Goal: Contribute content: Contribute content

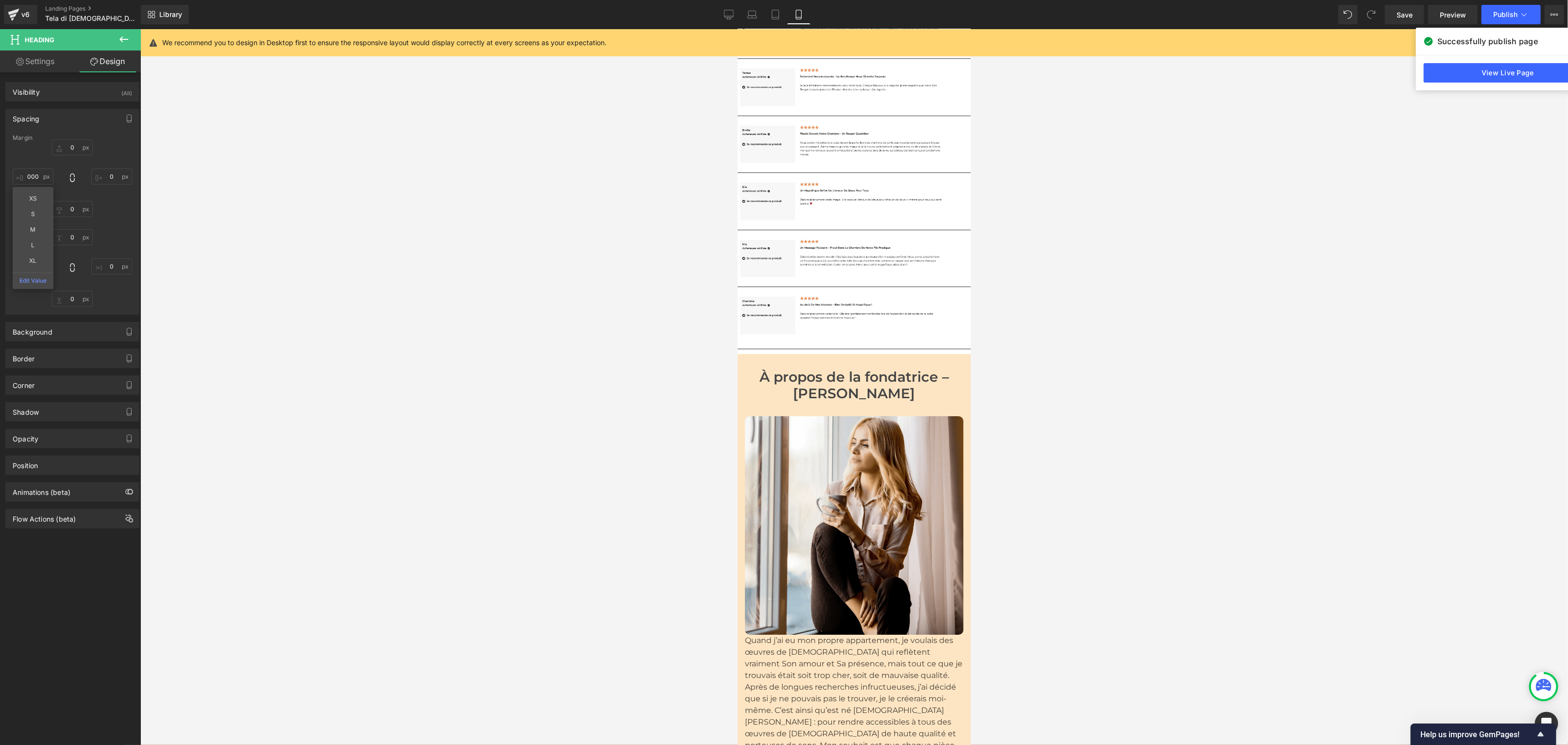
scroll to position [5871, 0]
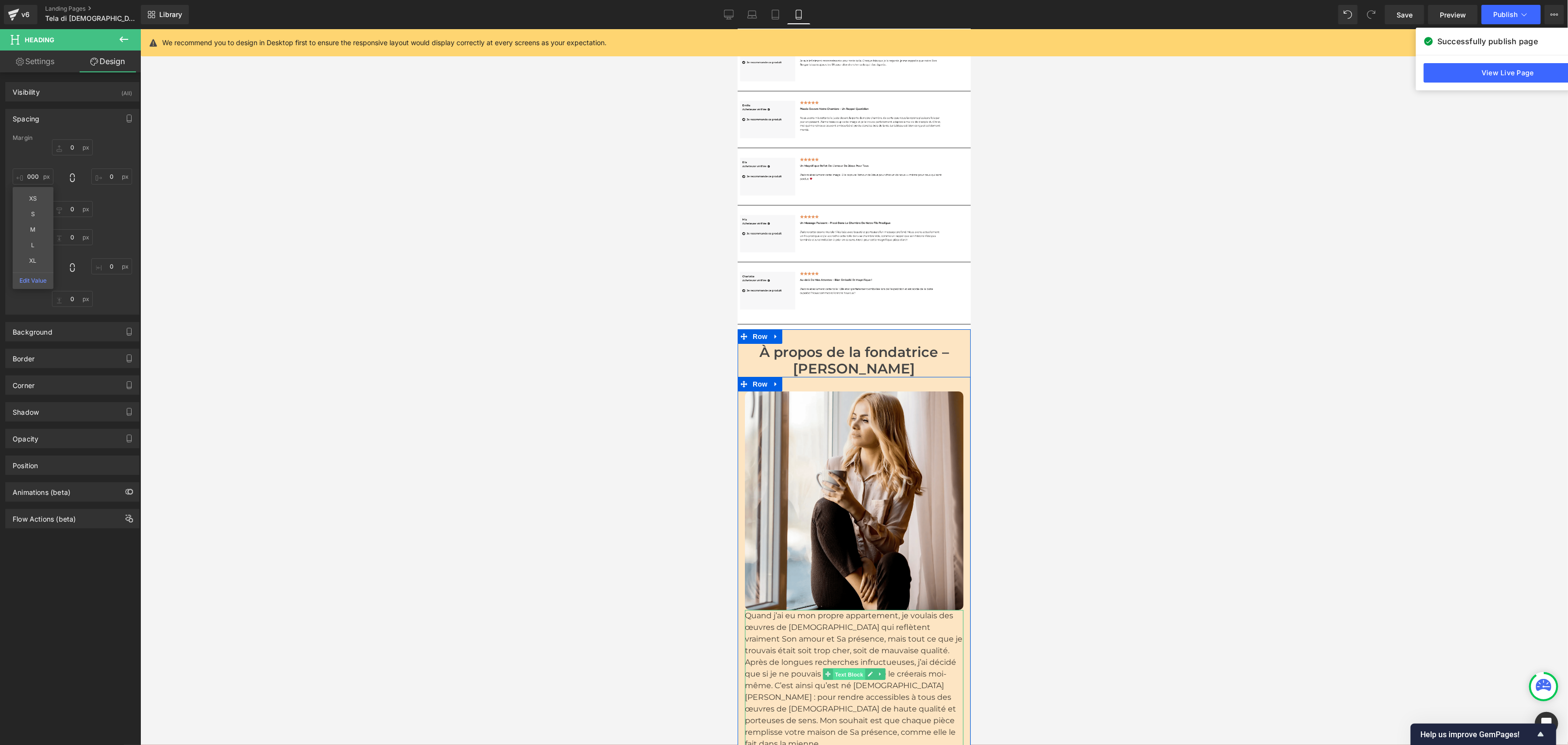
click at [847, 668] on span "Text Block" at bounding box center [848, 674] width 32 height 12
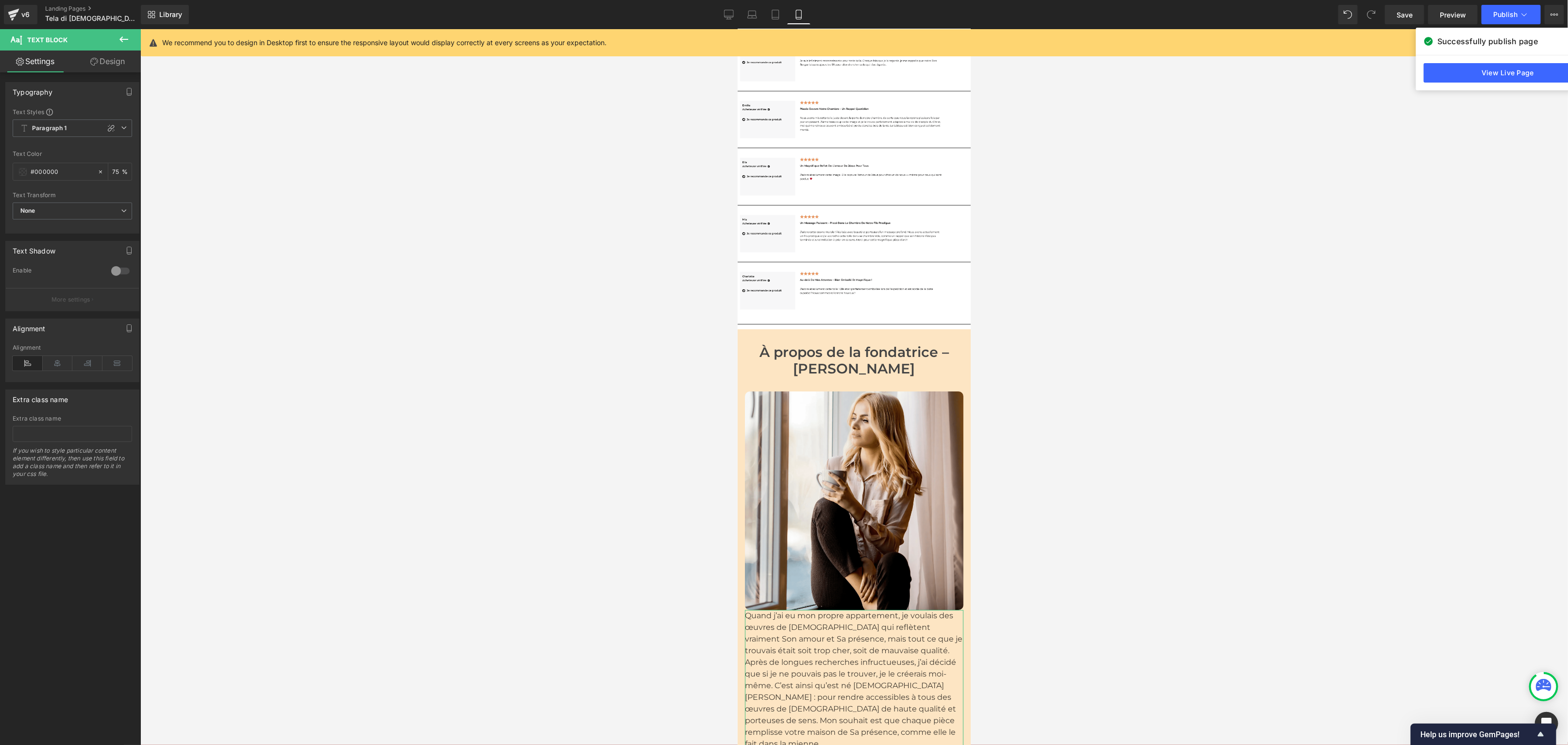
click at [98, 61] on link "Design" at bounding box center [108, 61] width 71 height 22
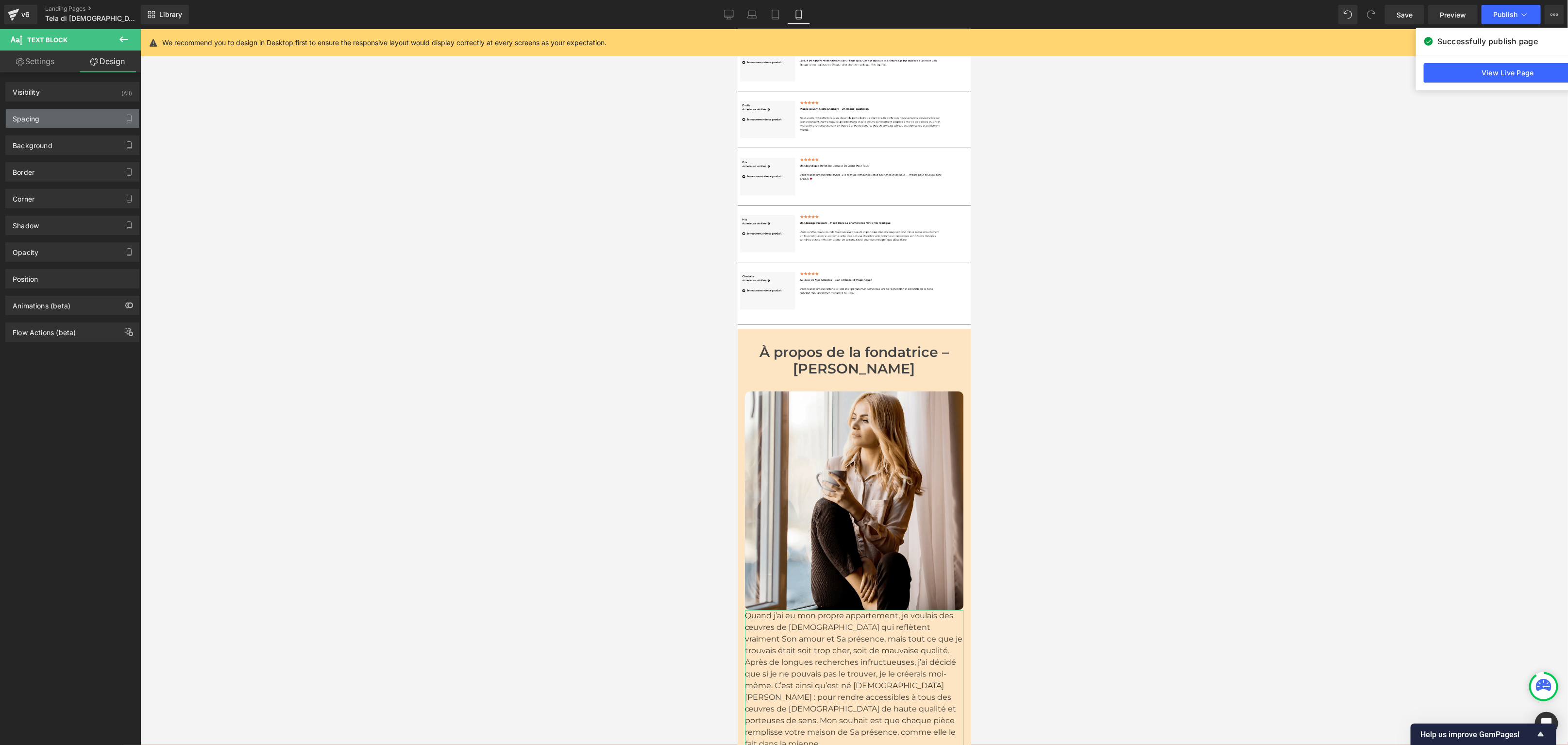
click at [32, 116] on div "Spacing" at bounding box center [26, 116] width 27 height 13
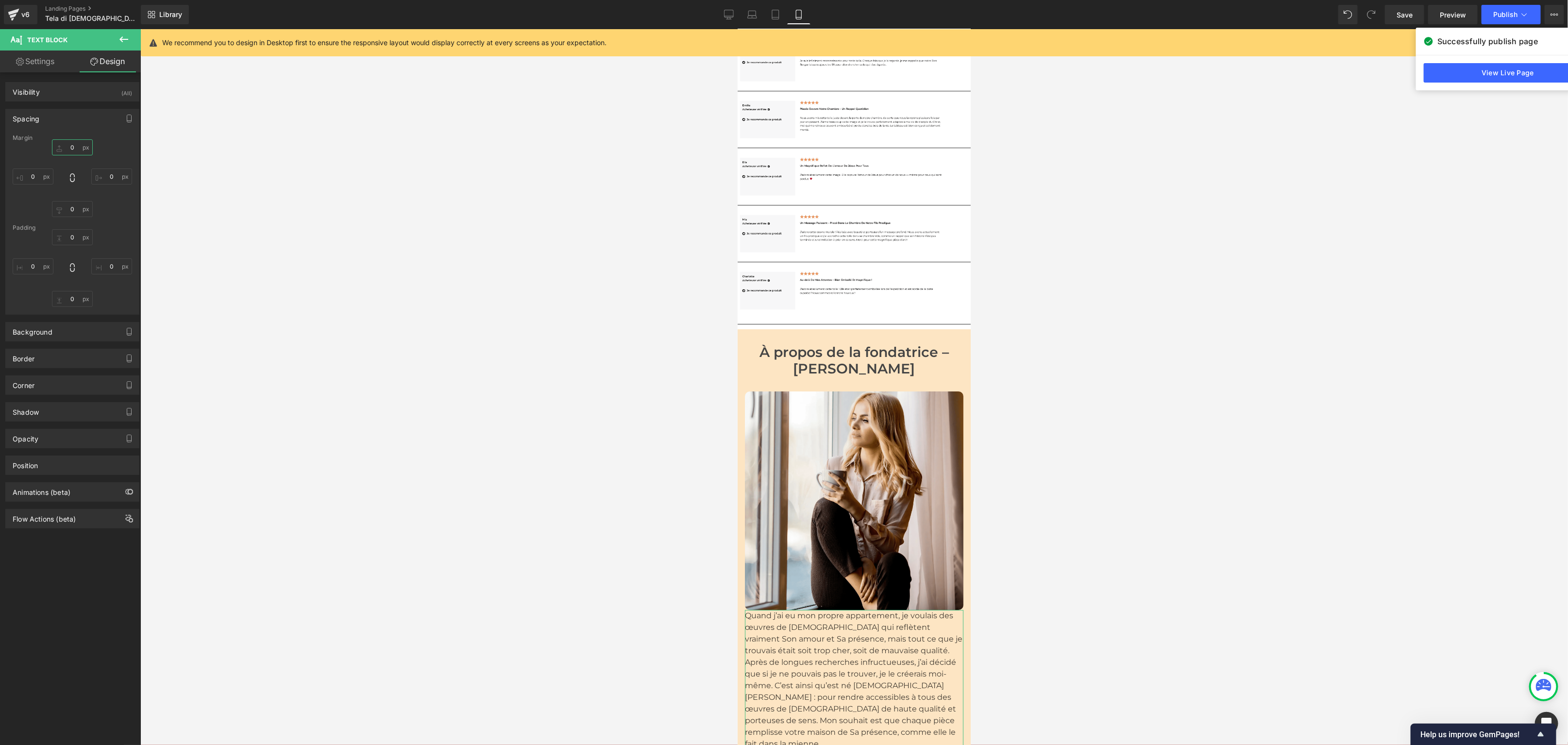
click at [71, 147] on input "0" at bounding box center [72, 147] width 41 height 16
click at [69, 146] on input "M" at bounding box center [72, 147] width 41 height 16
type input "S"
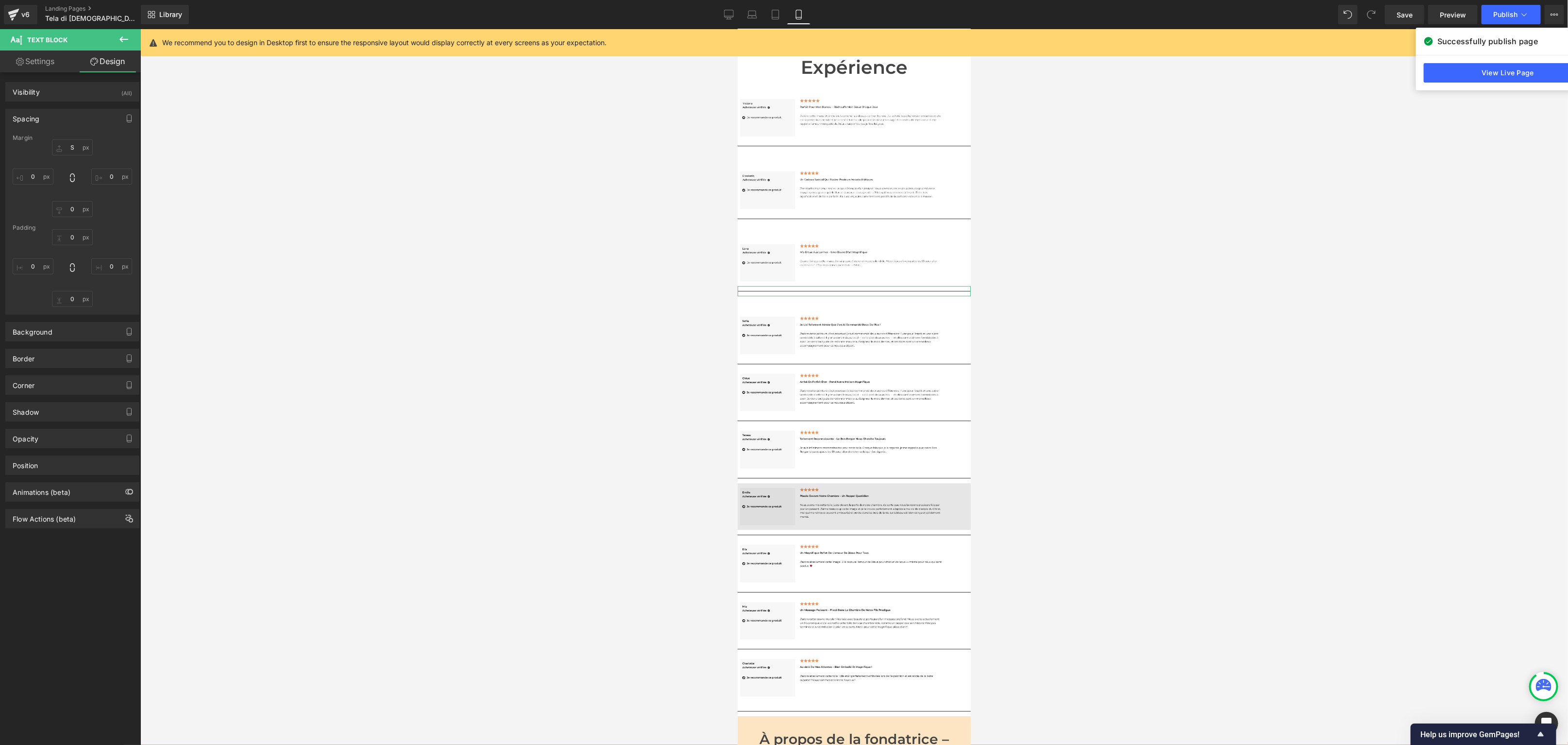
scroll to position [5480, 0]
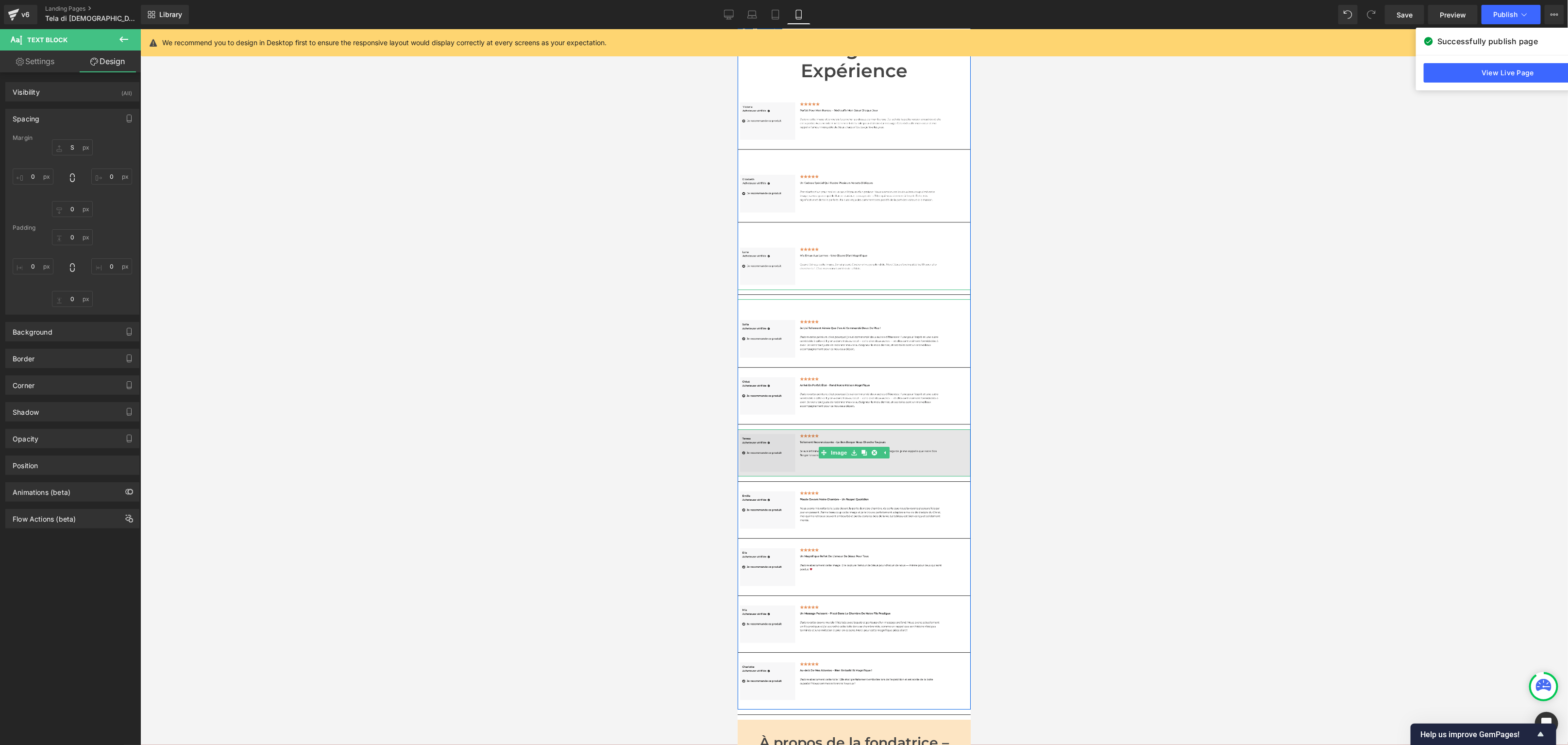
click at [781, 428] on img at bounding box center [853, 452] width 233 height 47
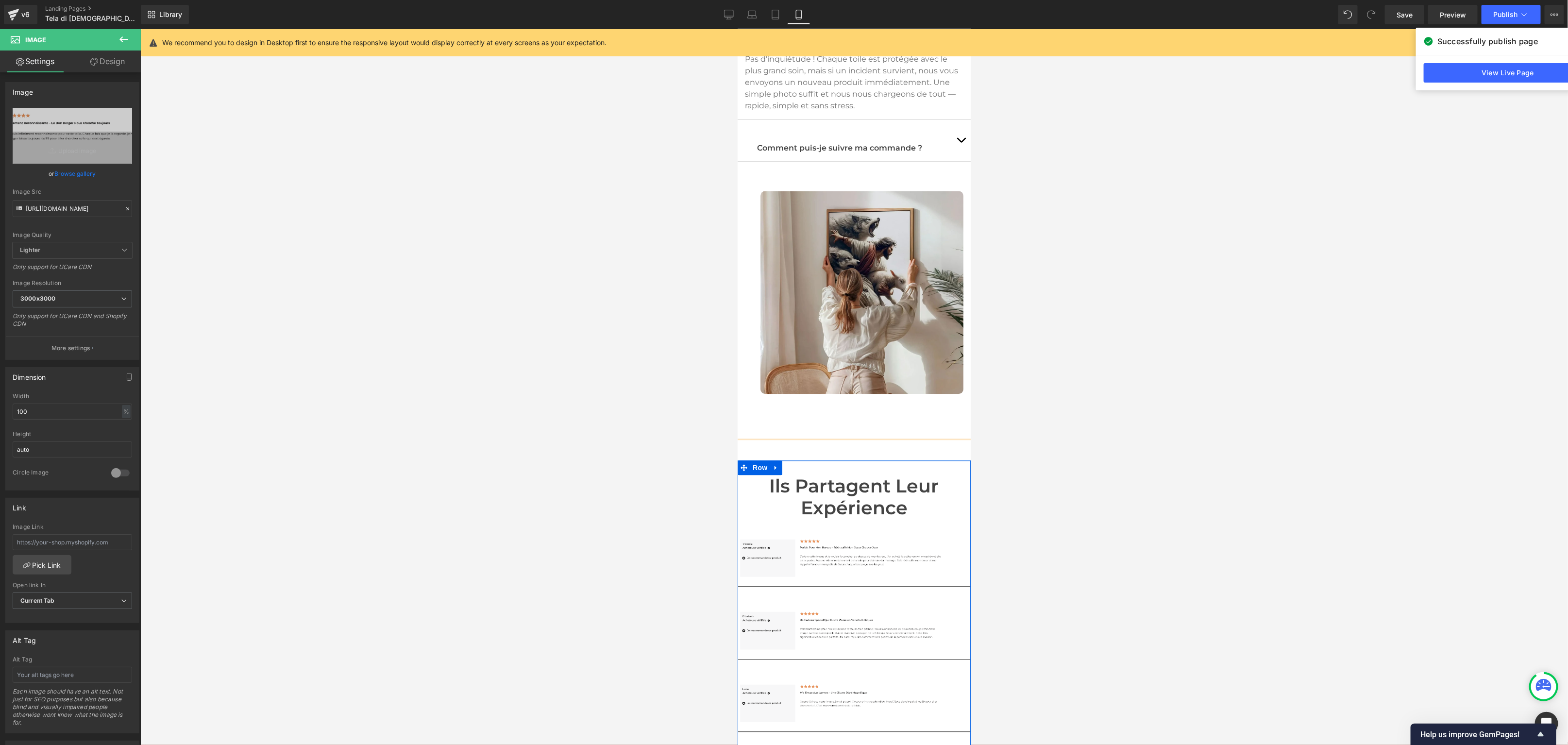
scroll to position [5042, 0]
click at [124, 34] on icon at bounding box center [124, 39] width 12 height 12
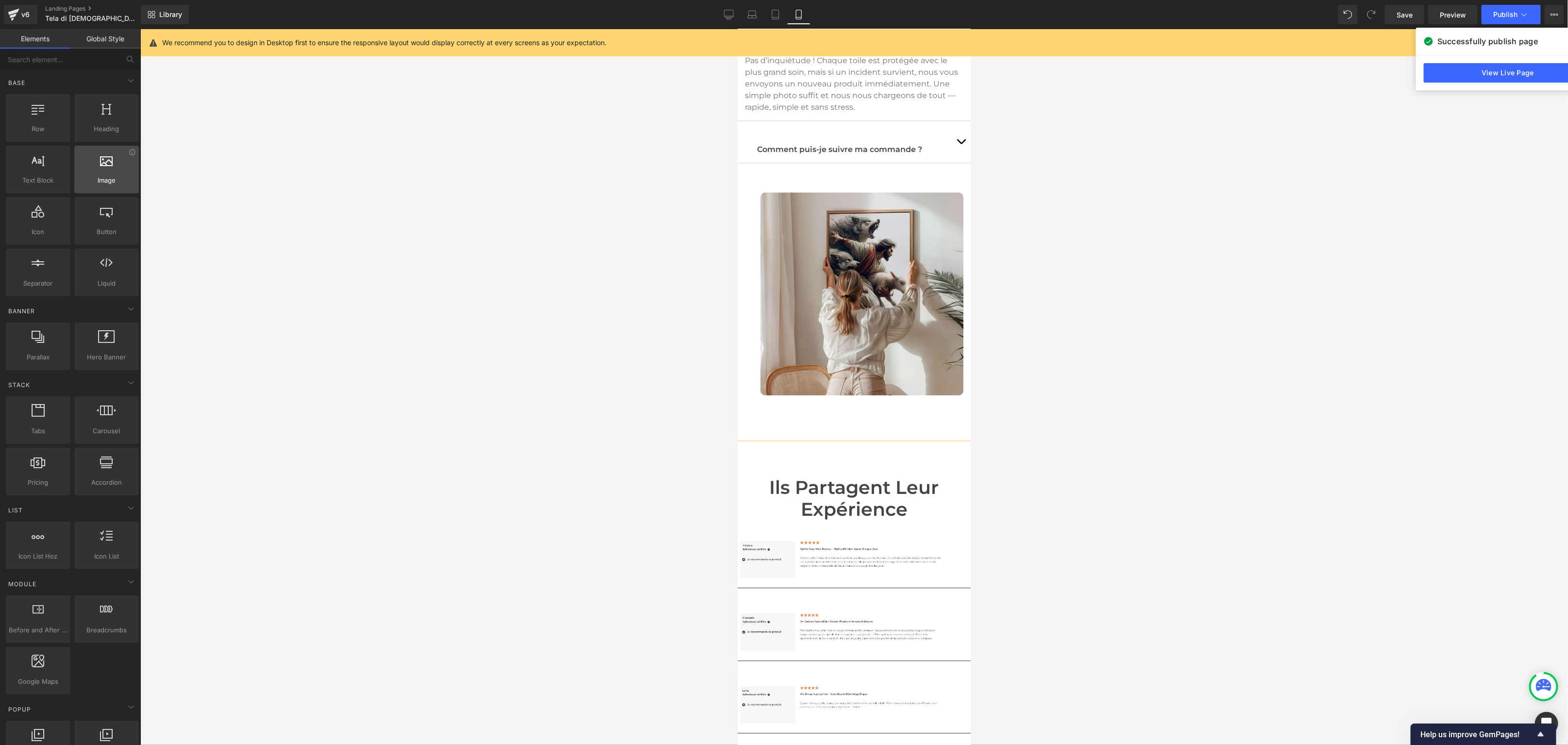
click at [104, 179] on span "Image" at bounding box center [107, 180] width 59 height 10
click at [128, 152] on icon at bounding box center [132, 152] width 7 height 7
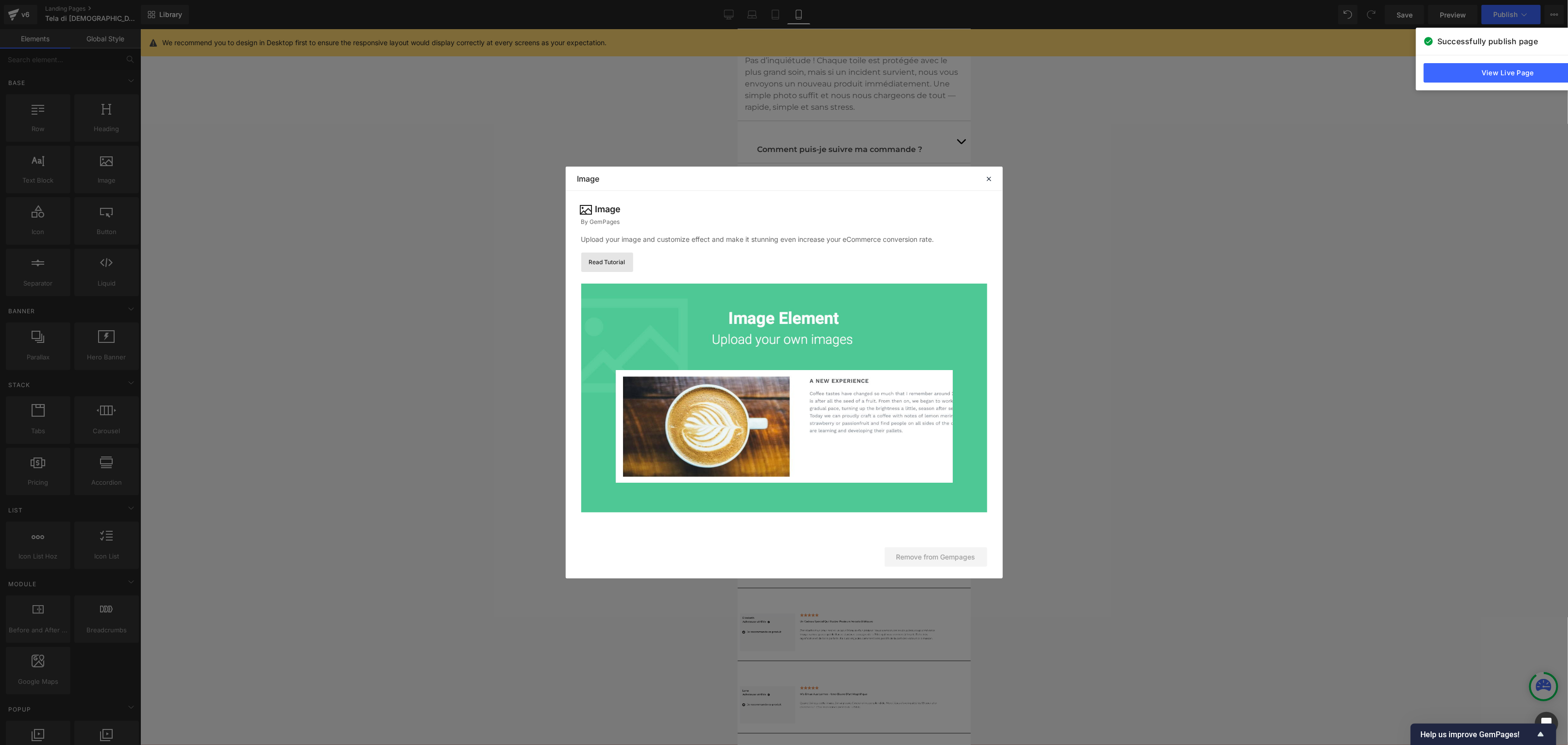
click at [611, 255] on link "Read Tutorial" at bounding box center [607, 262] width 52 height 19
click at [987, 176] on icon at bounding box center [989, 178] width 9 height 9
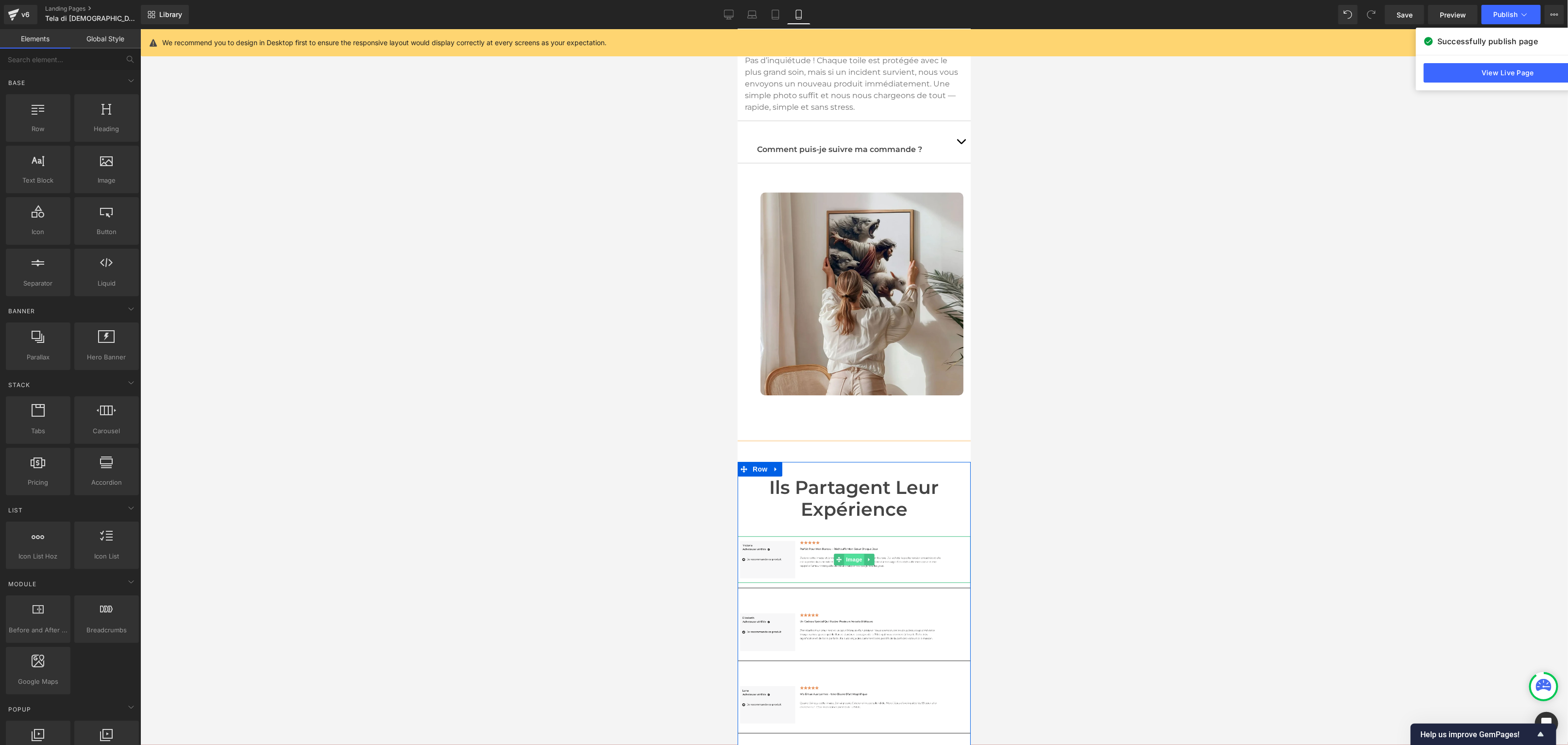
click at [856, 553] on span "Image" at bounding box center [854, 559] width 21 height 12
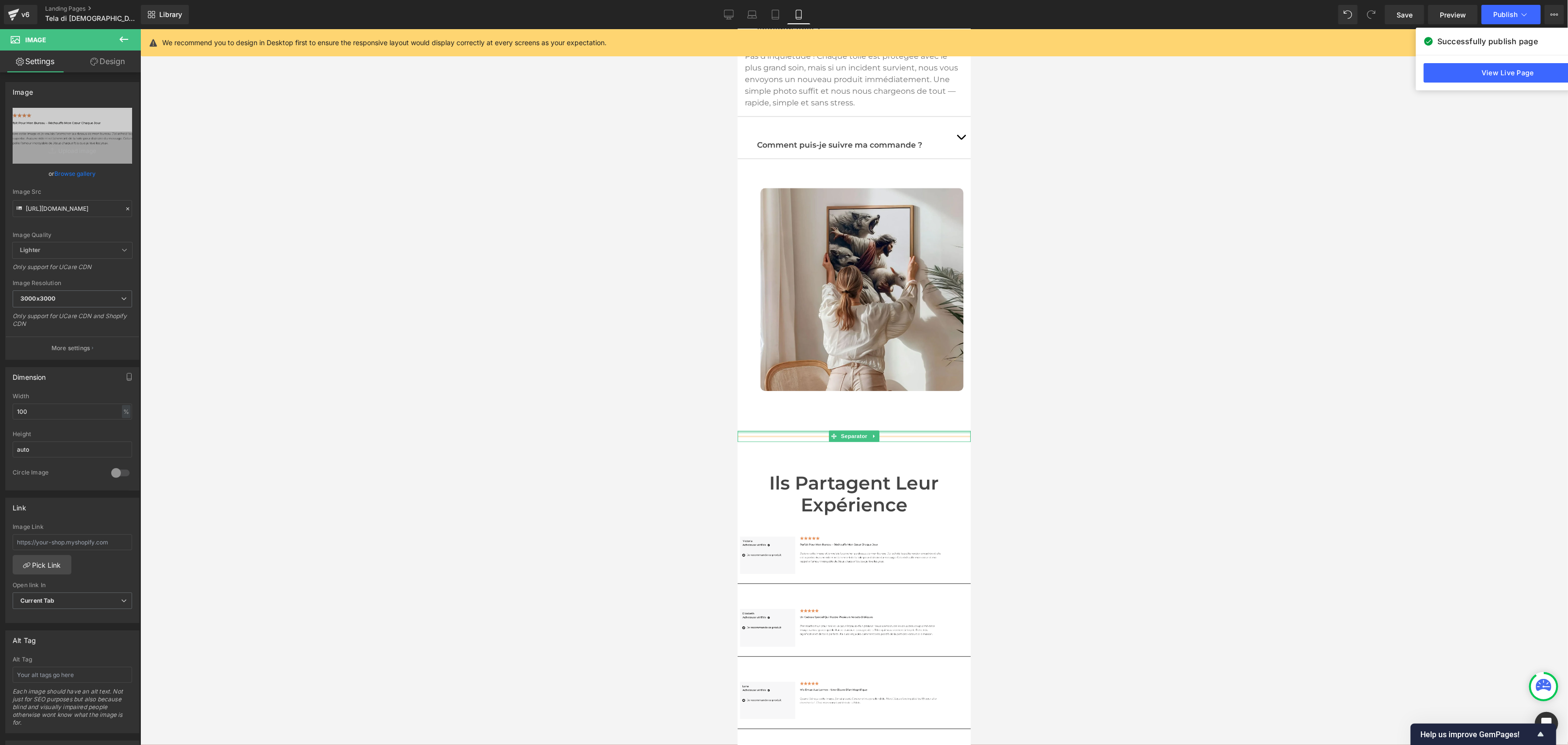
scroll to position [5043, 0]
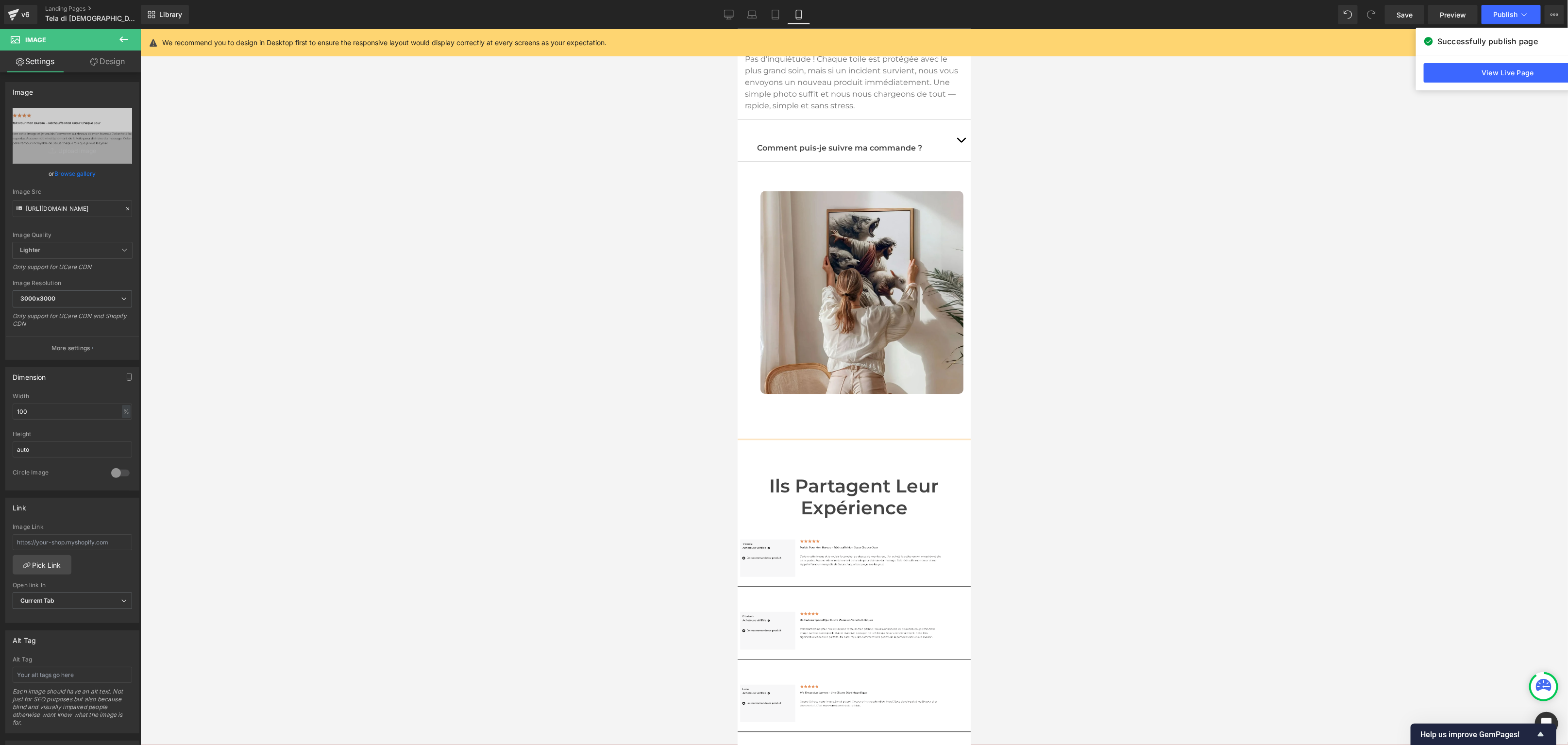
click at [128, 38] on icon at bounding box center [124, 39] width 12 height 12
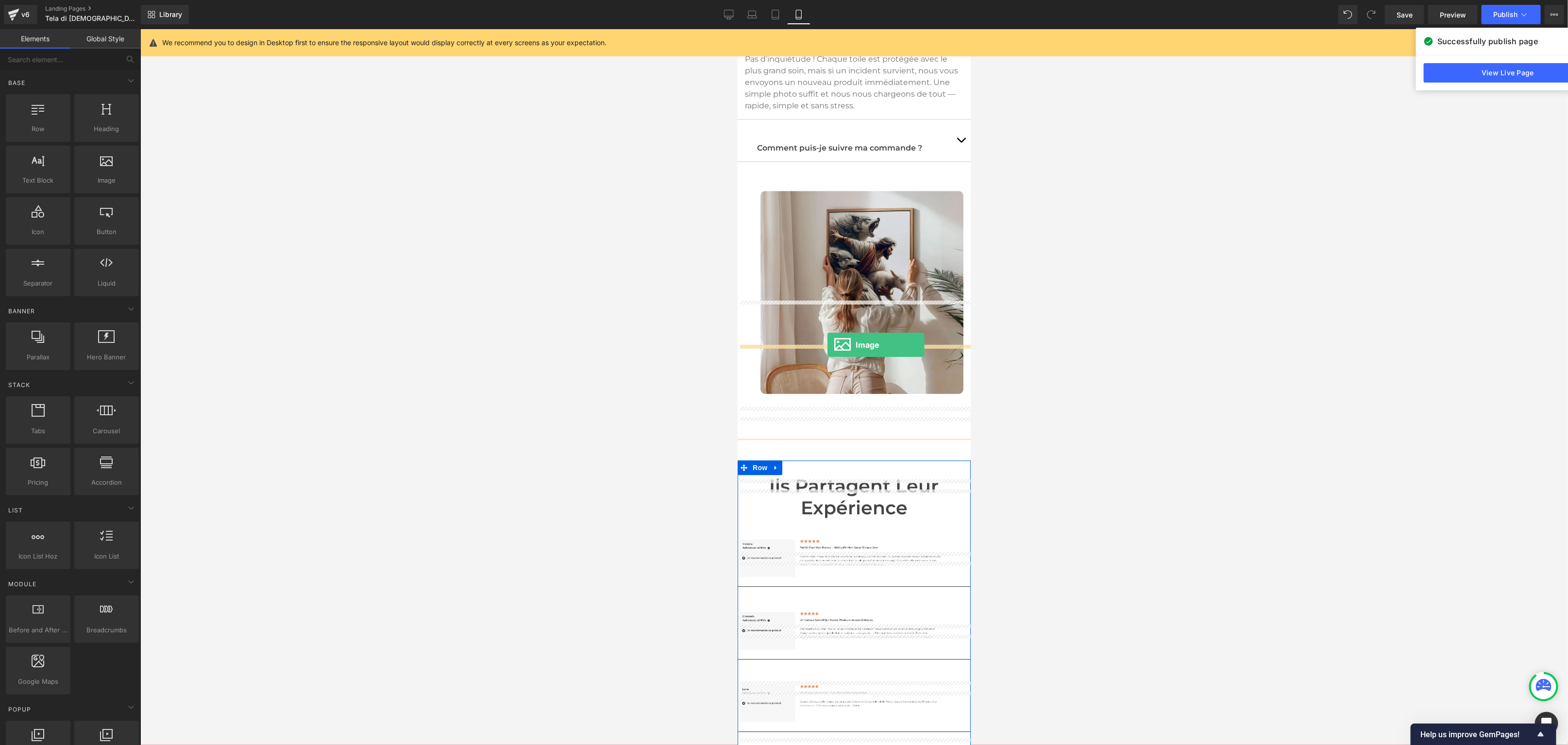
drag, startPoint x: 833, startPoint y: 200, endPoint x: 827, endPoint y: 345, distance: 145.1
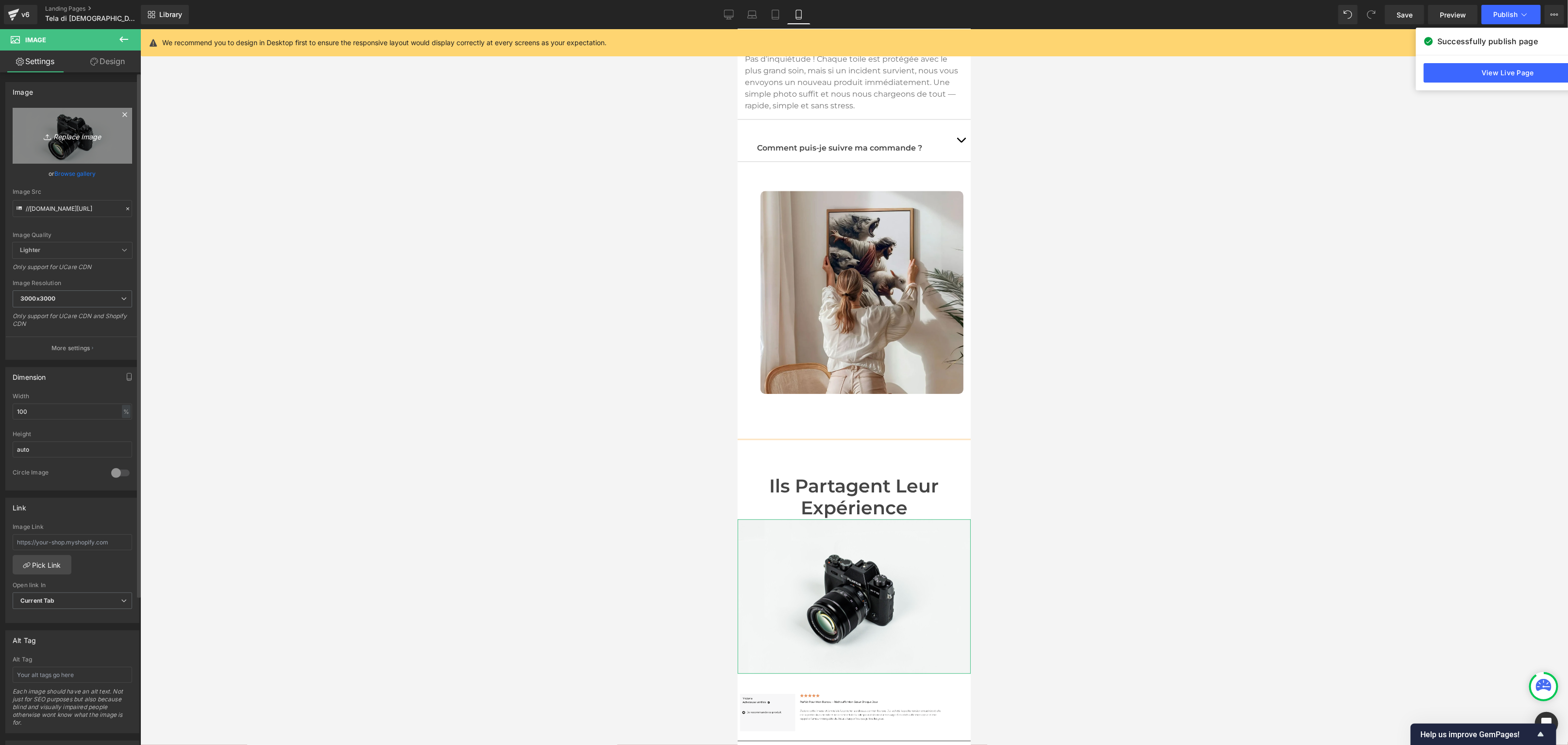
click at [61, 128] on link "Replace Image" at bounding box center [72, 136] width 119 height 56
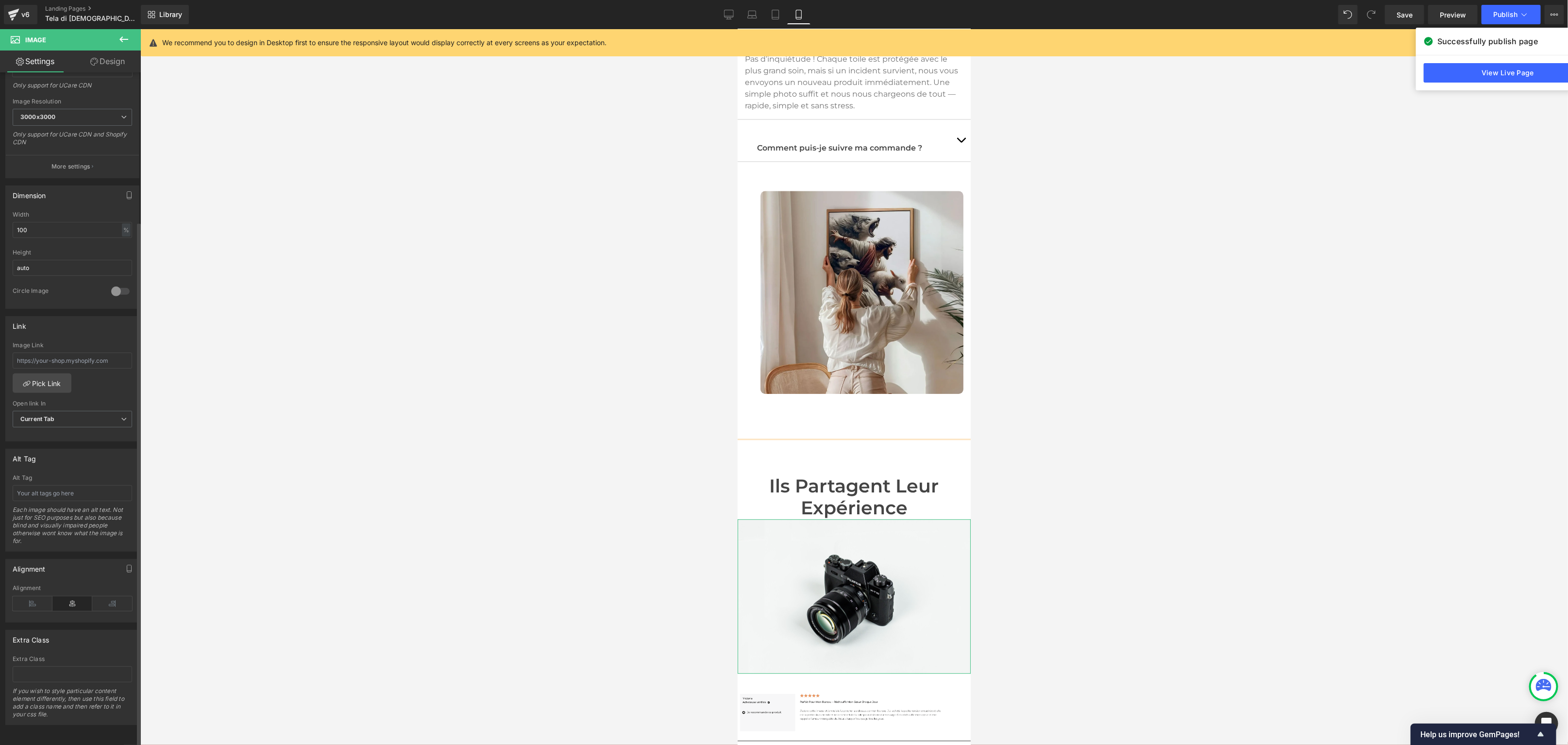
scroll to position [0, 0]
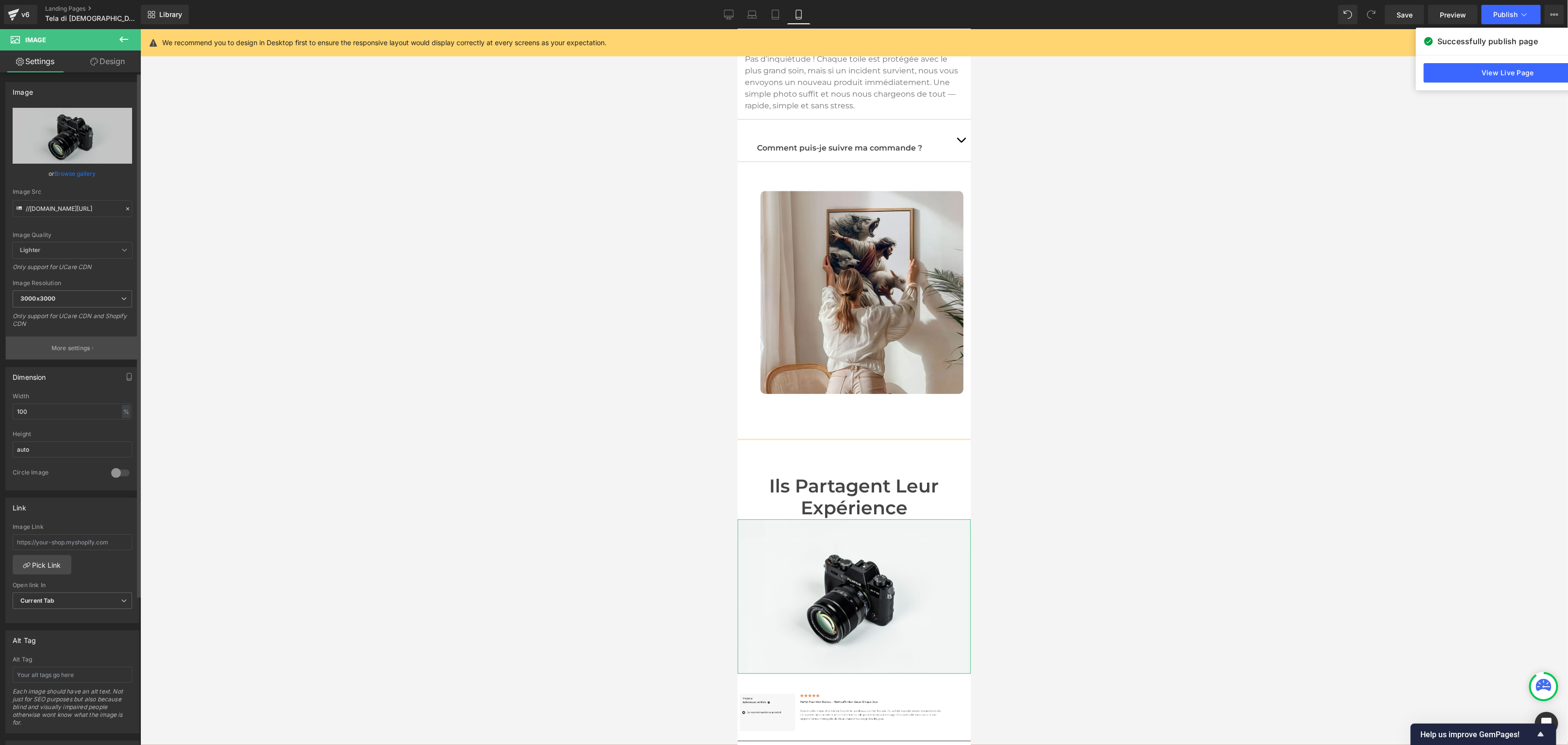
click at [64, 344] on p "More settings" at bounding box center [71, 348] width 39 height 9
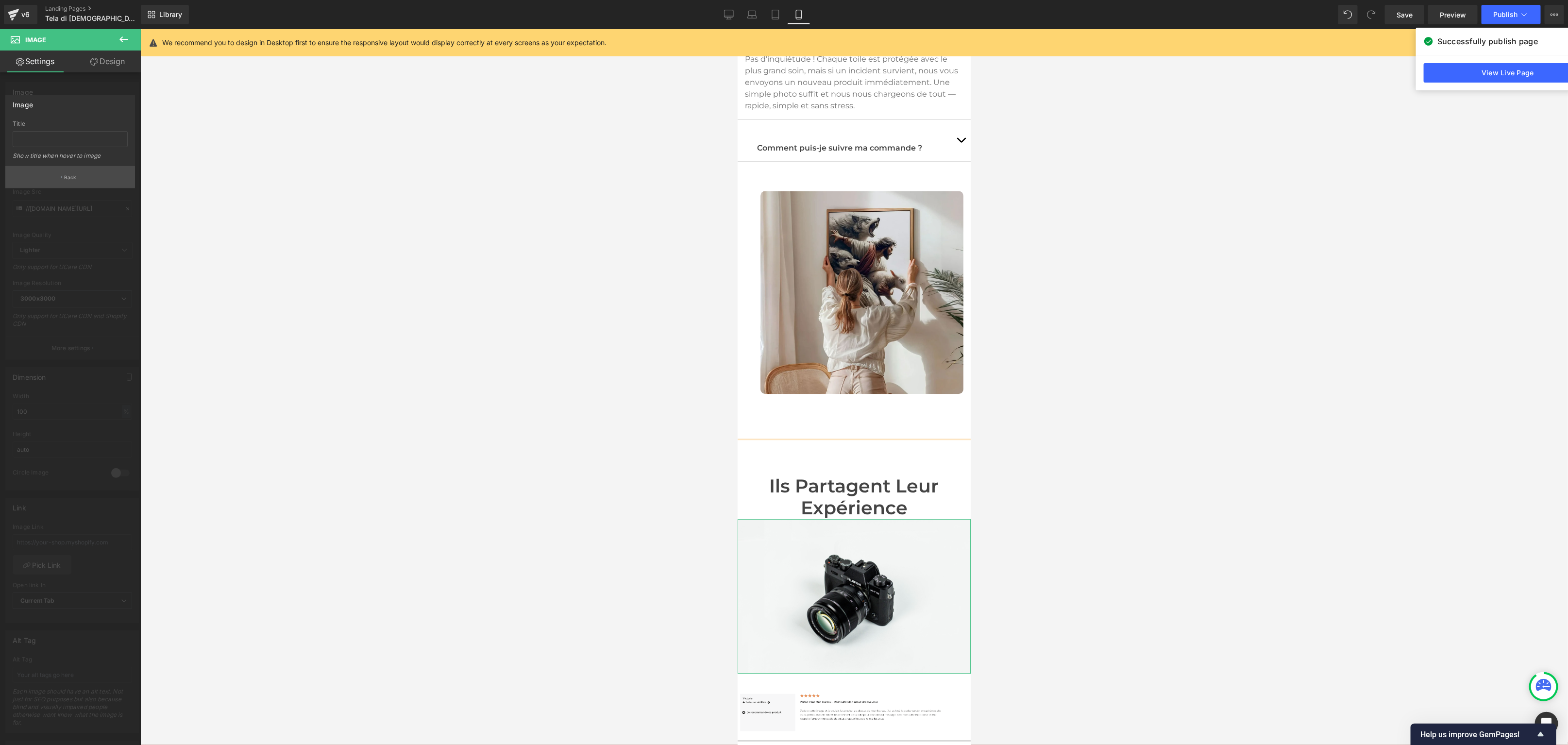
click at [66, 179] on p "Back" at bounding box center [70, 178] width 13 height 7
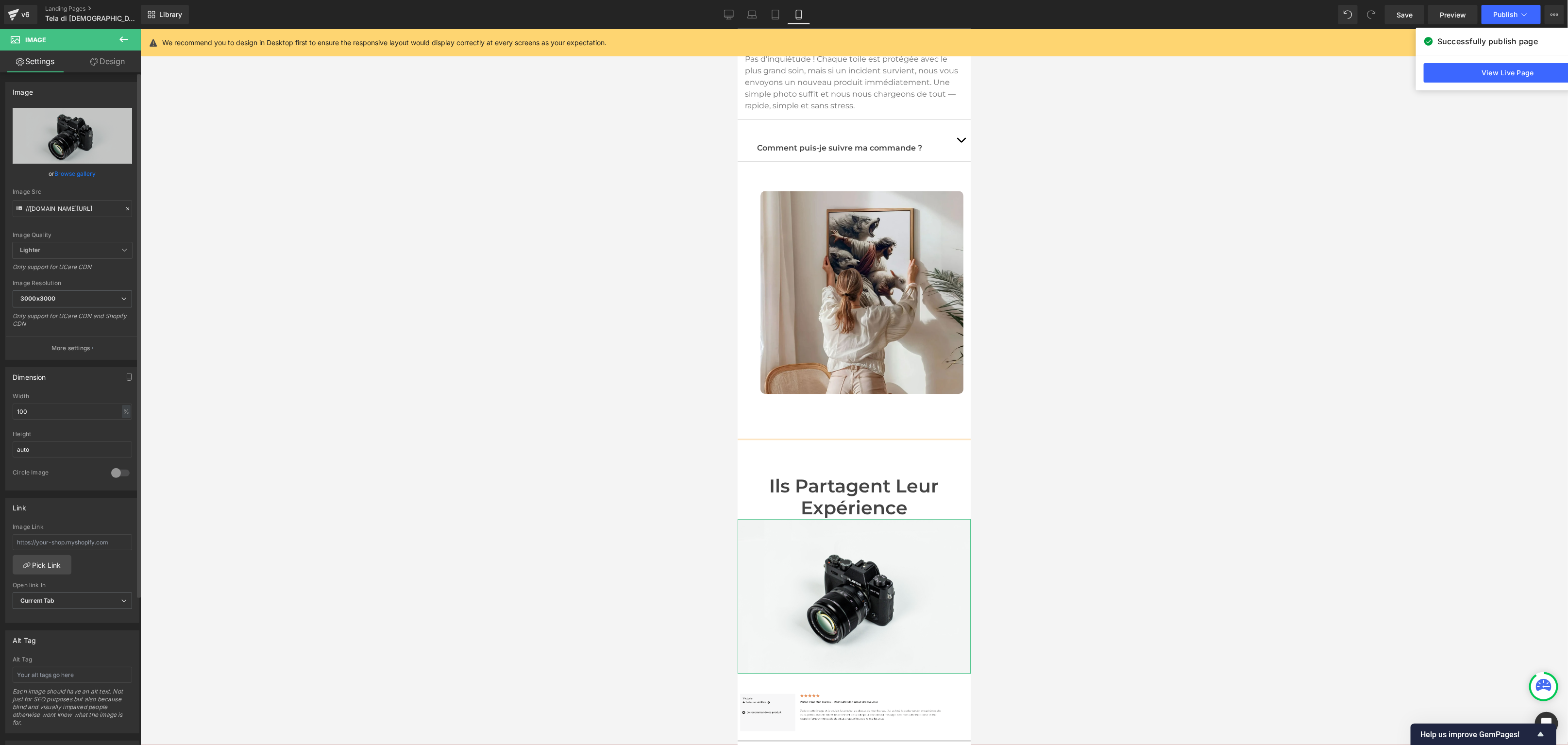
click at [70, 250] on span "Lighter" at bounding box center [72, 250] width 119 height 16
click at [121, 254] on span "Lighter" at bounding box center [72, 250] width 119 height 16
click at [121, 253] on span "Lighter" at bounding box center [72, 250] width 119 height 16
click at [859, 590] on span "Image" at bounding box center [854, 595] width 21 height 12
click at [66, 211] on input "//[DOMAIN_NAME][URL]" at bounding box center [72, 209] width 119 height 17
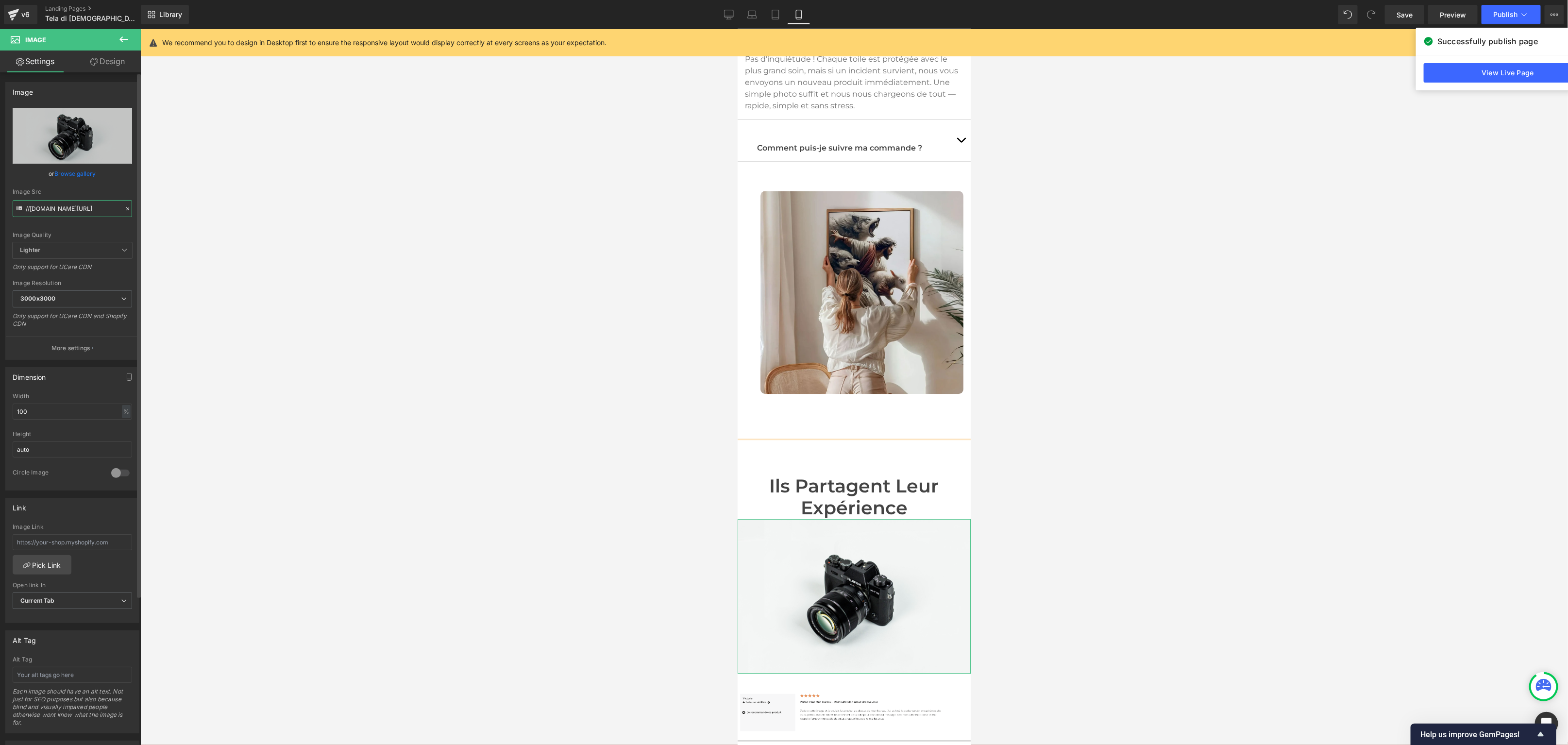
click at [66, 211] on input "//[DOMAIN_NAME][URL]" at bounding box center [72, 209] width 119 height 17
paste input "[URL][DOMAIN_NAME]"
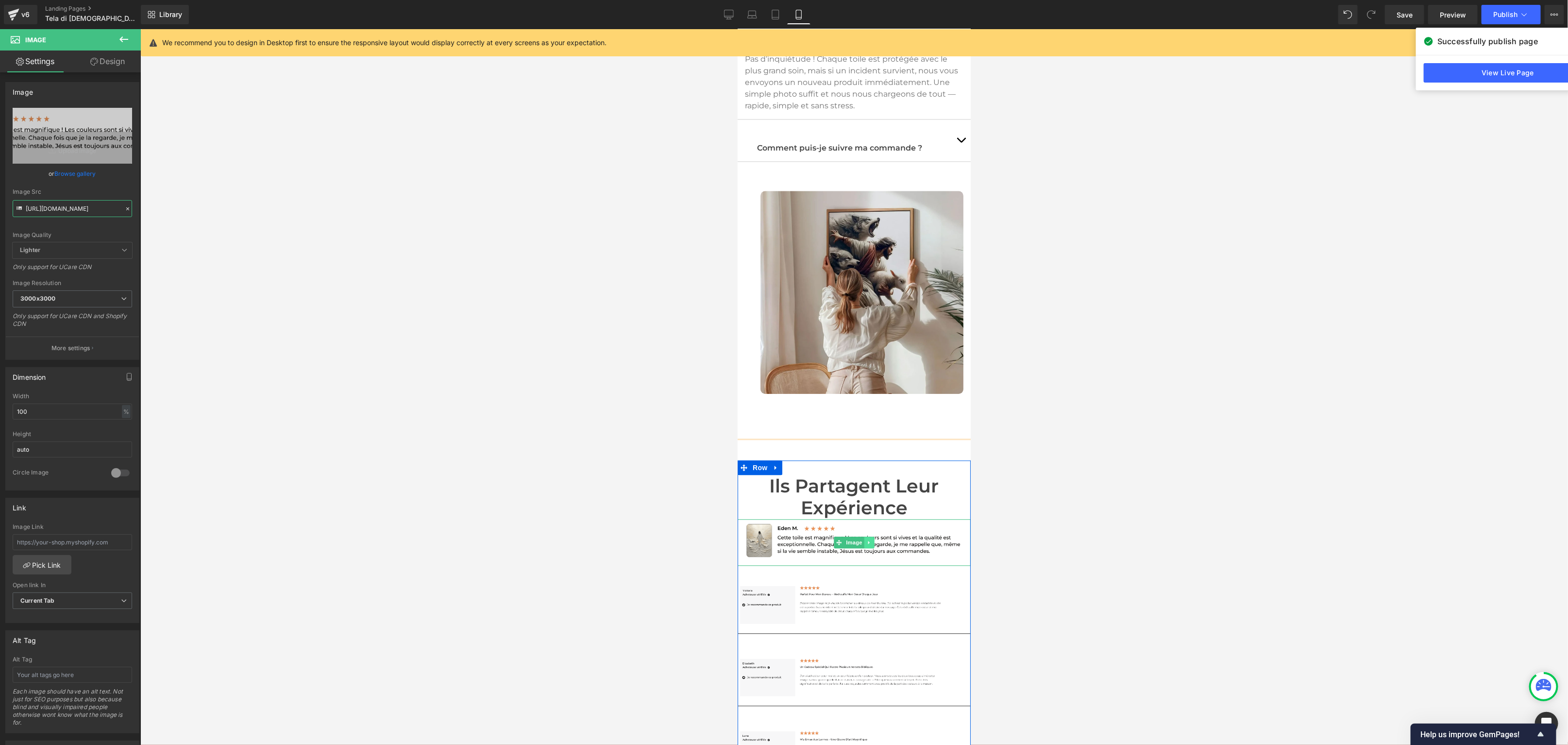
type input "[URL][DOMAIN_NAME]"
click at [869, 539] on icon at bounding box center [869, 542] width 5 height 6
click at [656, 359] on div at bounding box center [854, 387] width 1427 height 716
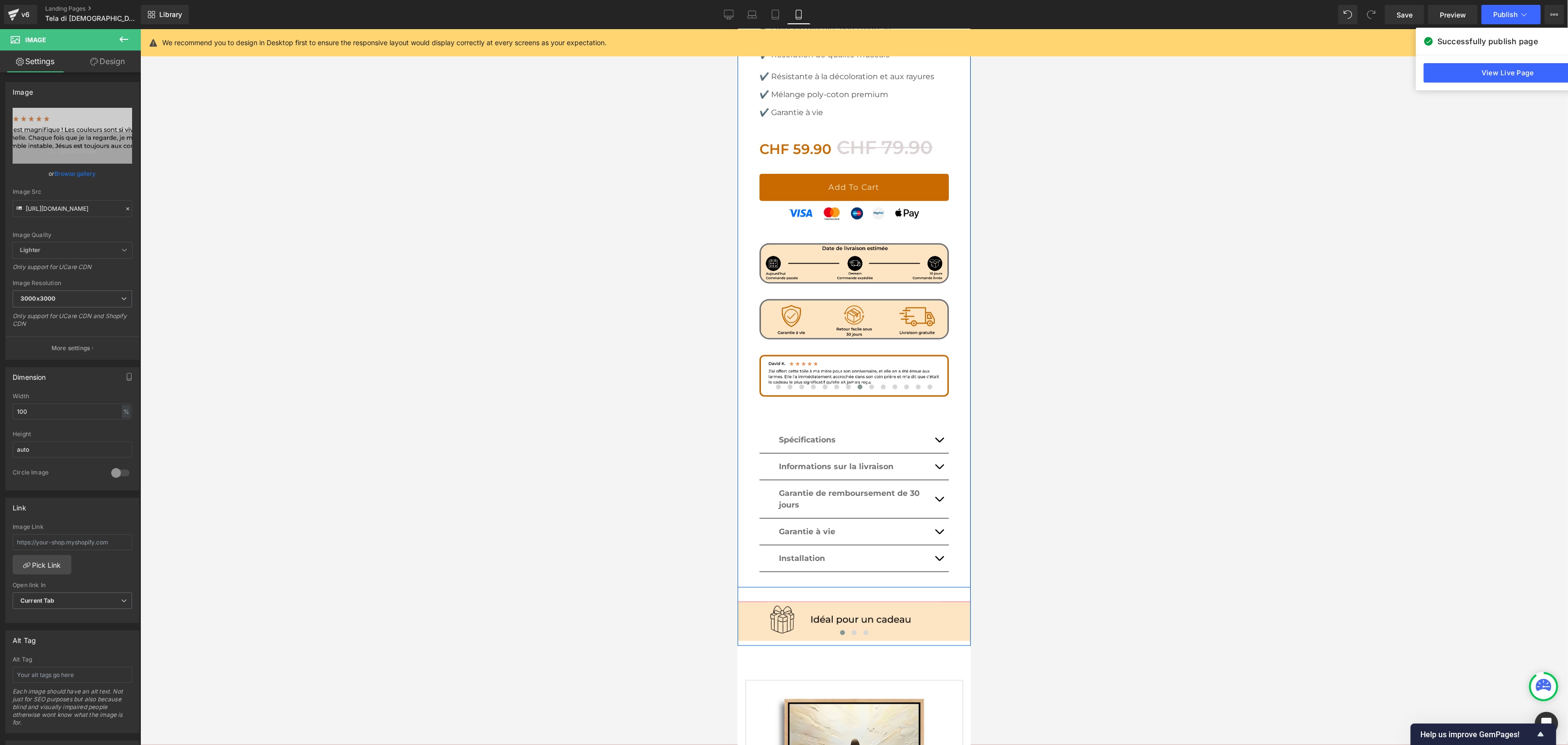
scroll to position [749, 0]
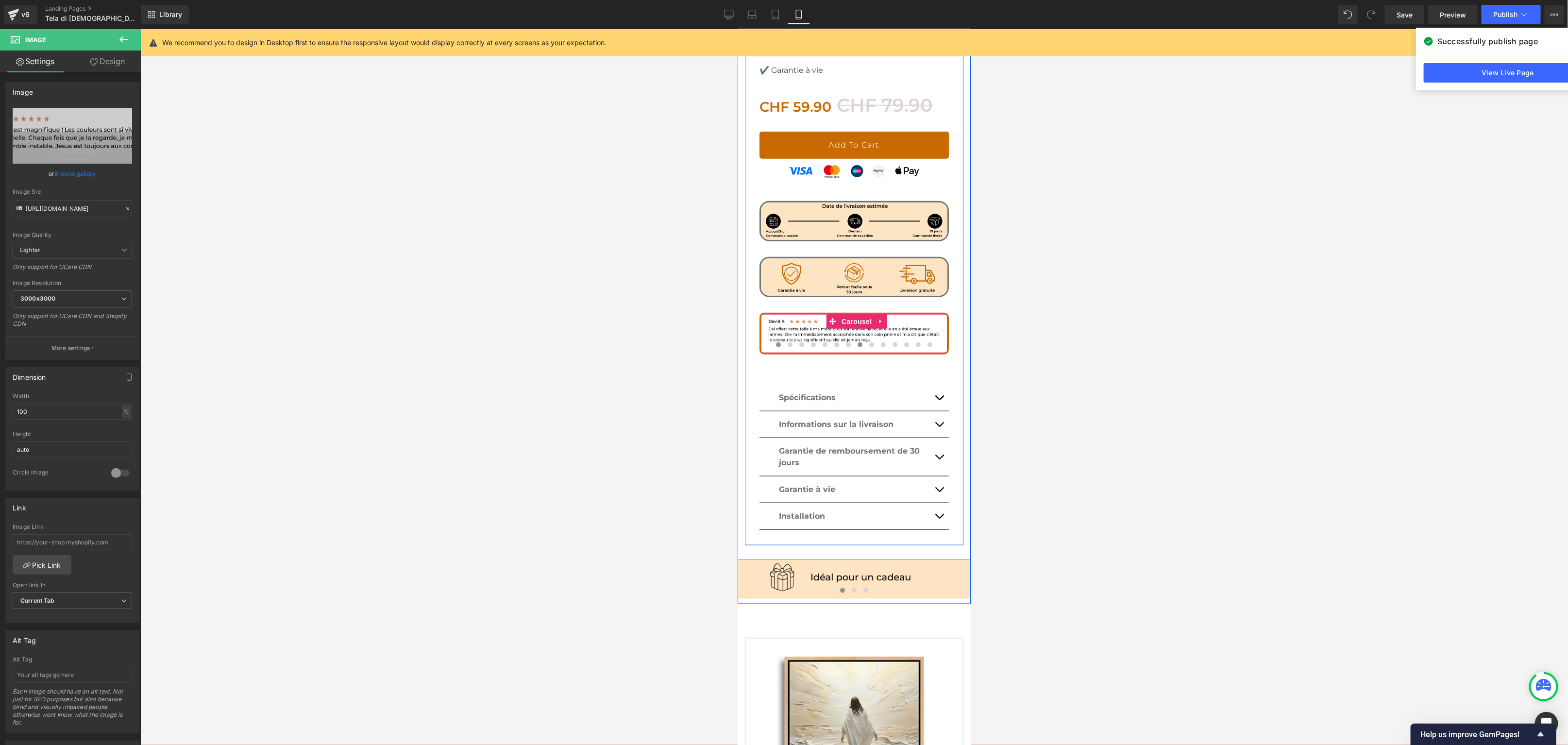
click at [777, 342] on span at bounding box center [778, 345] width 5 height 5
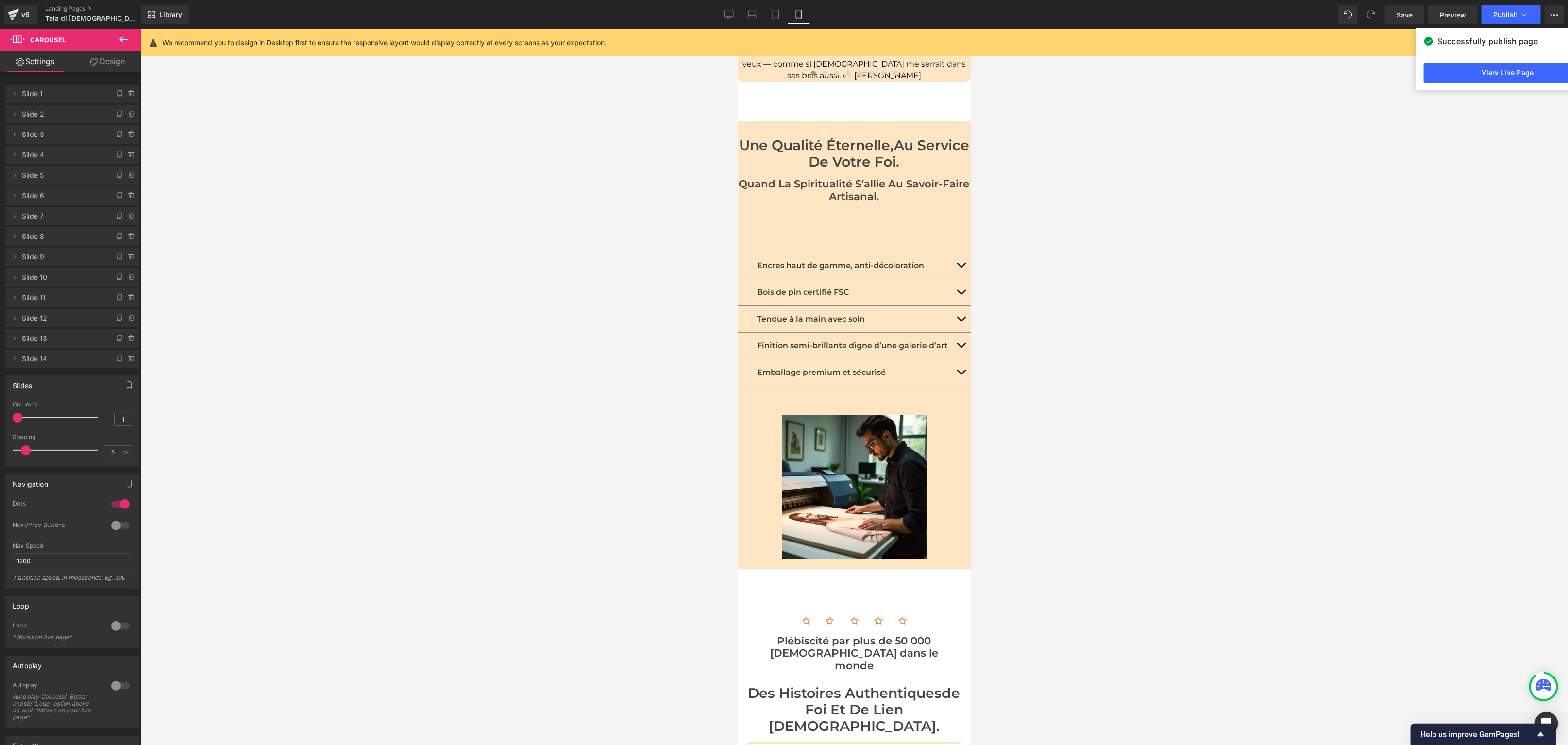
scroll to position [2747, 0]
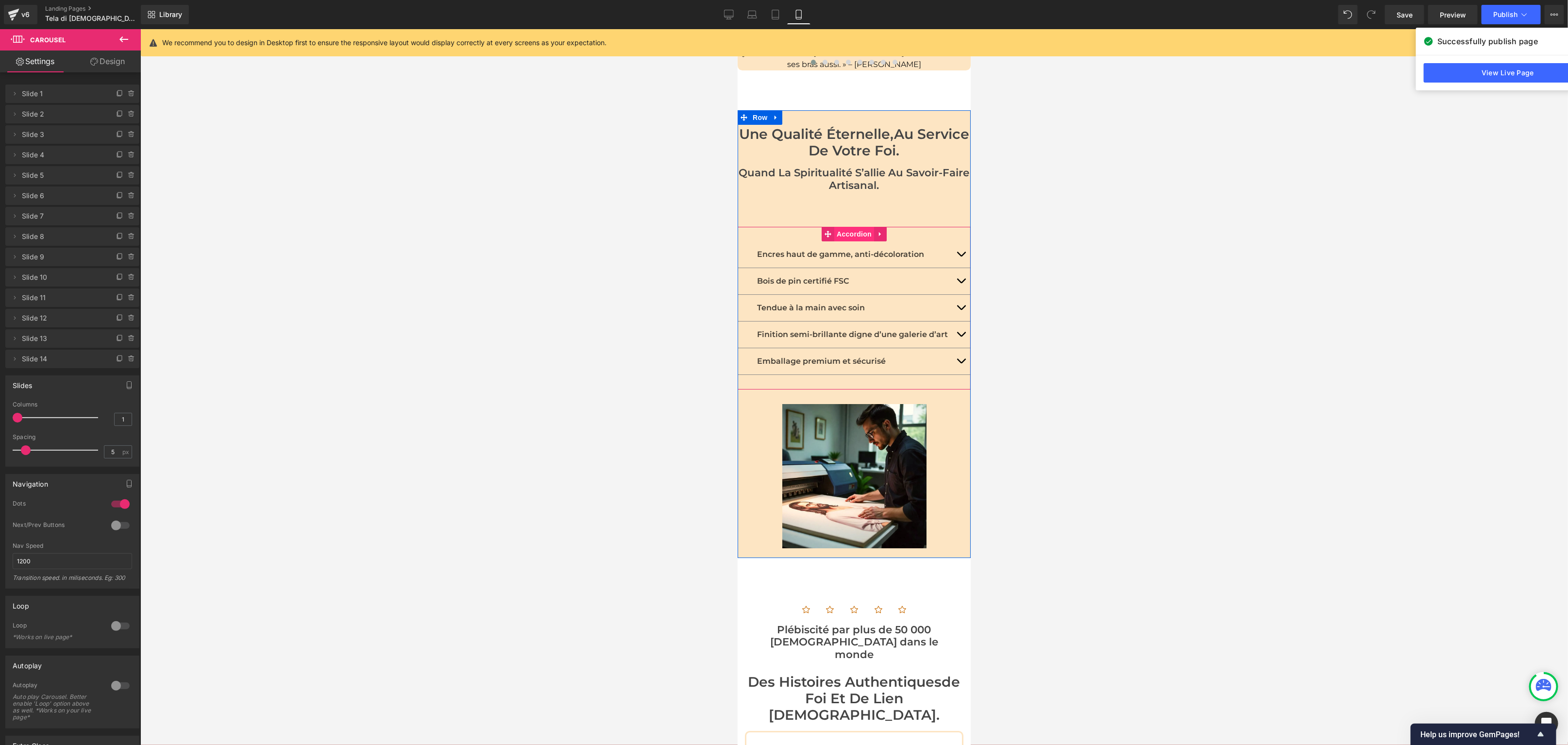
click at [847, 226] on span "Accordion" at bounding box center [853, 234] width 40 height 15
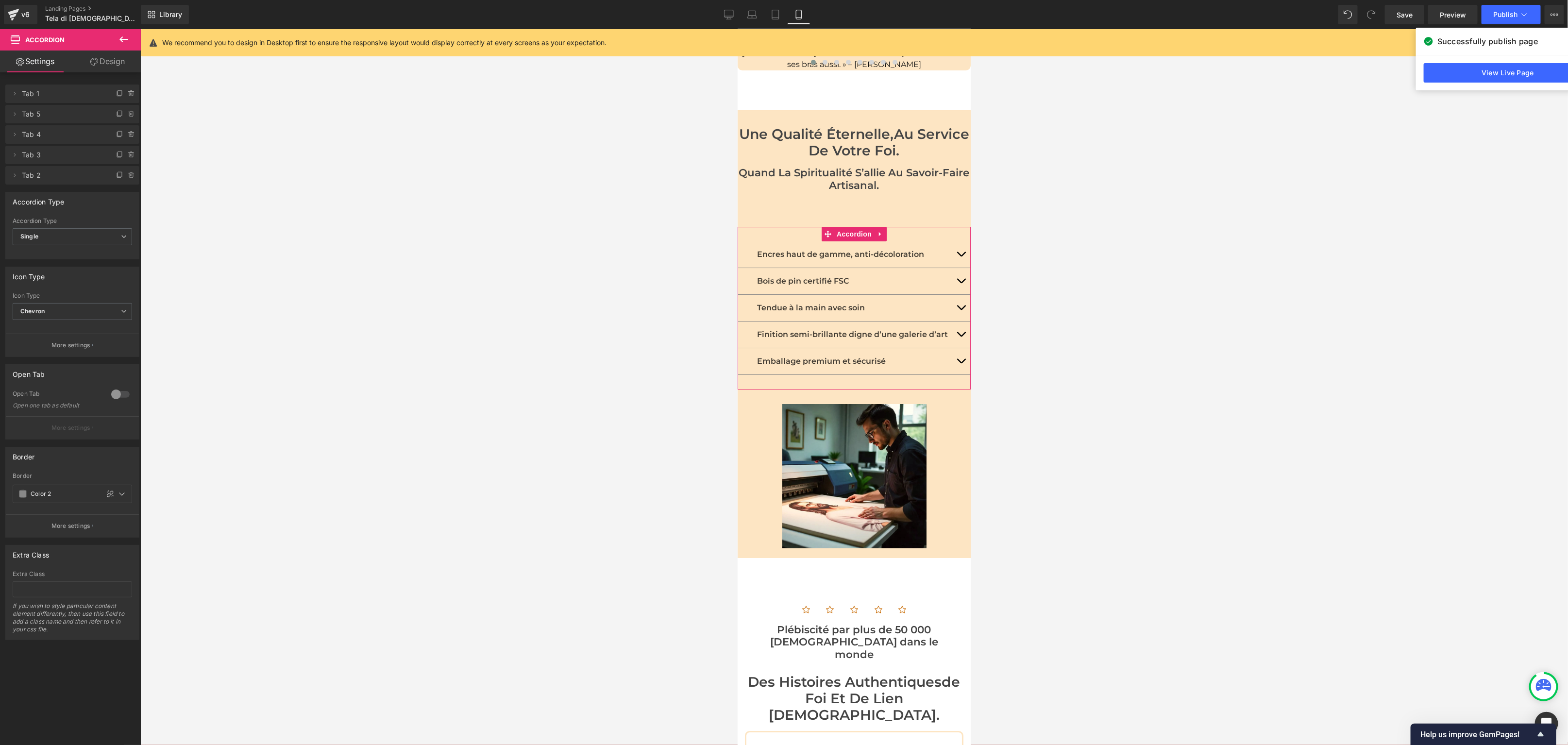
click at [107, 63] on link "Design" at bounding box center [108, 61] width 71 height 22
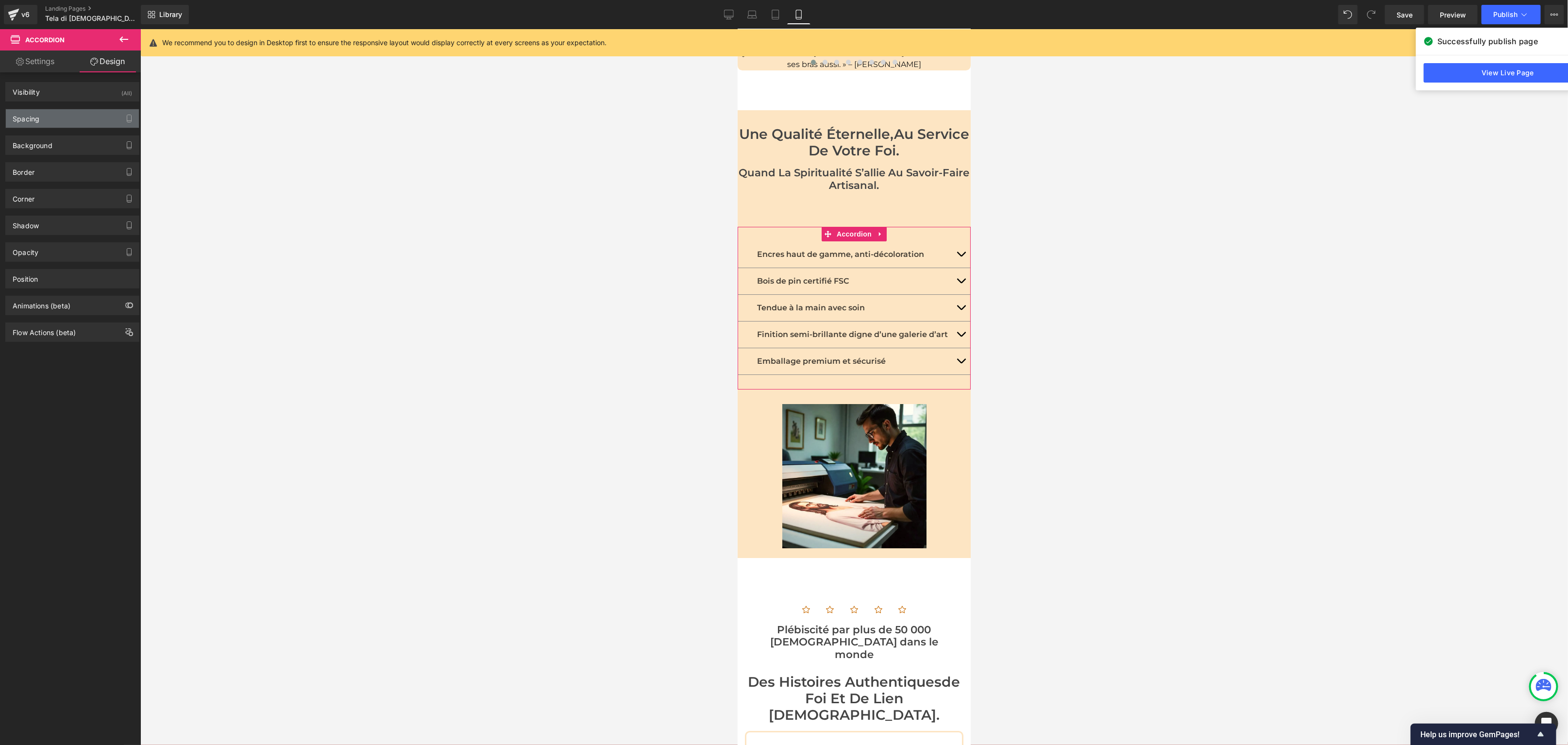
click at [60, 114] on div "Spacing" at bounding box center [72, 118] width 133 height 18
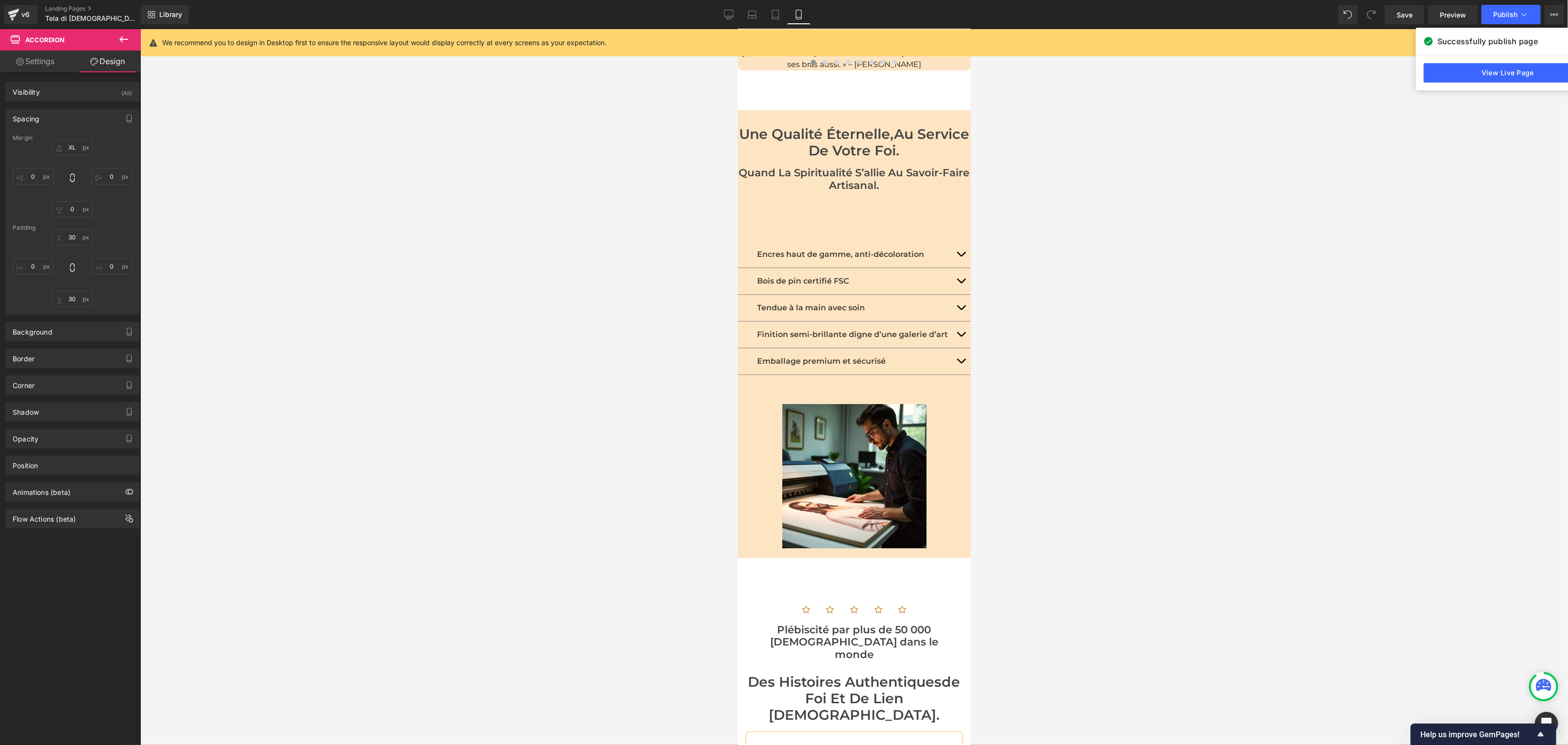
click at [719, 190] on div at bounding box center [854, 387] width 1427 height 716
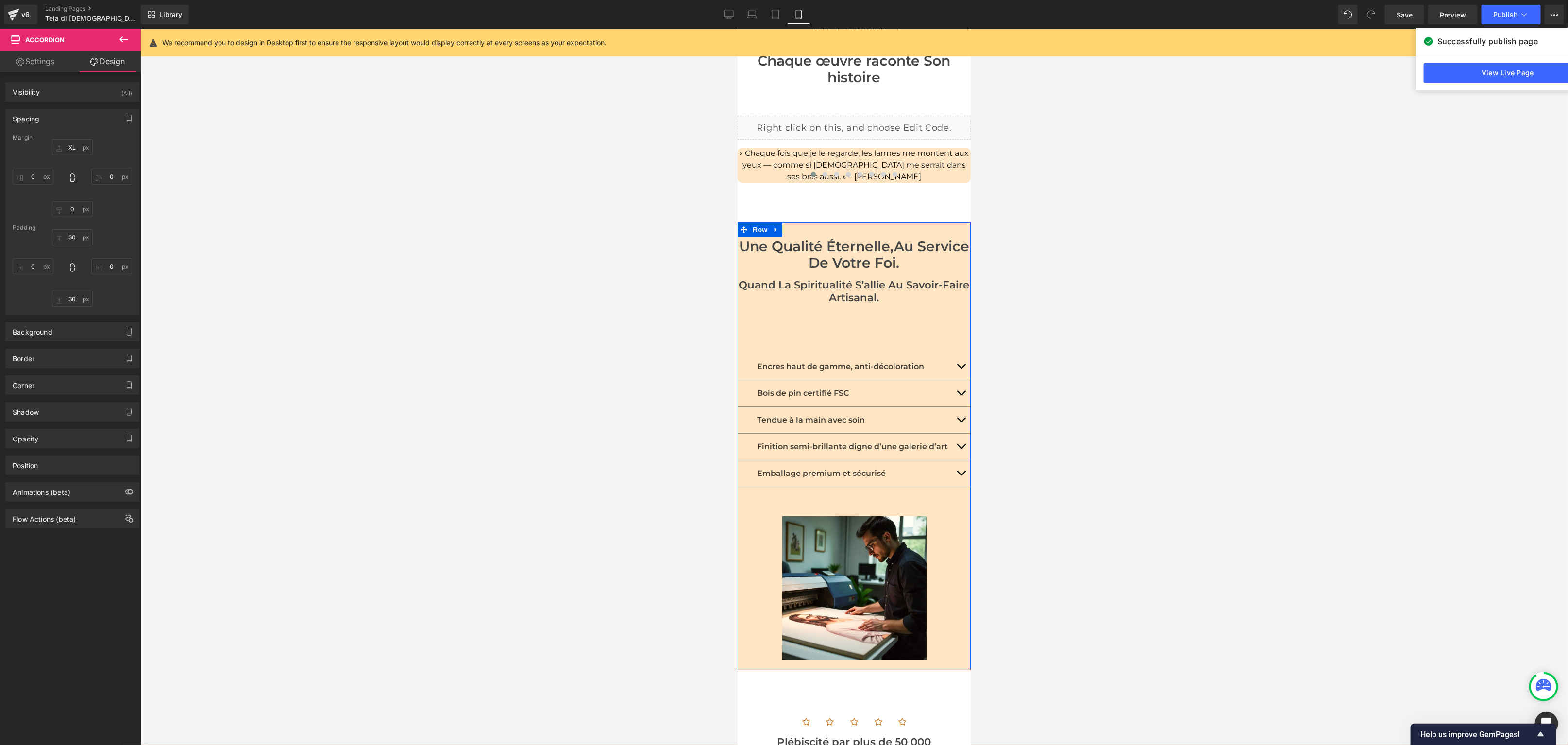
scroll to position [2605, 0]
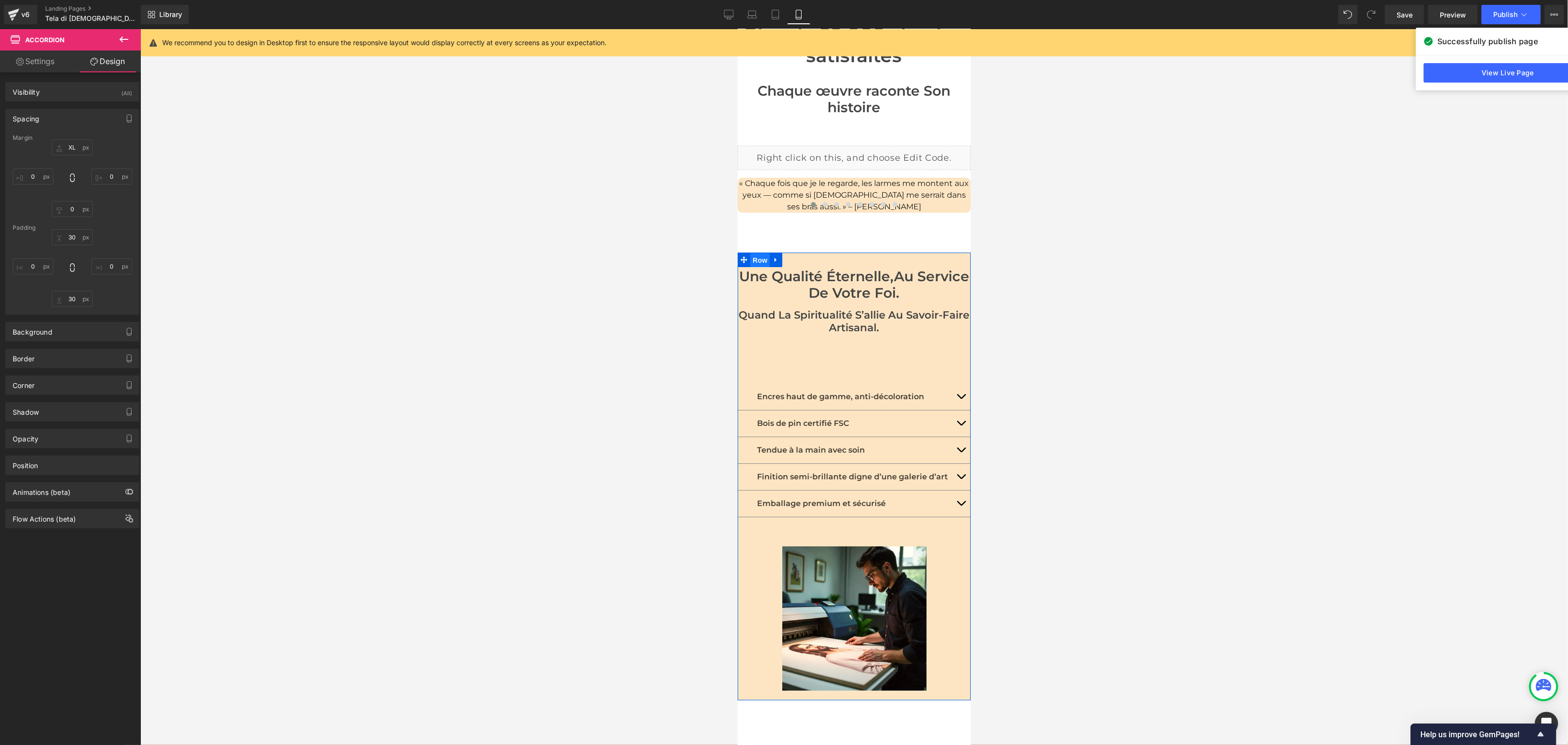
click at [763, 253] on span "Row" at bounding box center [760, 260] width 19 height 15
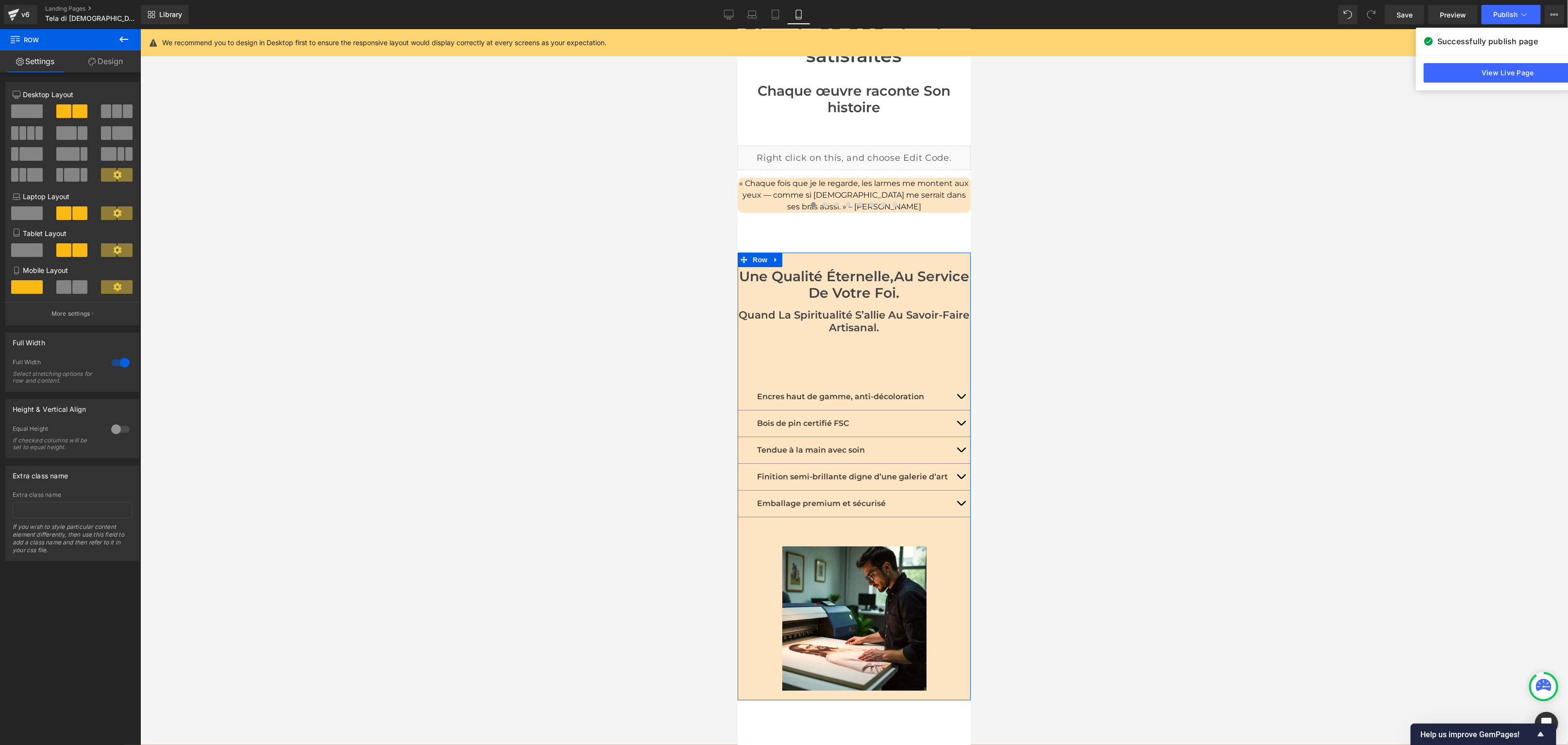
click at [116, 65] on link "Design" at bounding box center [106, 61] width 71 height 22
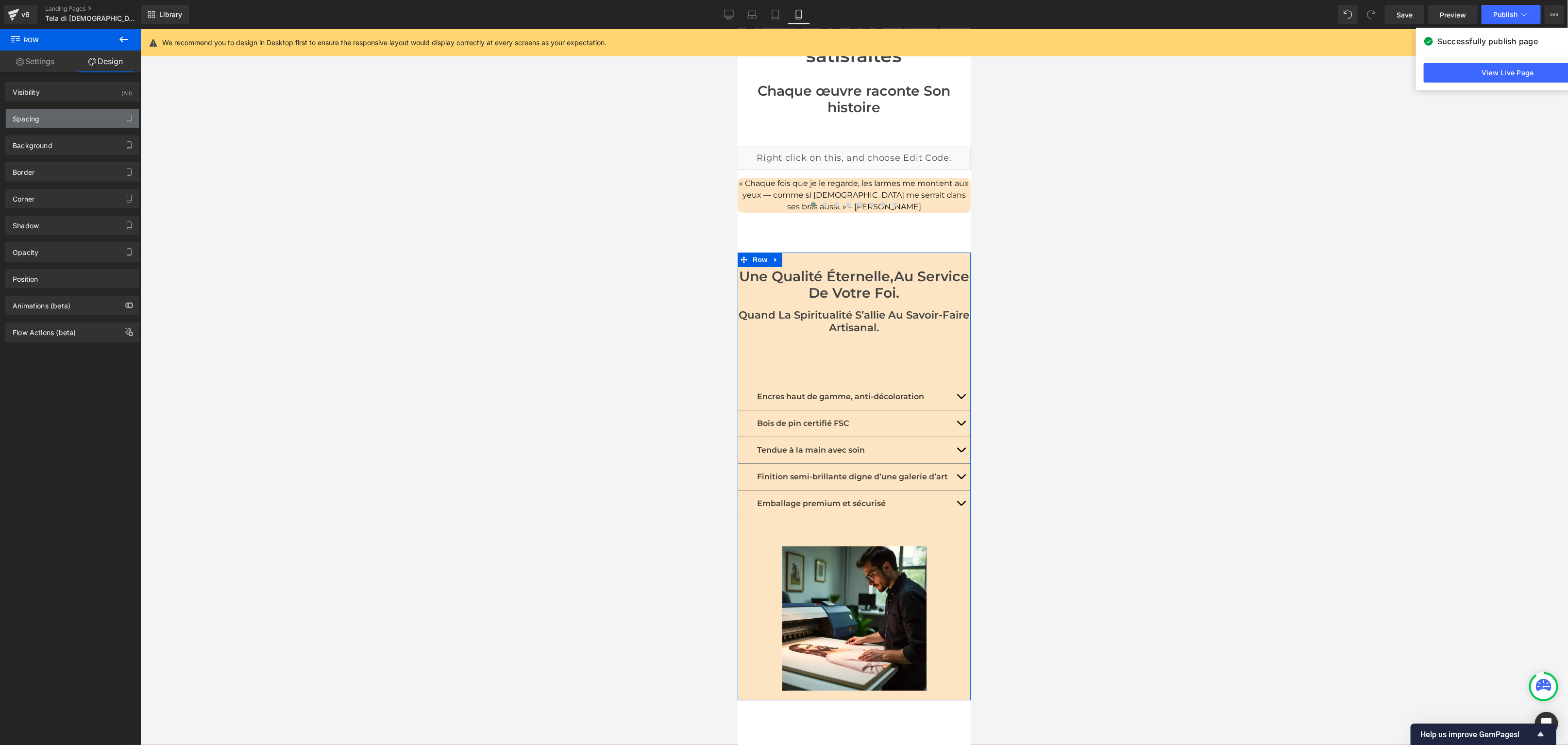
click at [63, 116] on div "Spacing" at bounding box center [72, 118] width 133 height 18
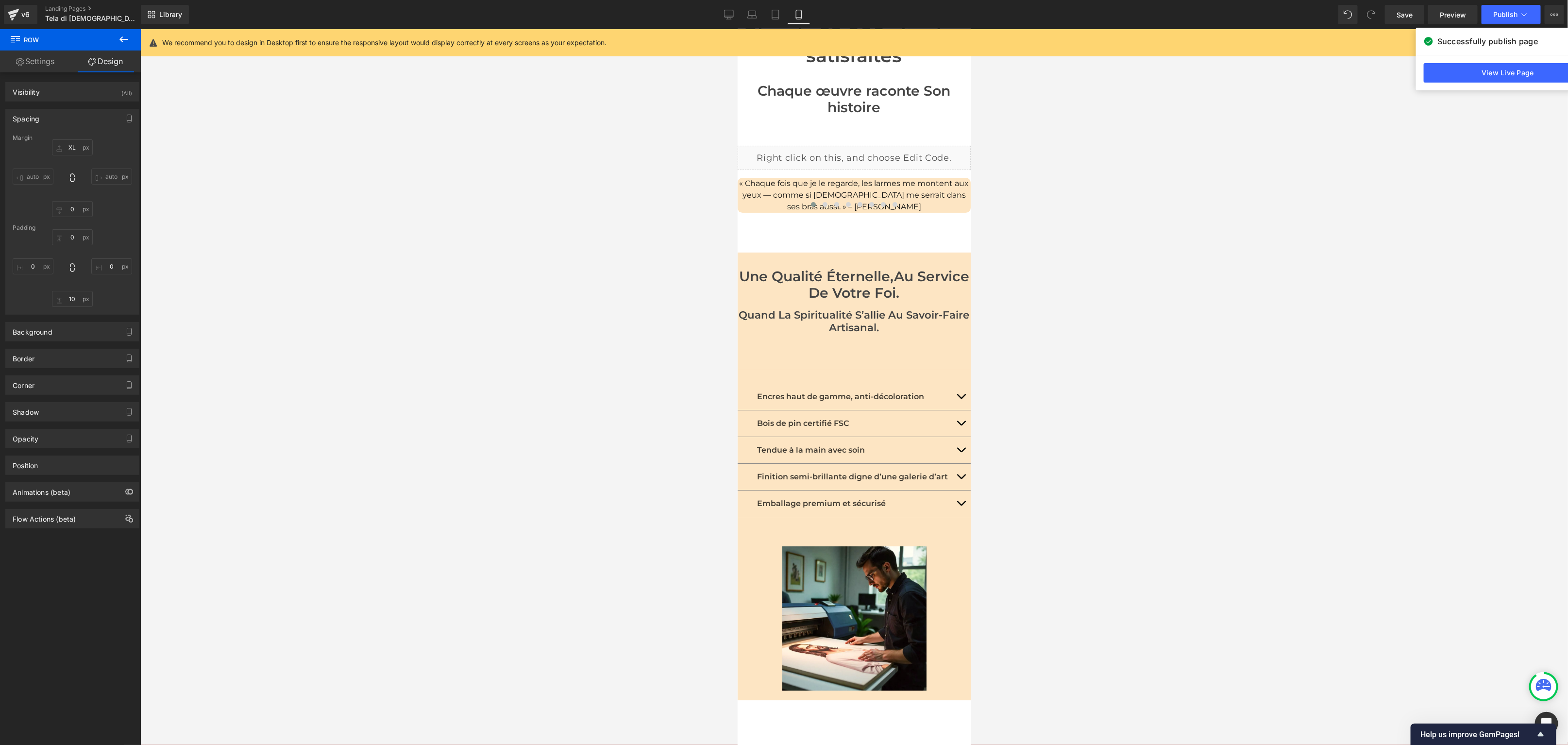
click at [337, 239] on div at bounding box center [854, 387] width 1427 height 716
click at [570, 284] on div at bounding box center [854, 387] width 1427 height 716
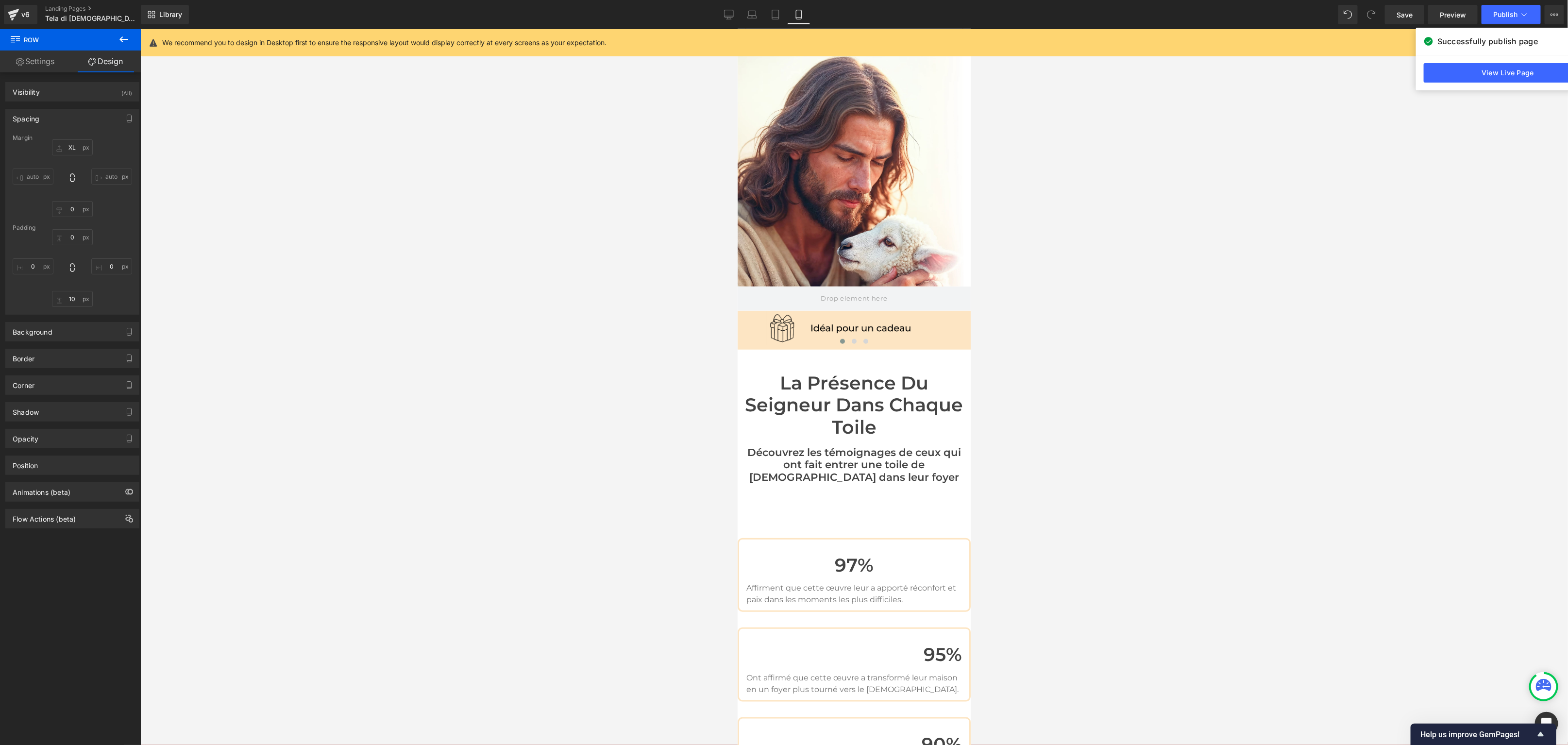
scroll to position [3661, 0]
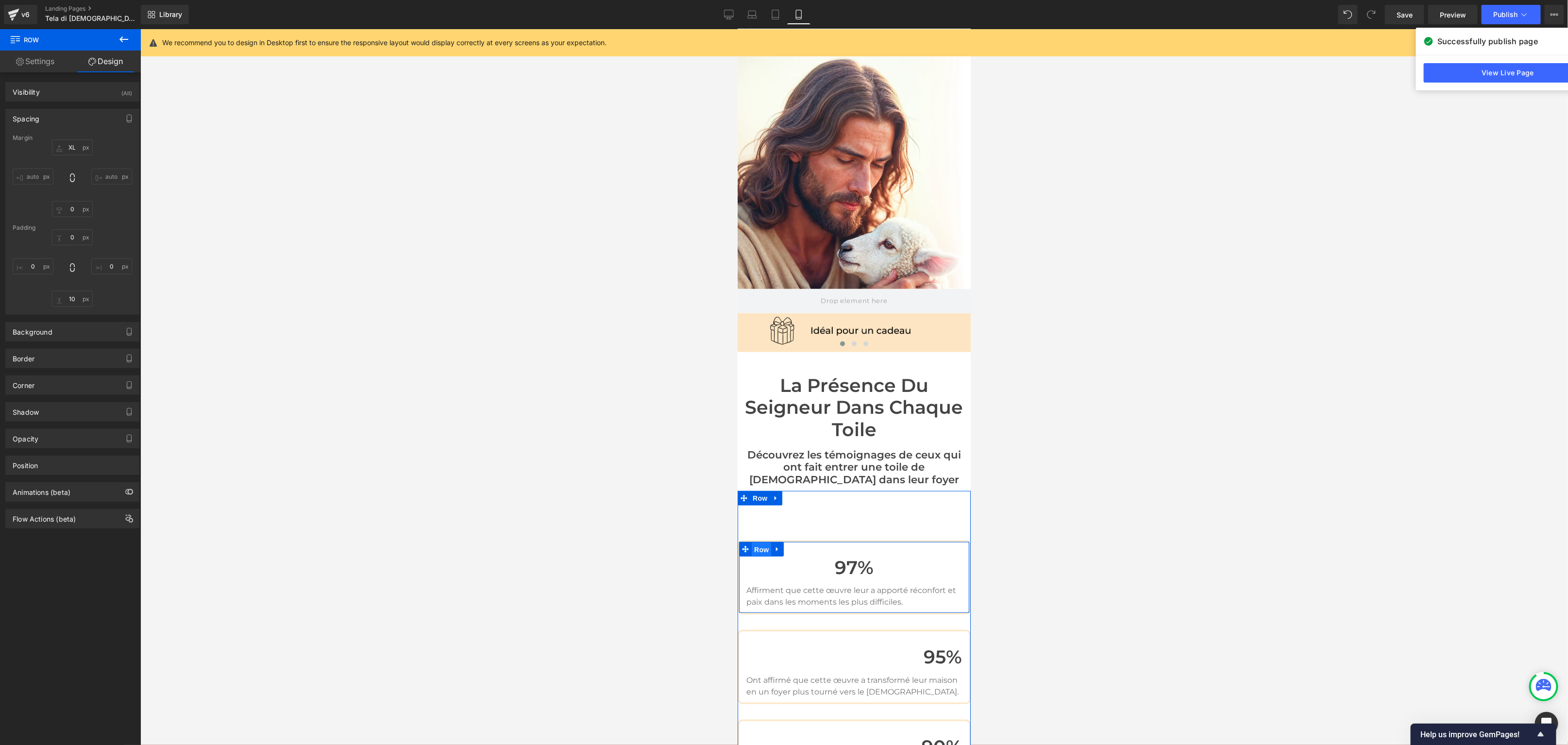
click at [768, 542] on span "Row" at bounding box center [761, 549] width 19 height 15
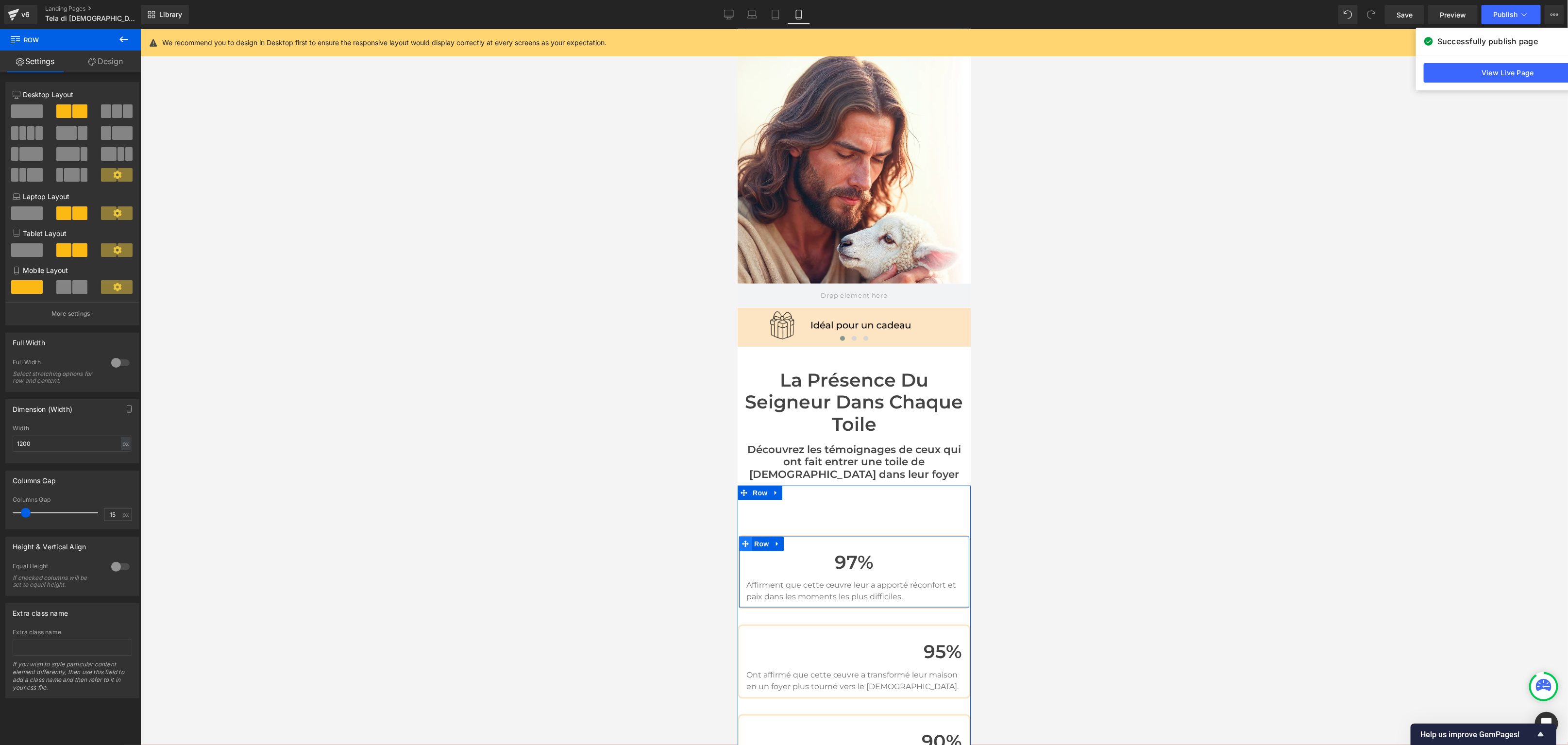
scroll to position [3668, 0]
click at [29, 113] on span at bounding box center [27, 111] width 32 height 13
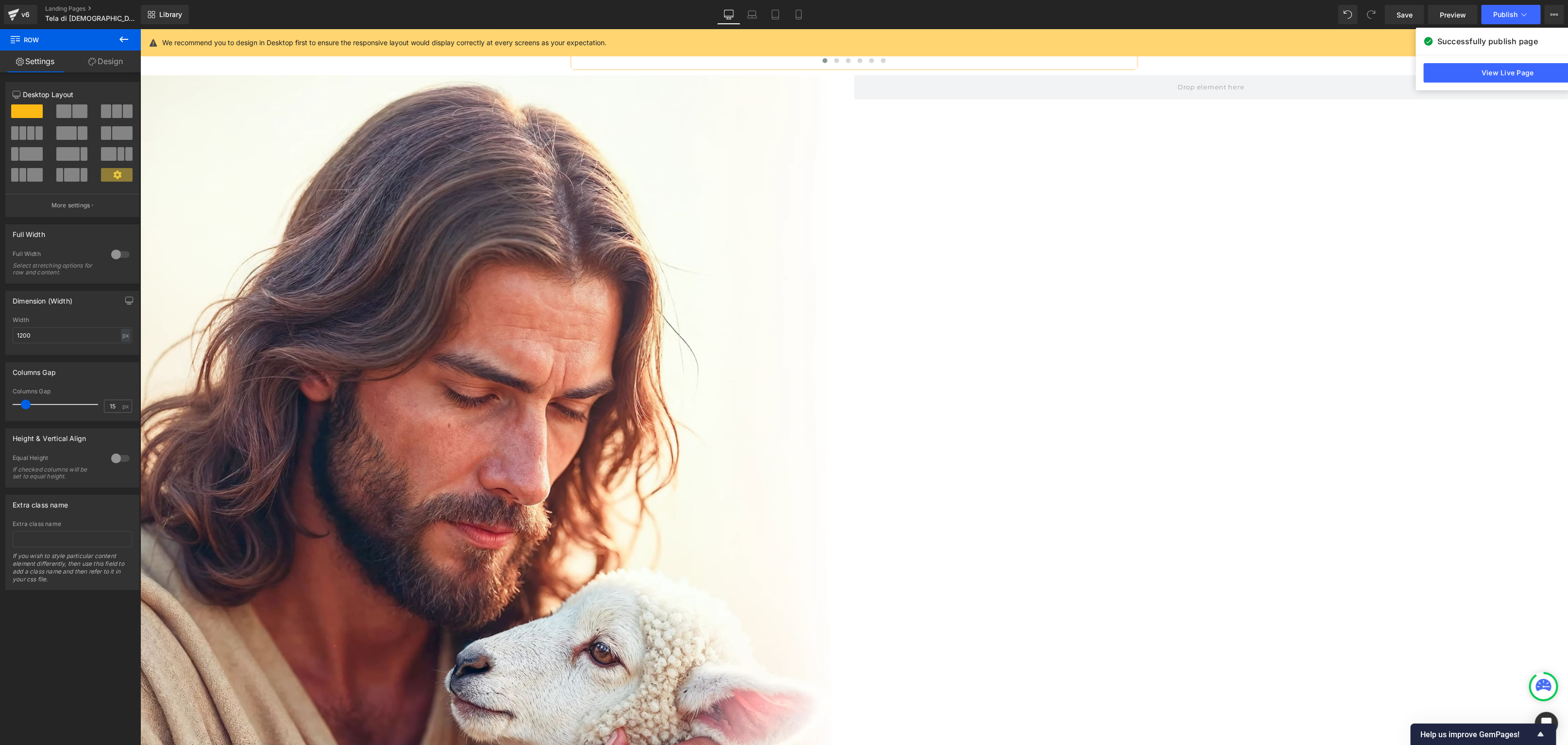
scroll to position [4280, 0]
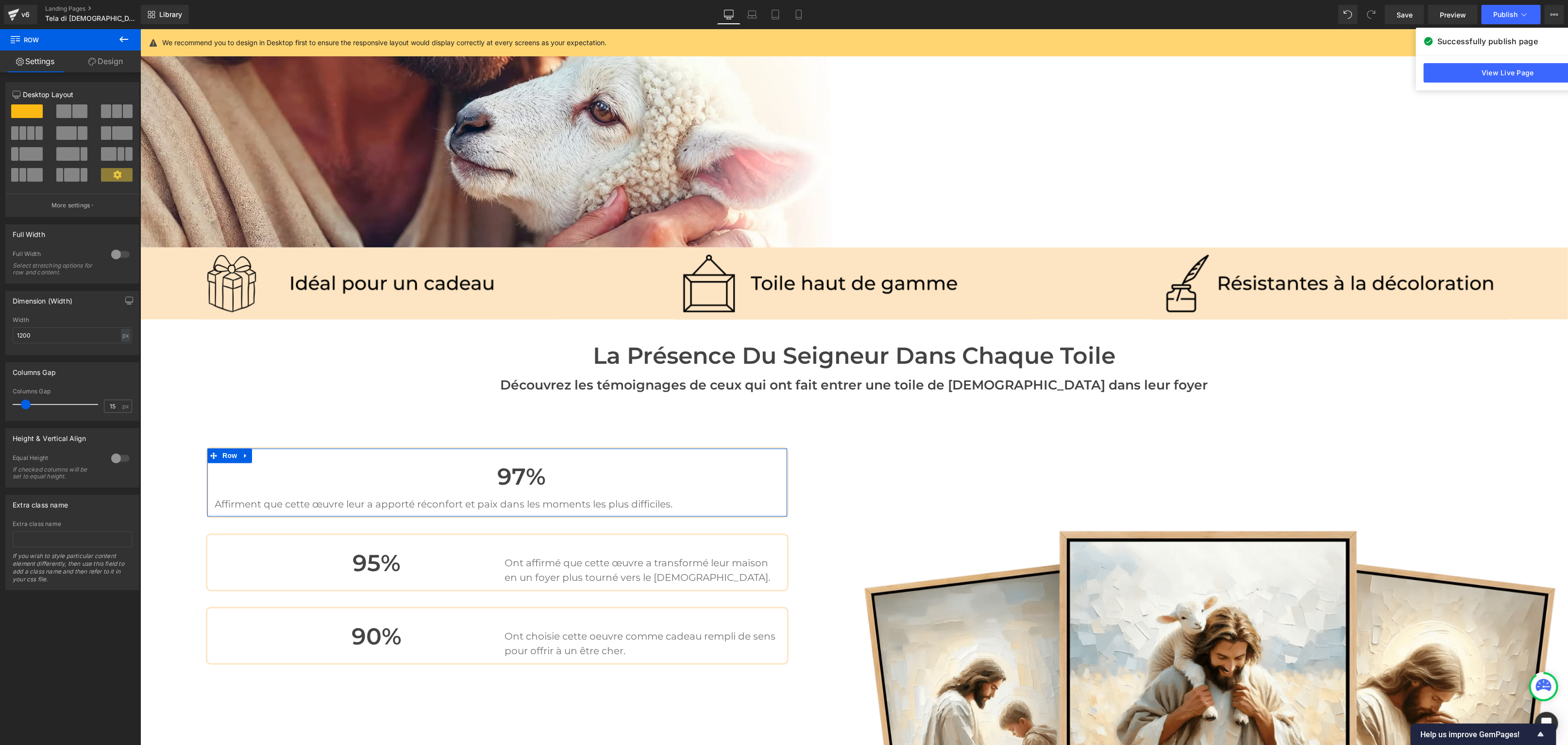
click at [29, 113] on span at bounding box center [27, 111] width 32 height 13
click at [65, 107] on span at bounding box center [64, 111] width 15 height 13
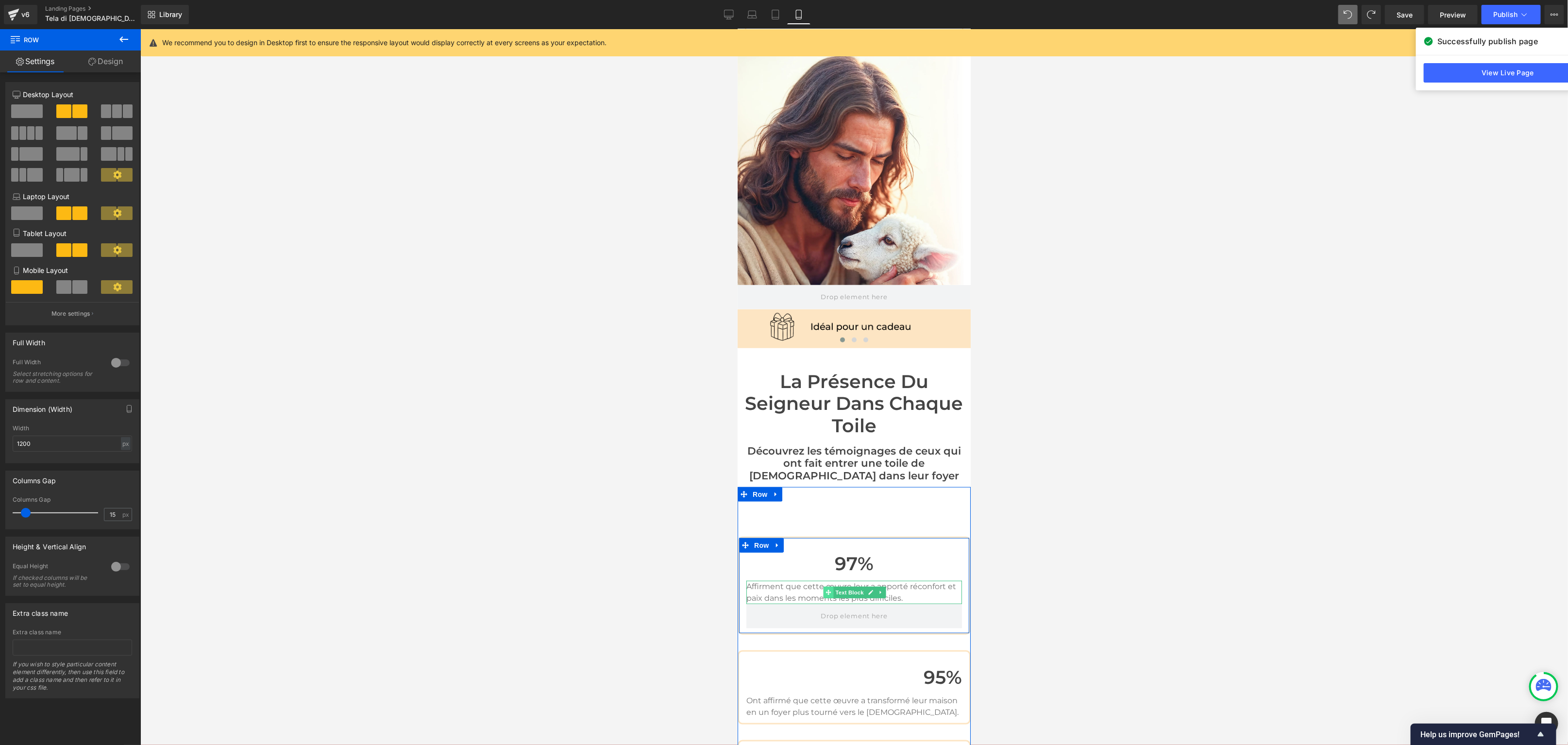
scroll to position [3670, 0]
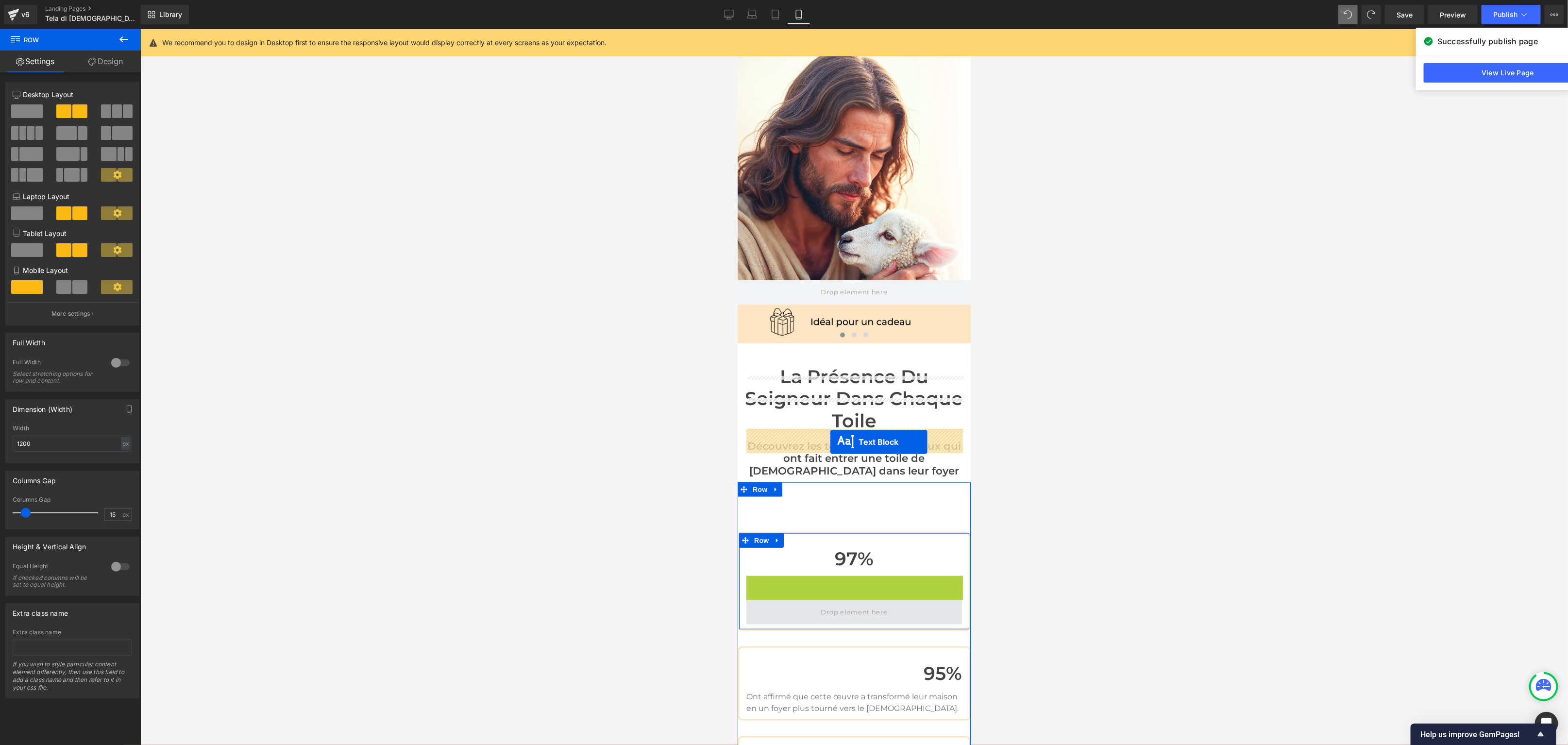
drag, startPoint x: 827, startPoint y: 419, endPoint x: 830, endPoint y: 441, distance: 22.2
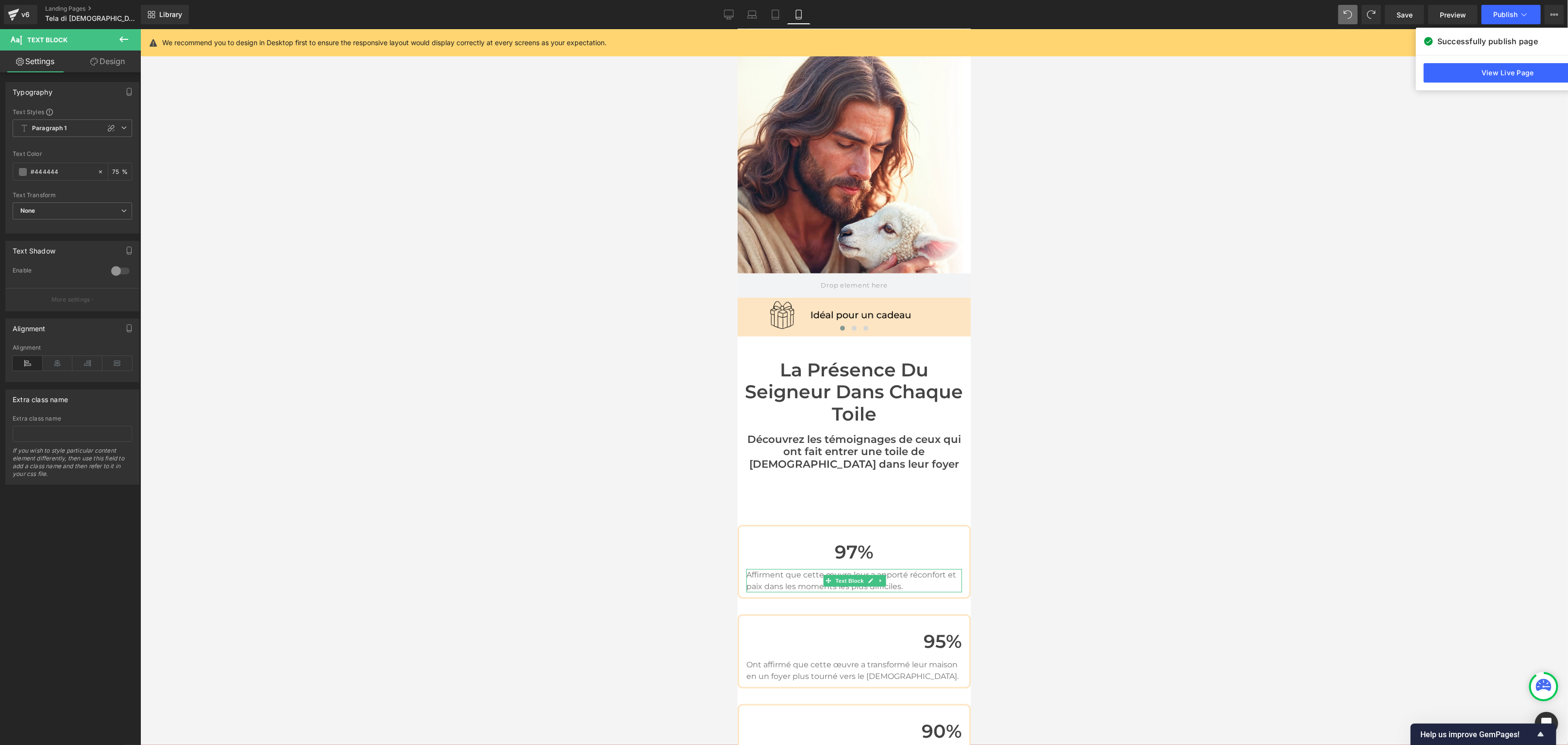
scroll to position [3678, 0]
click at [875, 634] on span "Heading" at bounding box center [873, 639] width 26 height 12
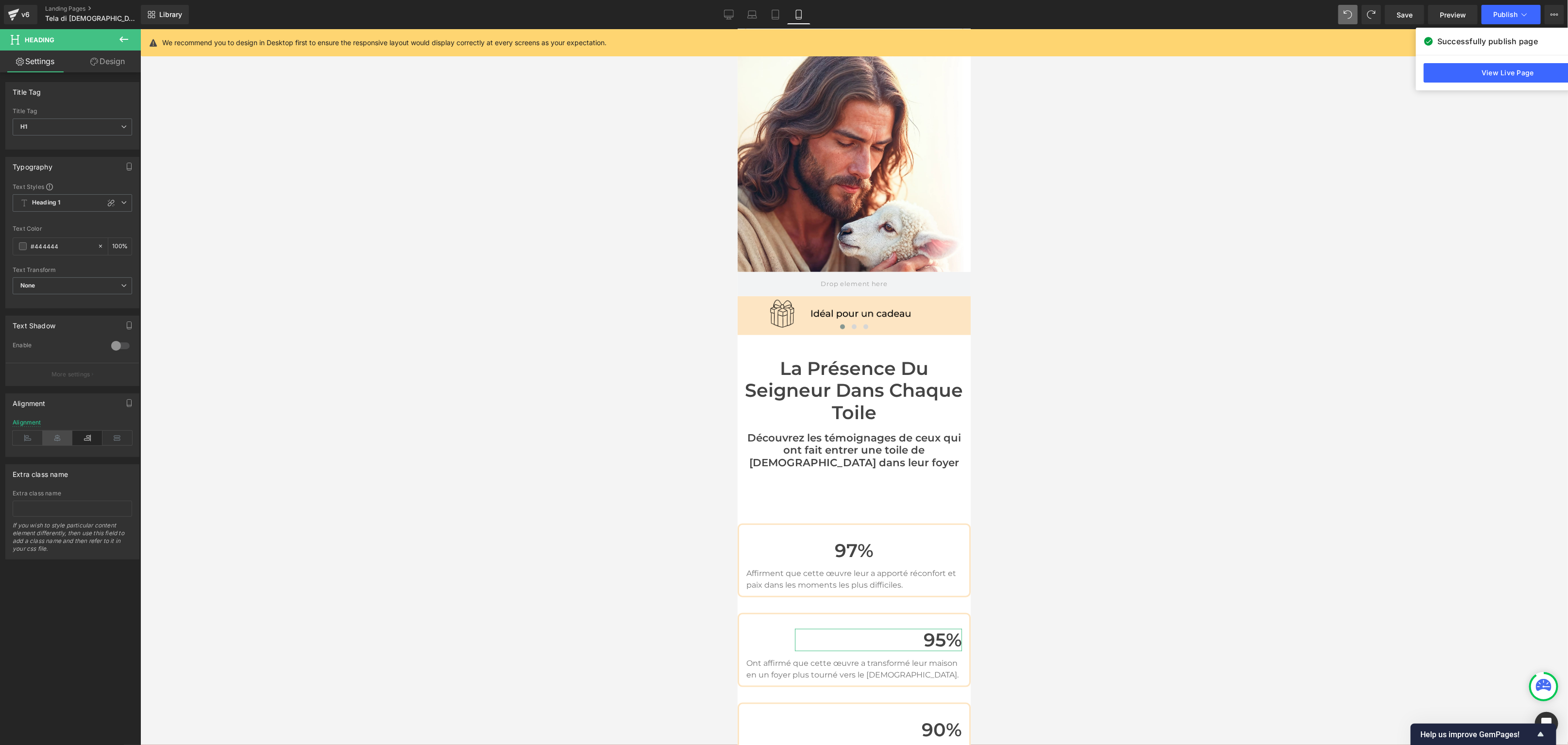
click at [57, 435] on icon at bounding box center [57, 438] width 30 height 15
click at [126, 65] on link "Design" at bounding box center [108, 61] width 71 height 22
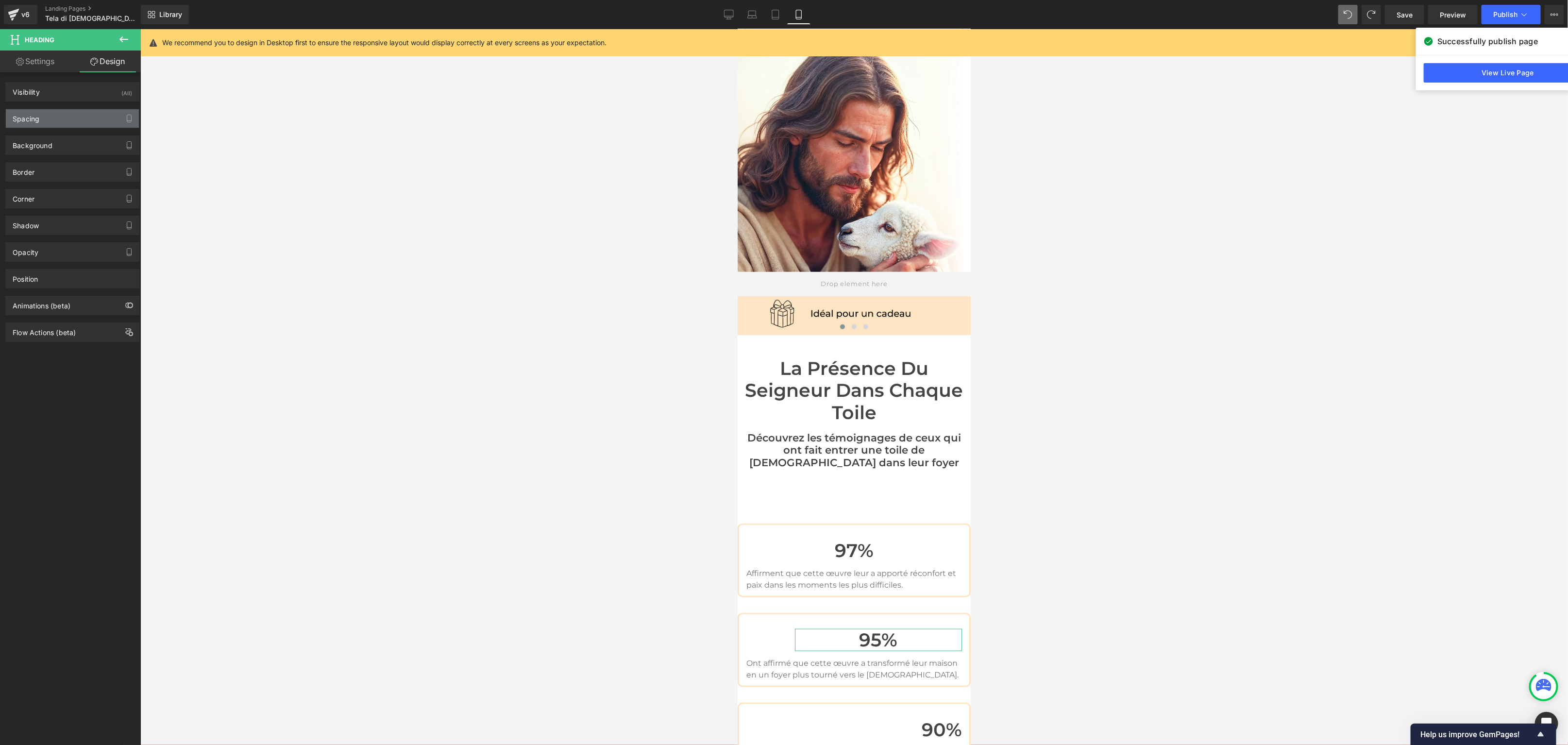
click at [35, 120] on div "Spacing" at bounding box center [26, 116] width 27 height 13
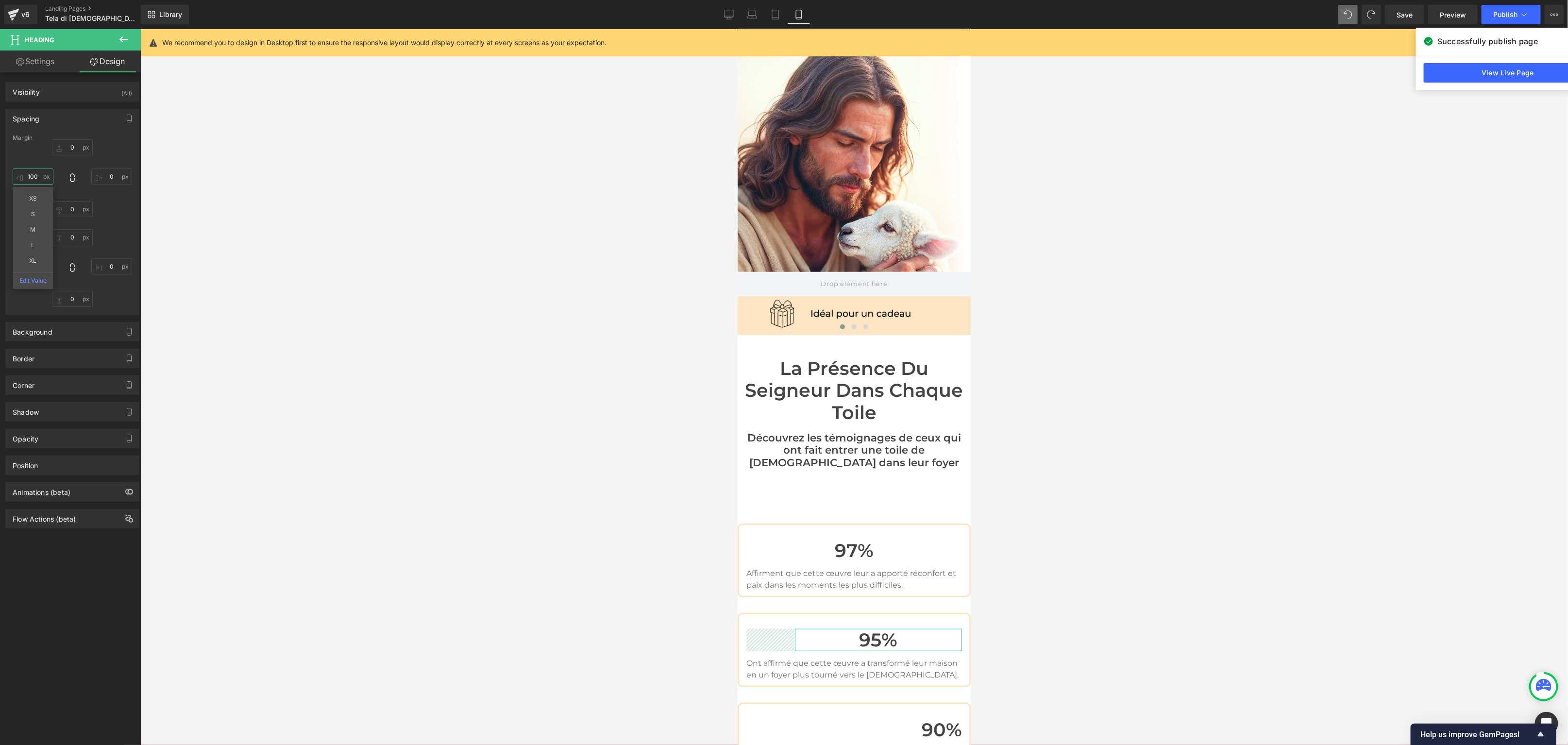
click at [40, 176] on input "100" at bounding box center [33, 177] width 41 height 16
type input "0"
click at [885, 724] on span "Heading" at bounding box center [873, 729] width 26 height 12
click at [52, 436] on icon at bounding box center [57, 438] width 30 height 15
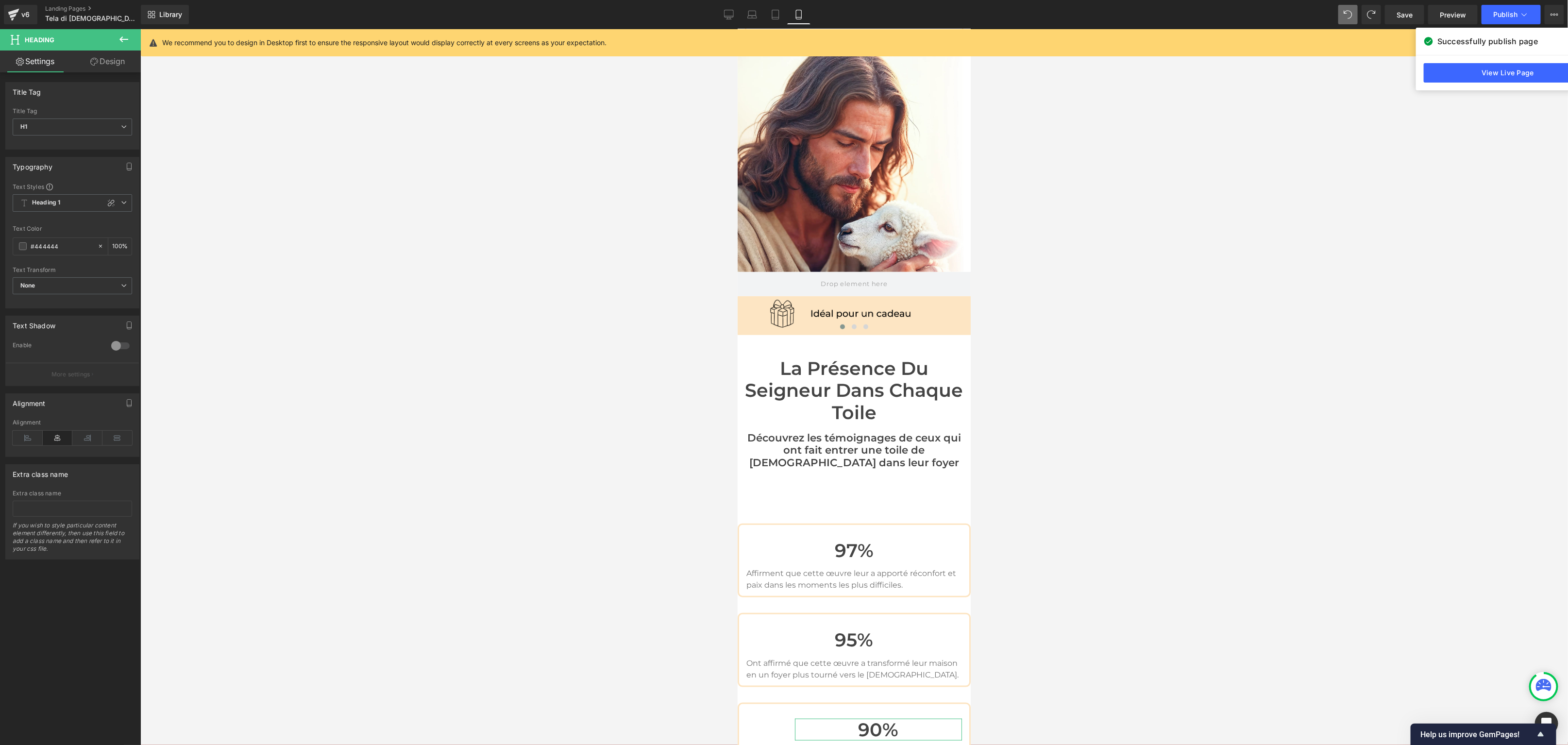
click at [120, 68] on link "Design" at bounding box center [108, 61] width 71 height 22
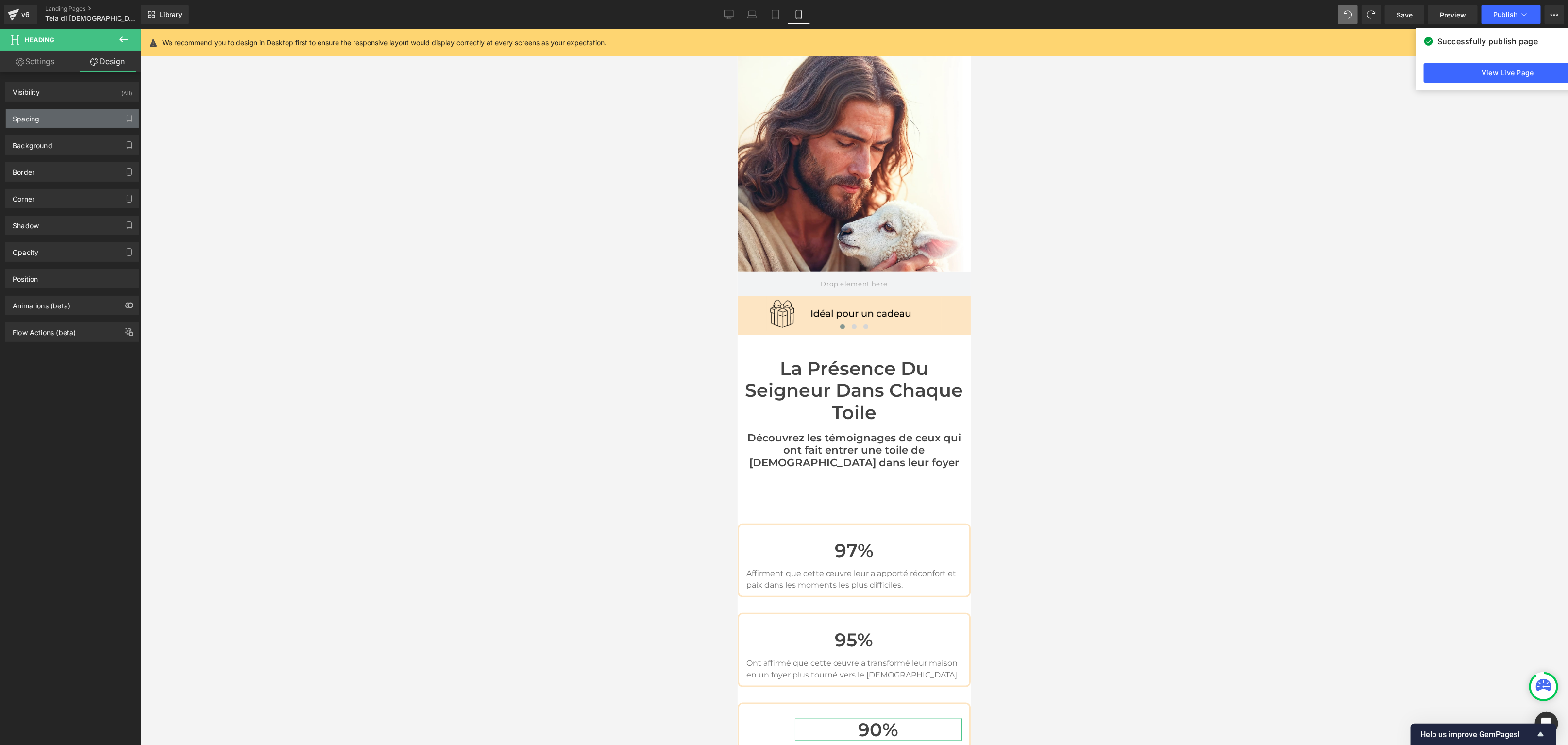
click at [55, 117] on div "Spacing" at bounding box center [72, 118] width 133 height 18
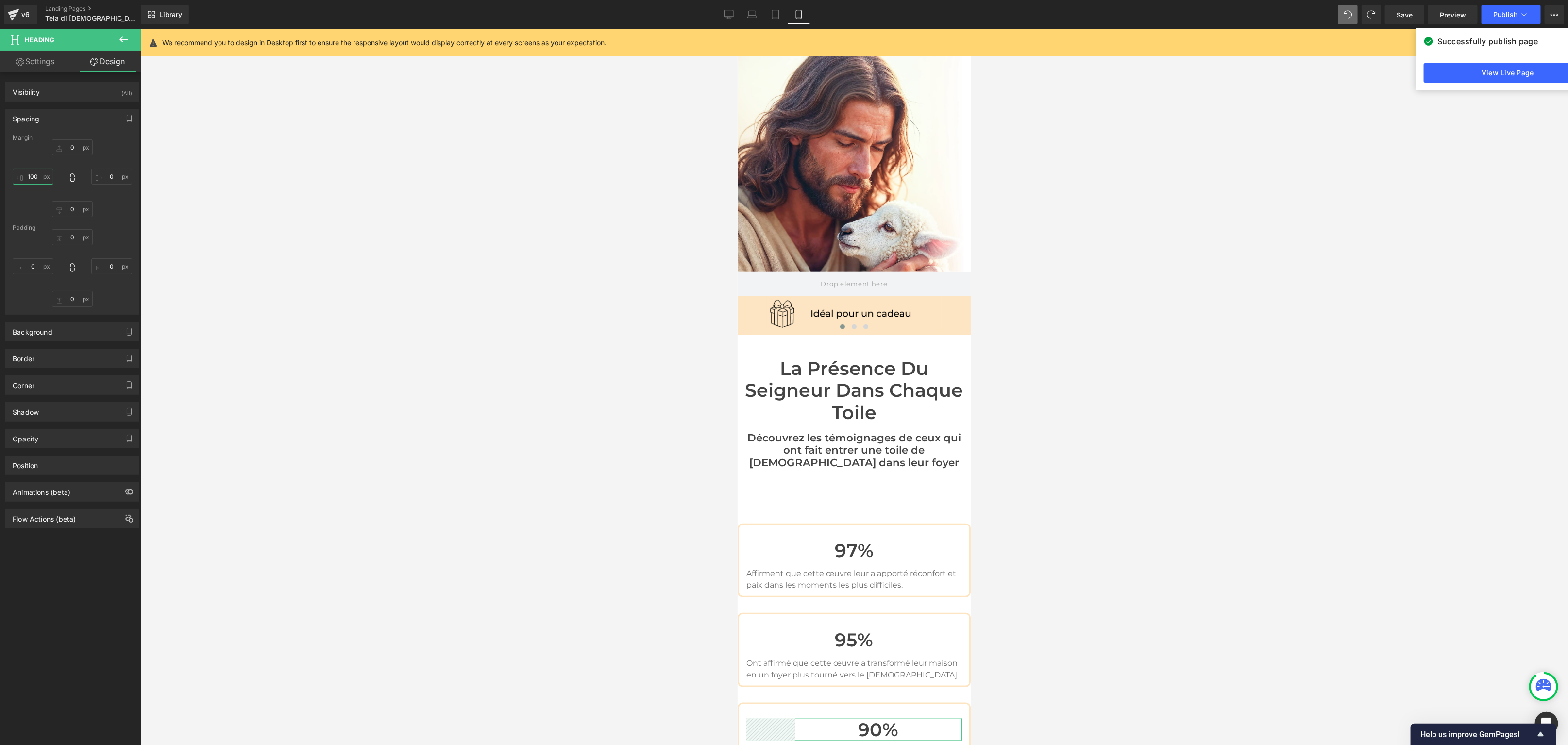
click at [33, 181] on input "100" at bounding box center [33, 177] width 41 height 16
type input "0"
click at [761, 525] on span "Row" at bounding box center [761, 532] width 19 height 15
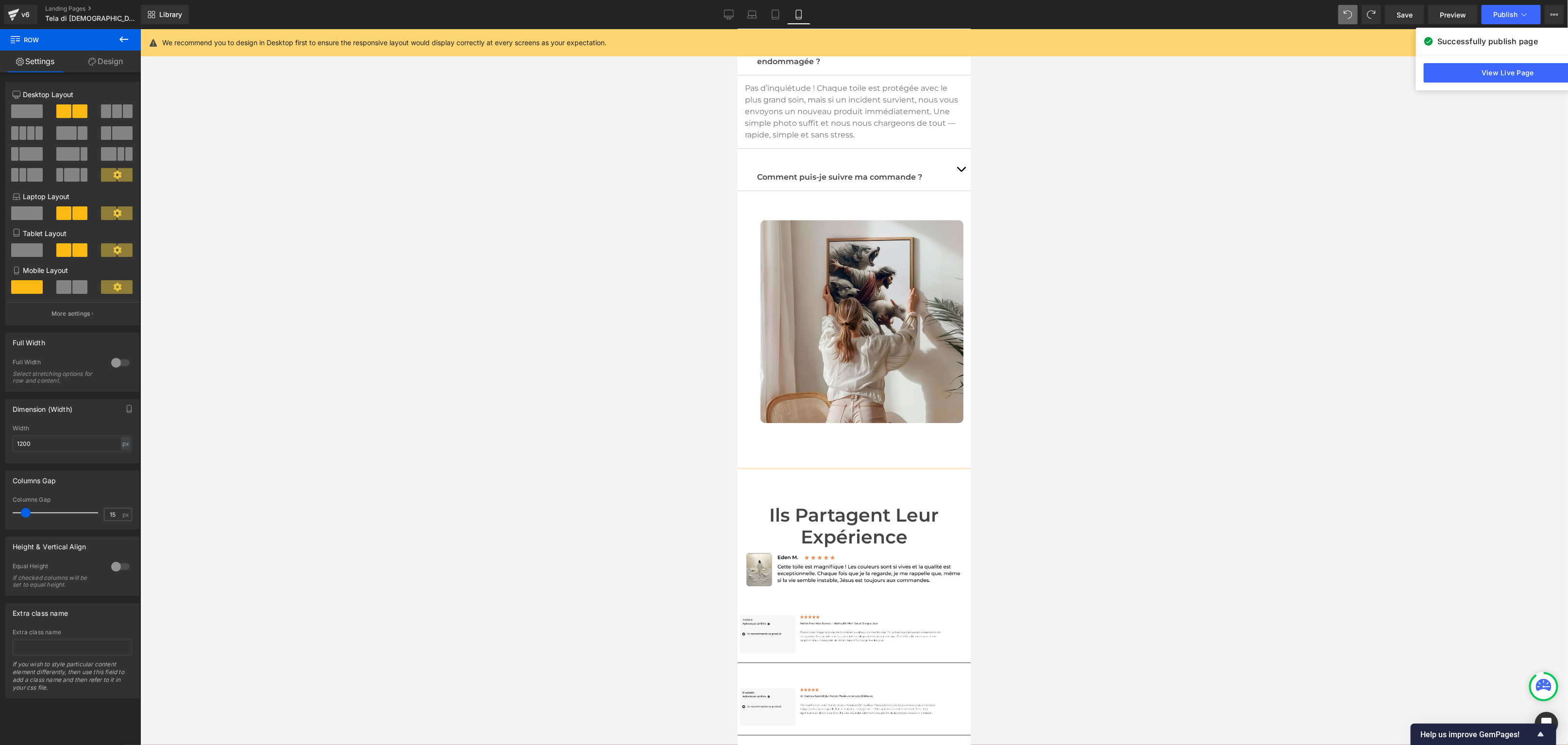
scroll to position [4976, 0]
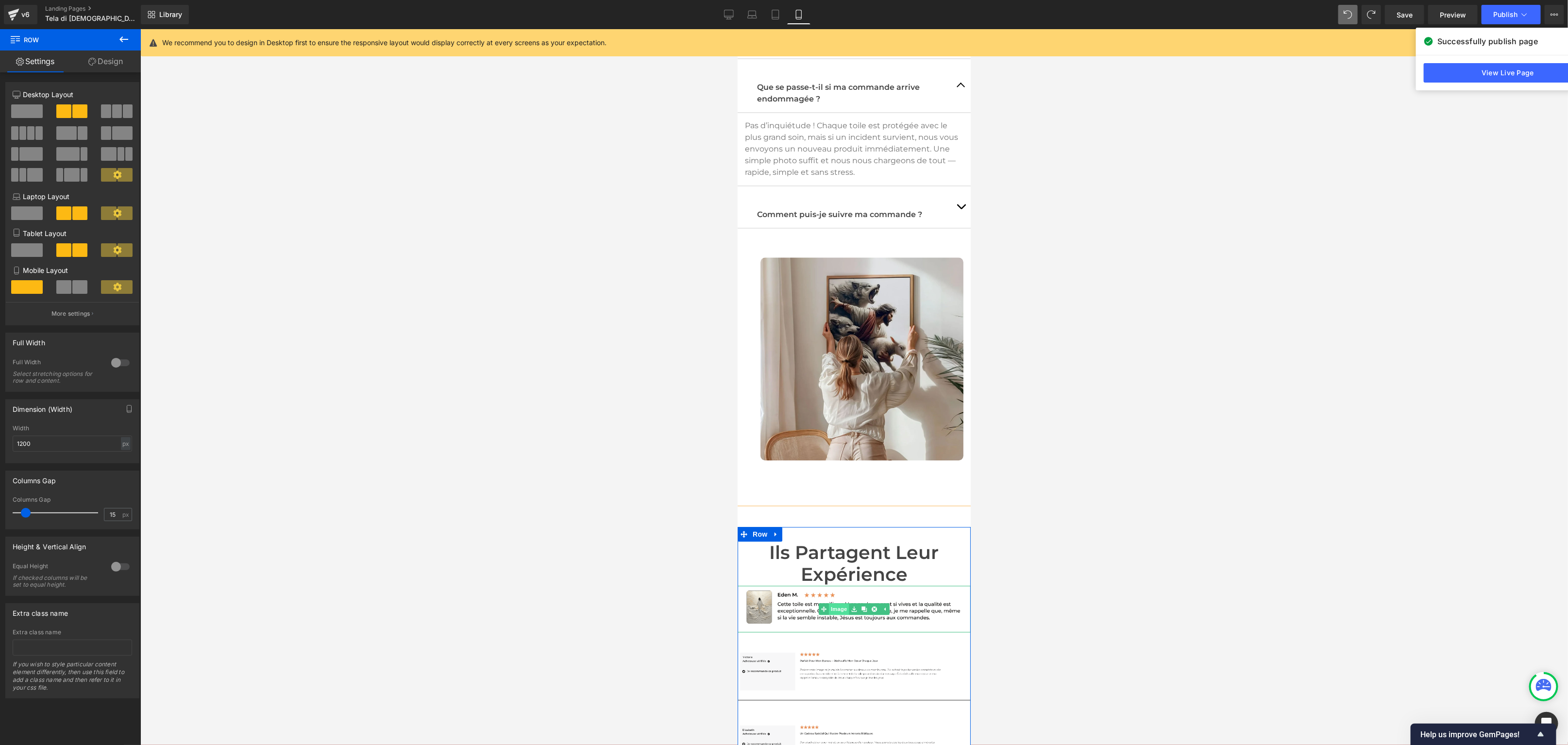
click at [842, 603] on link "Image" at bounding box center [833, 608] width 30 height 12
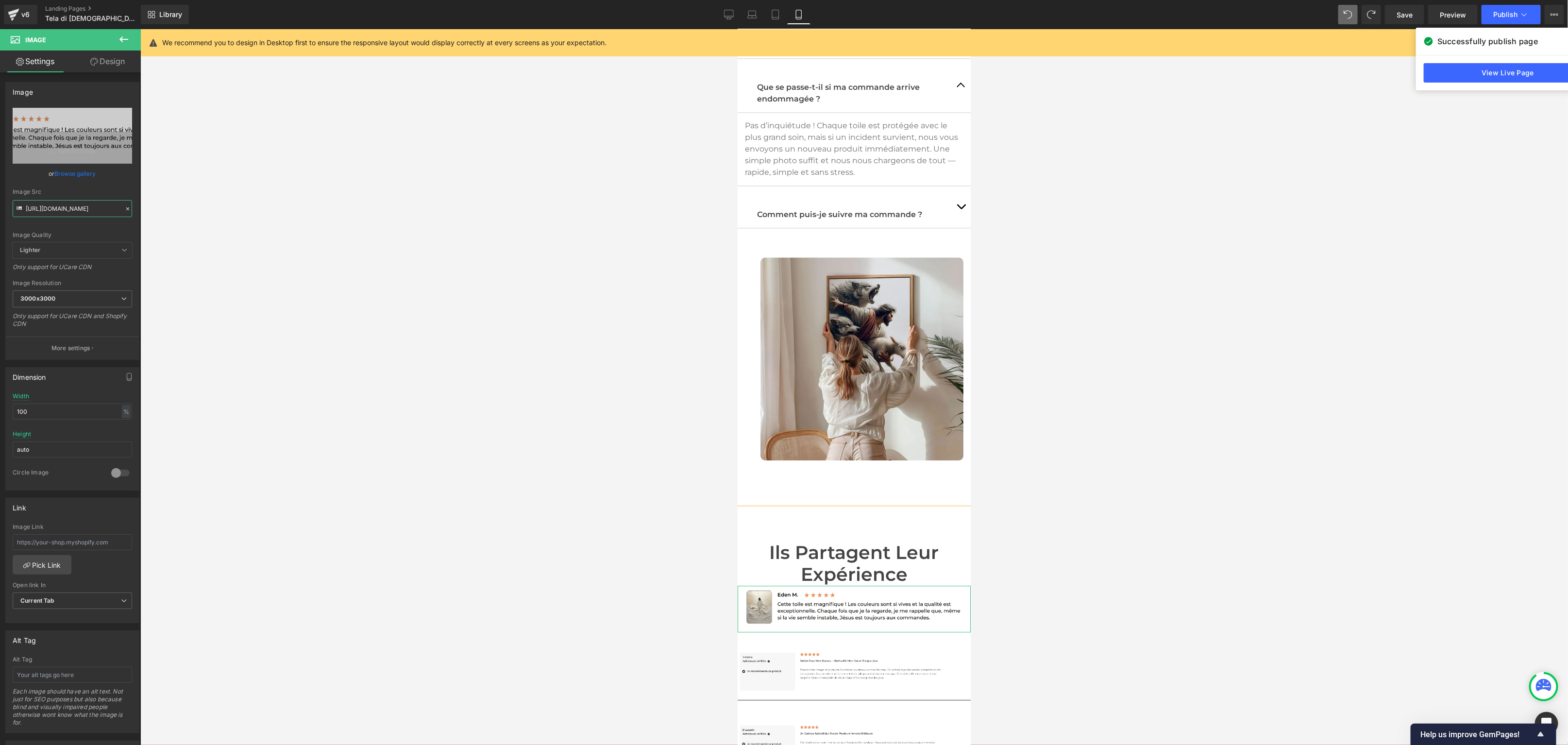
click at [51, 214] on input "[URL][DOMAIN_NAME]" at bounding box center [72, 209] width 119 height 17
paste input "10_1.png?v=1760030503"
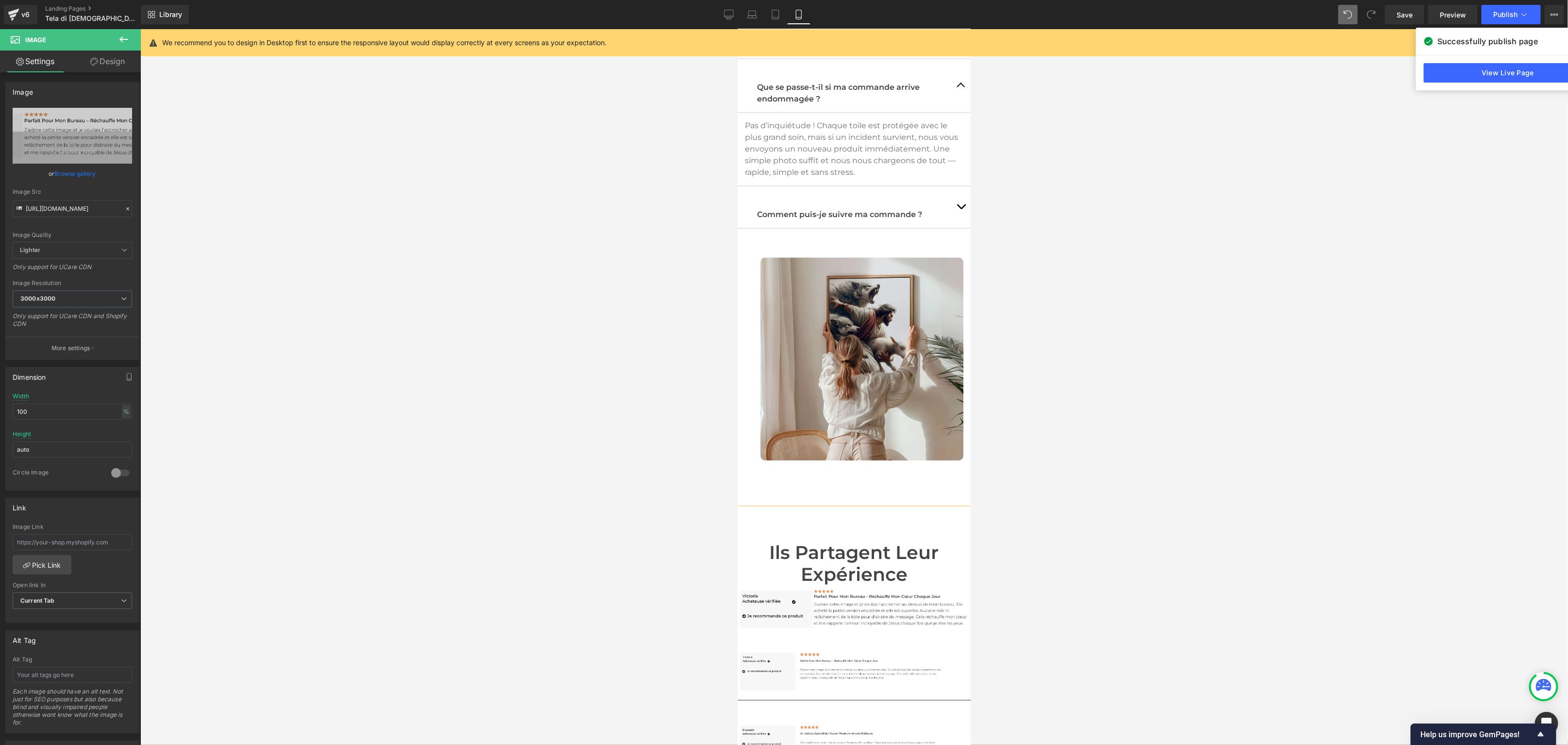
click at [425, 408] on div at bounding box center [854, 387] width 1427 height 716
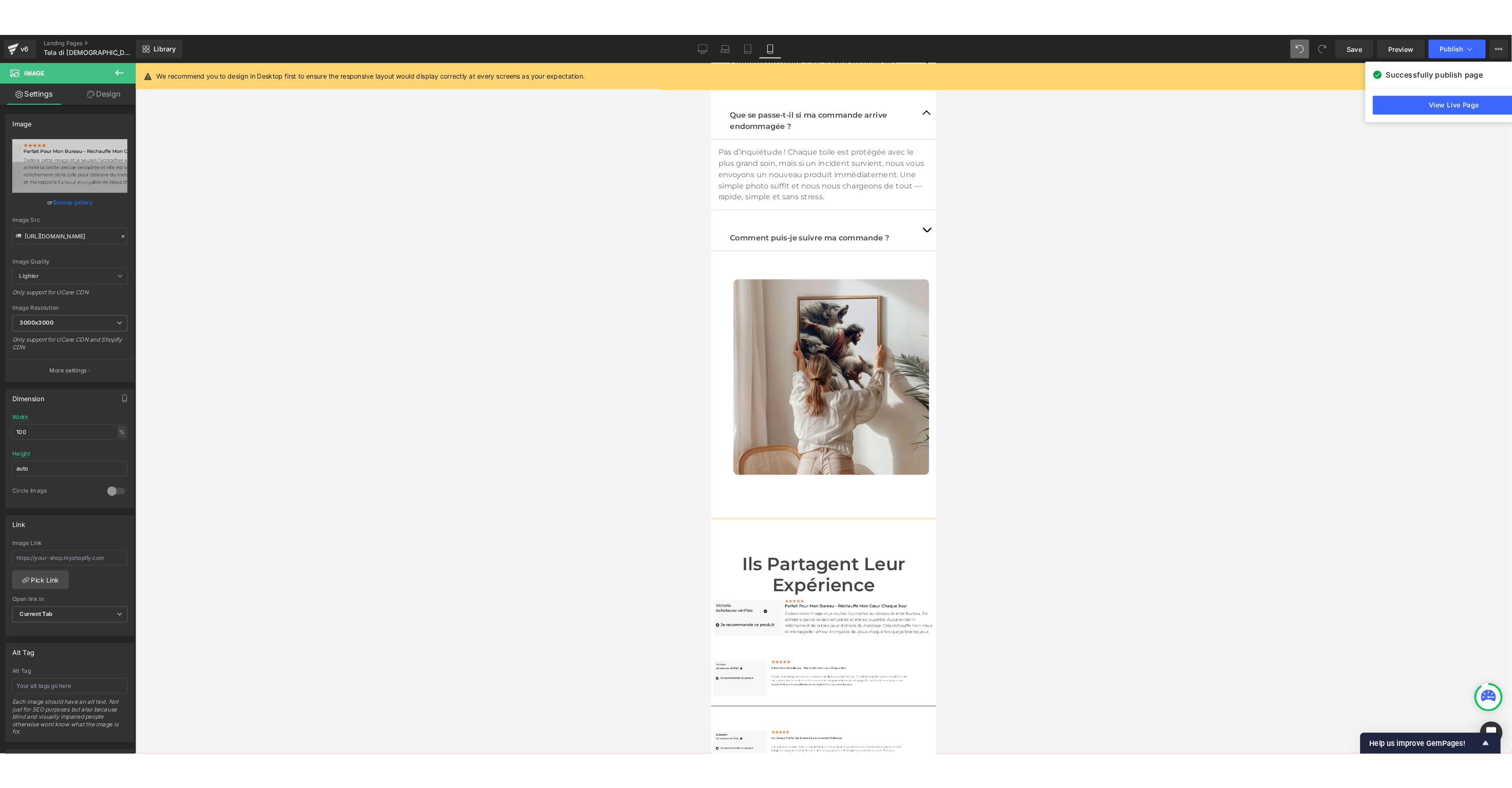
scroll to position [5266, 0]
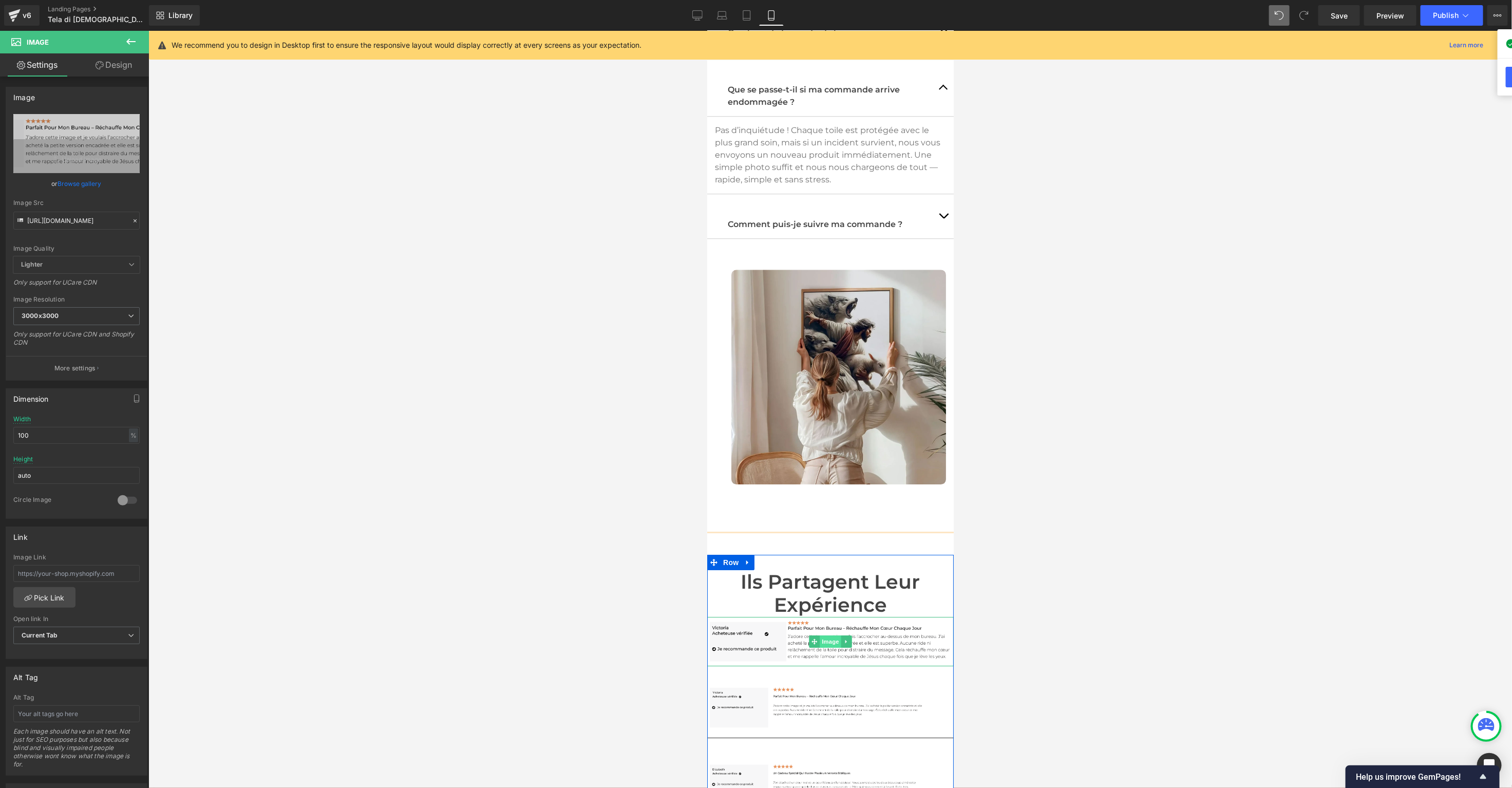
click at [828, 635] on span "Image" at bounding box center [830, 641] width 22 height 12
click at [70, 224] on input "[URL][DOMAIN_NAME]" at bounding box center [77, 221] width 126 height 18
paste input "1_1.png?v=1760030662"
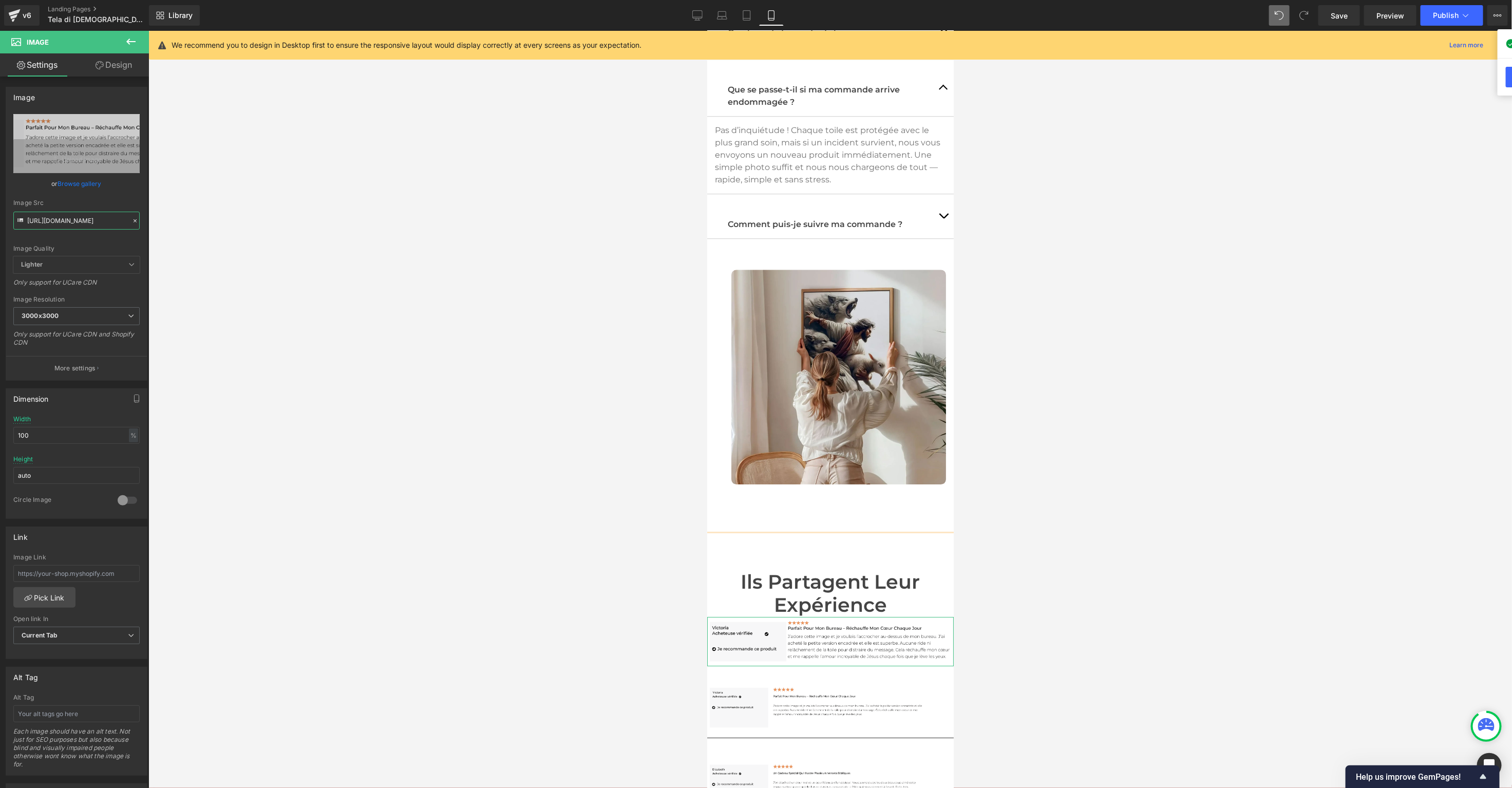
scroll to position [0, 183]
click at [825, 635] on span "Image" at bounding box center [830, 641] width 22 height 12
type input "[URL][DOMAIN_NAME]"
click at [118, 73] on link "Design" at bounding box center [114, 65] width 75 height 23
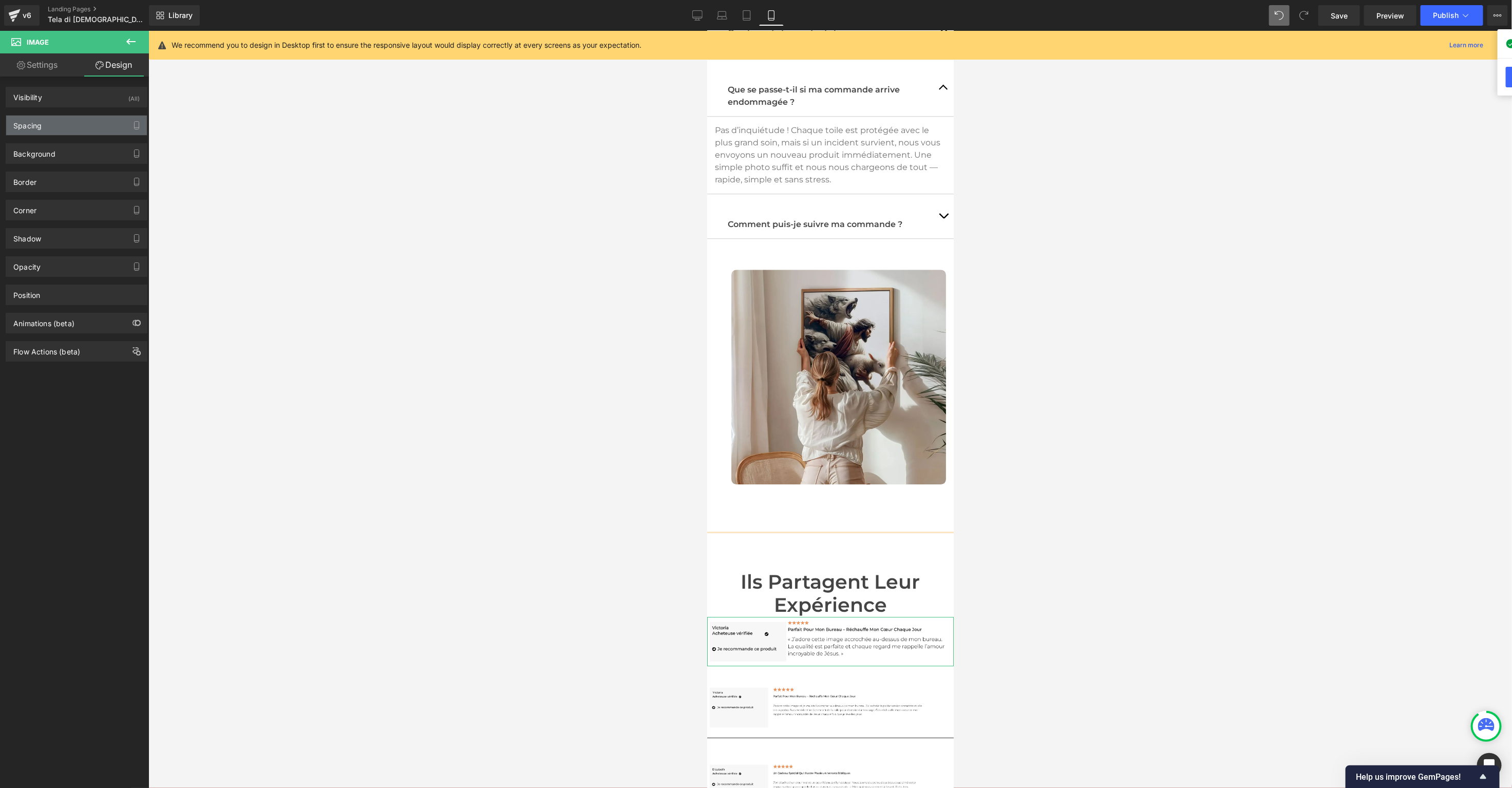
click at [70, 127] on div "Spacing" at bounding box center [77, 125] width 141 height 19
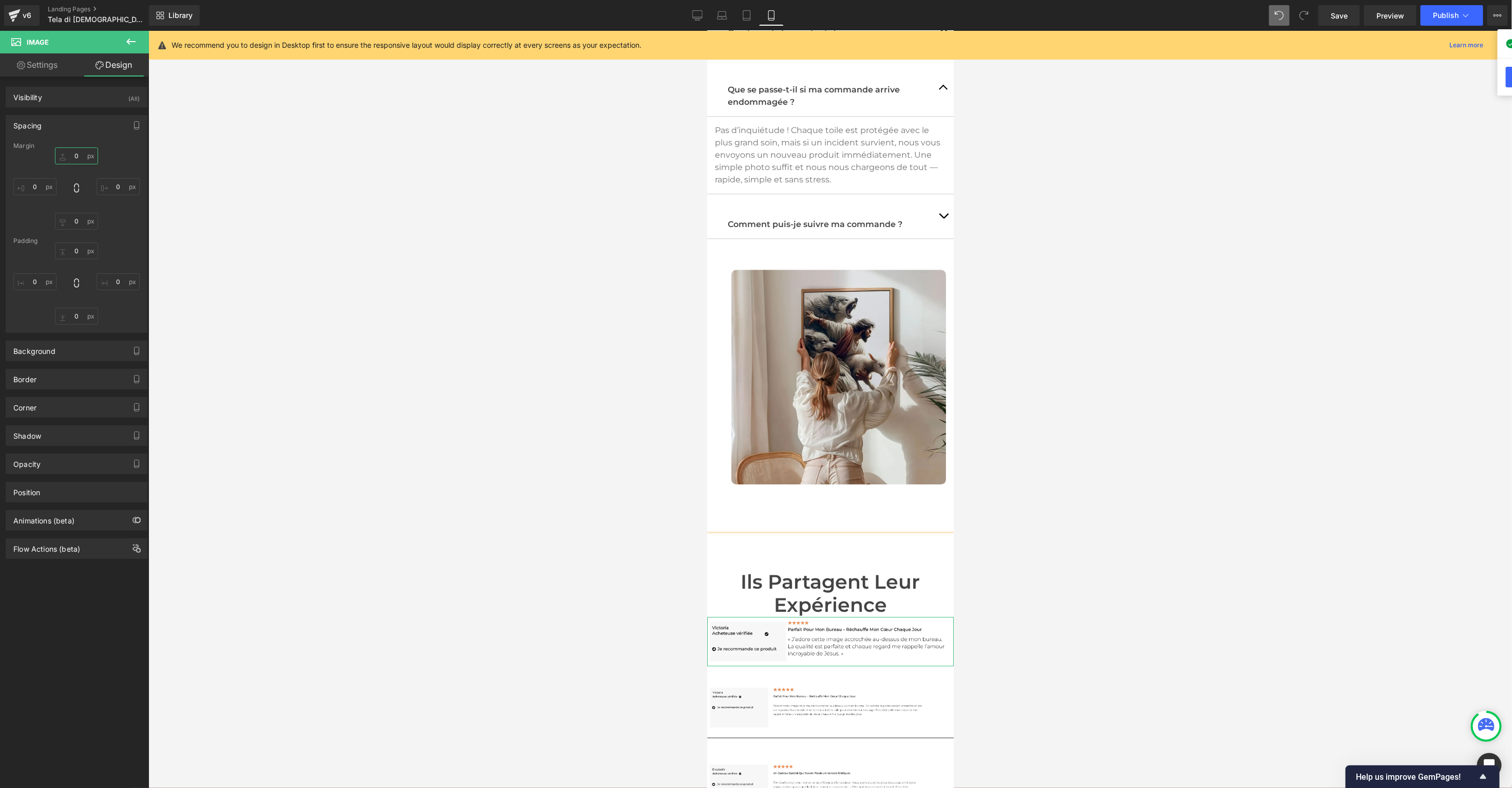
click at [70, 156] on input "0" at bounding box center [76, 156] width 43 height 17
type input "M"
click at [415, 337] on div at bounding box center [830, 409] width 1363 height 757
click at [1333, 9] on link "Save" at bounding box center [1339, 15] width 42 height 21
click at [1459, 12] on span "Publish" at bounding box center [1446, 15] width 26 height 8
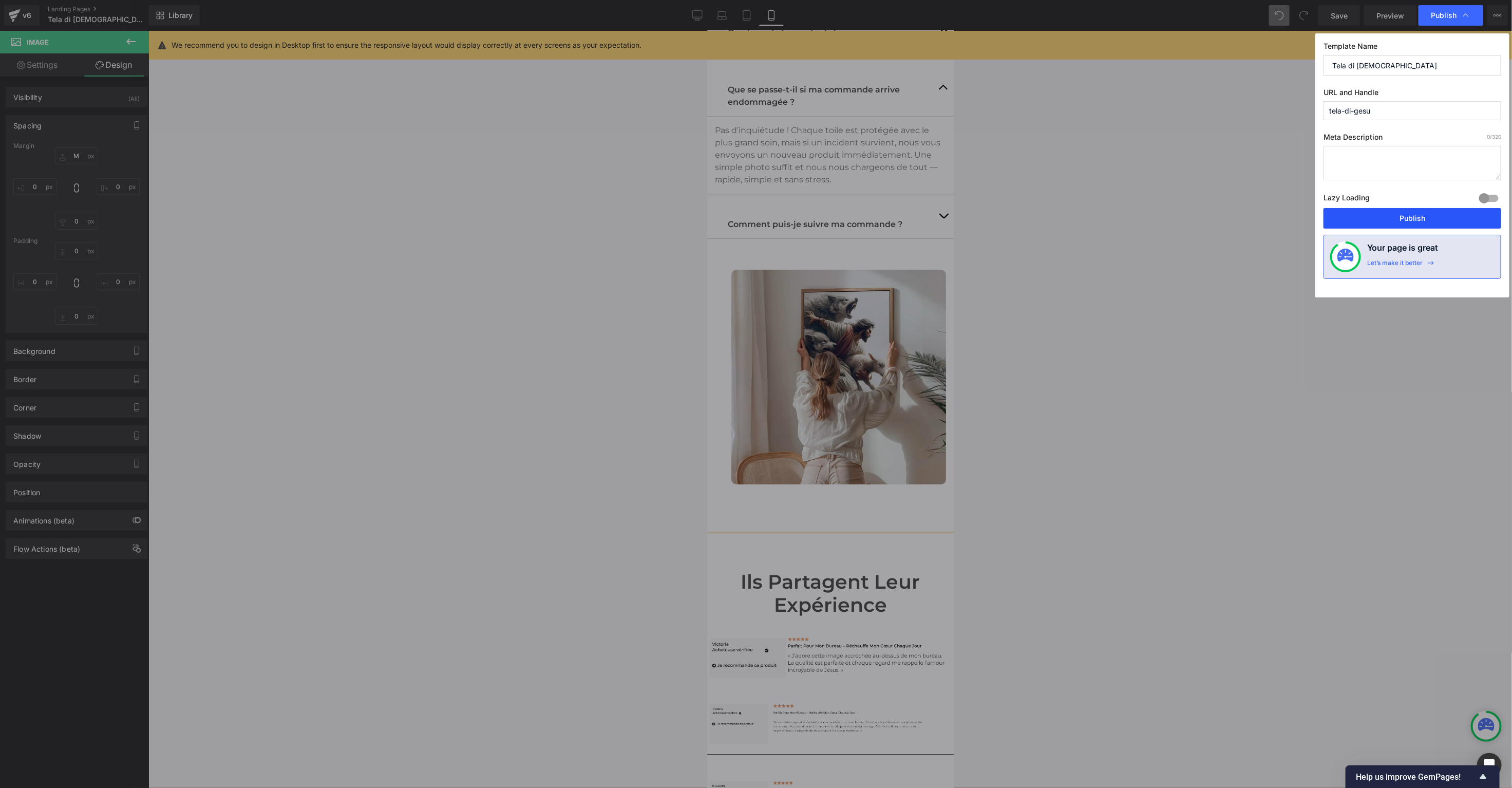
click at [1366, 222] on button "Publish" at bounding box center [1412, 218] width 178 height 21
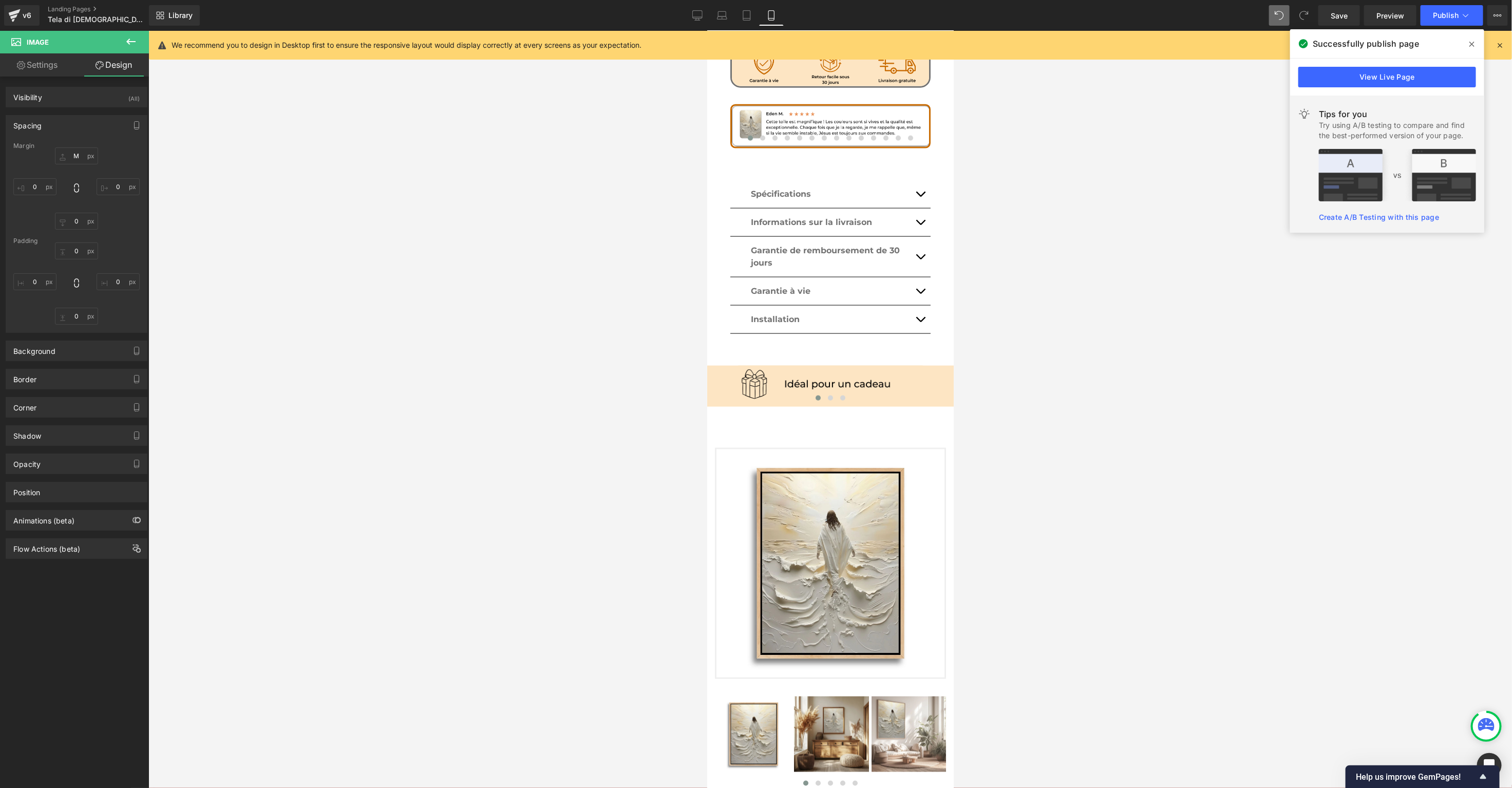
scroll to position [1025, 0]
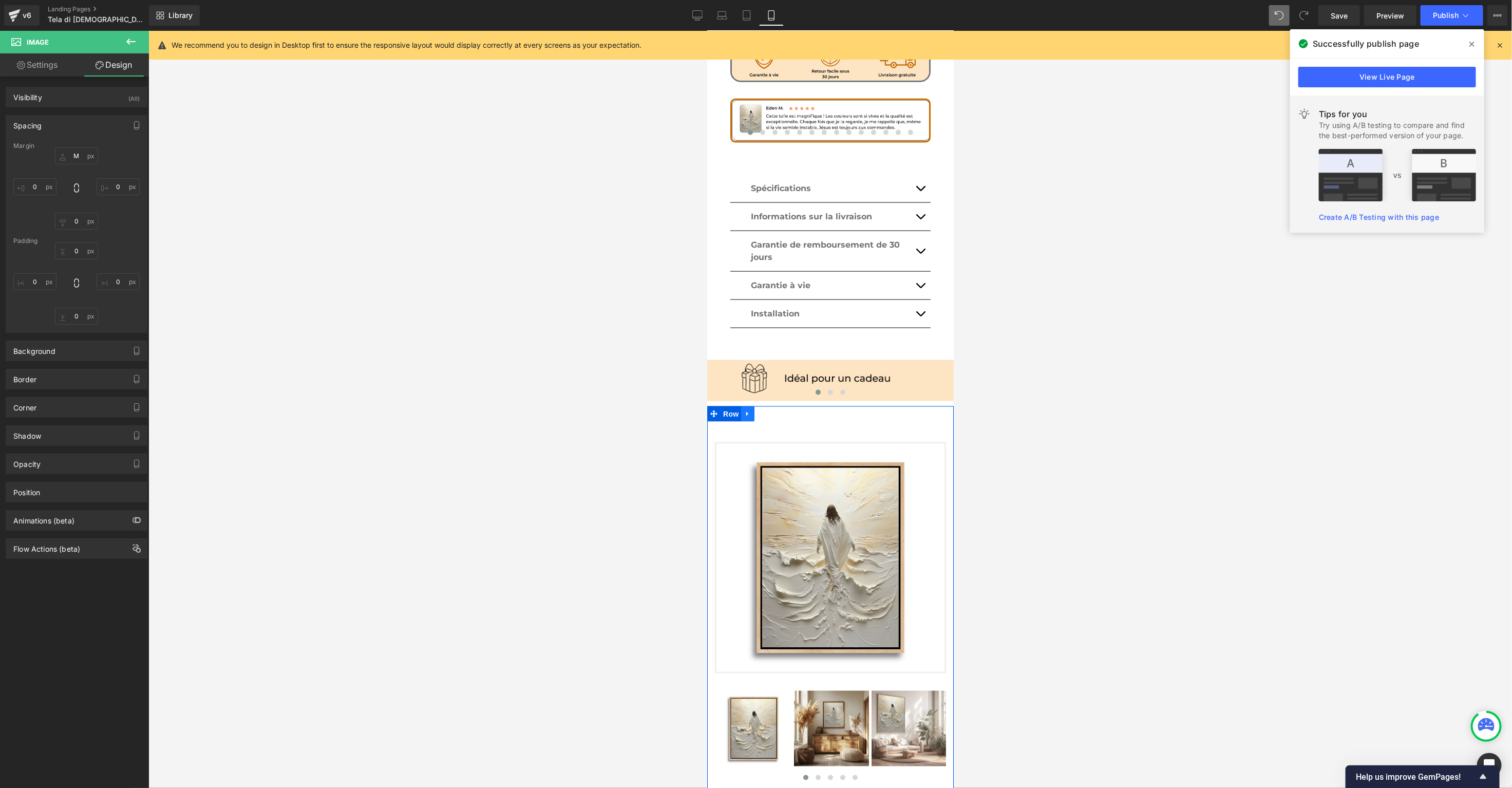
click at [746, 410] on icon at bounding box center [747, 414] width 7 height 8
click at [773, 410] on icon at bounding box center [774, 414] width 7 height 8
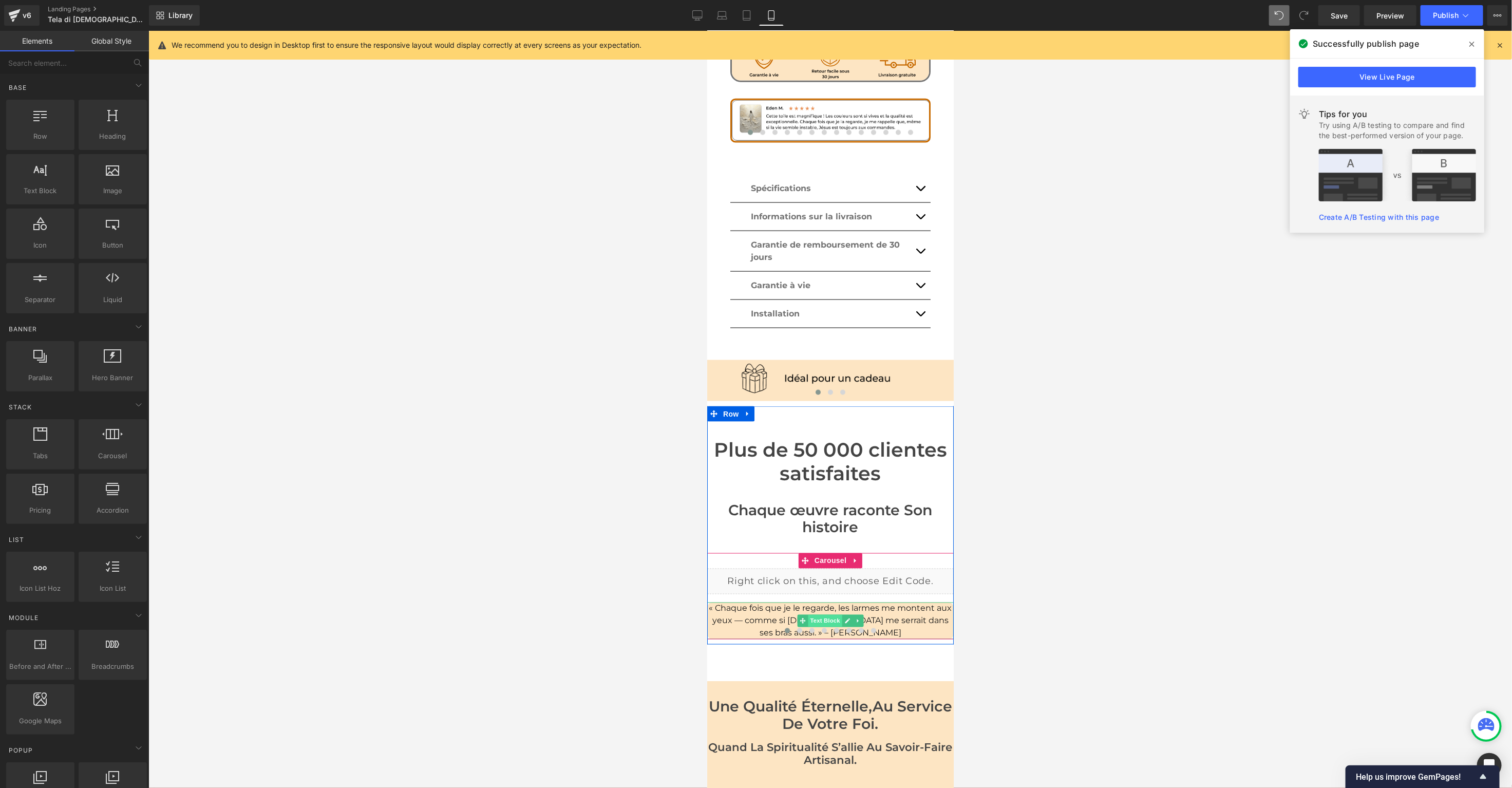
click at [827, 614] on span "Text Block" at bounding box center [824, 620] width 34 height 12
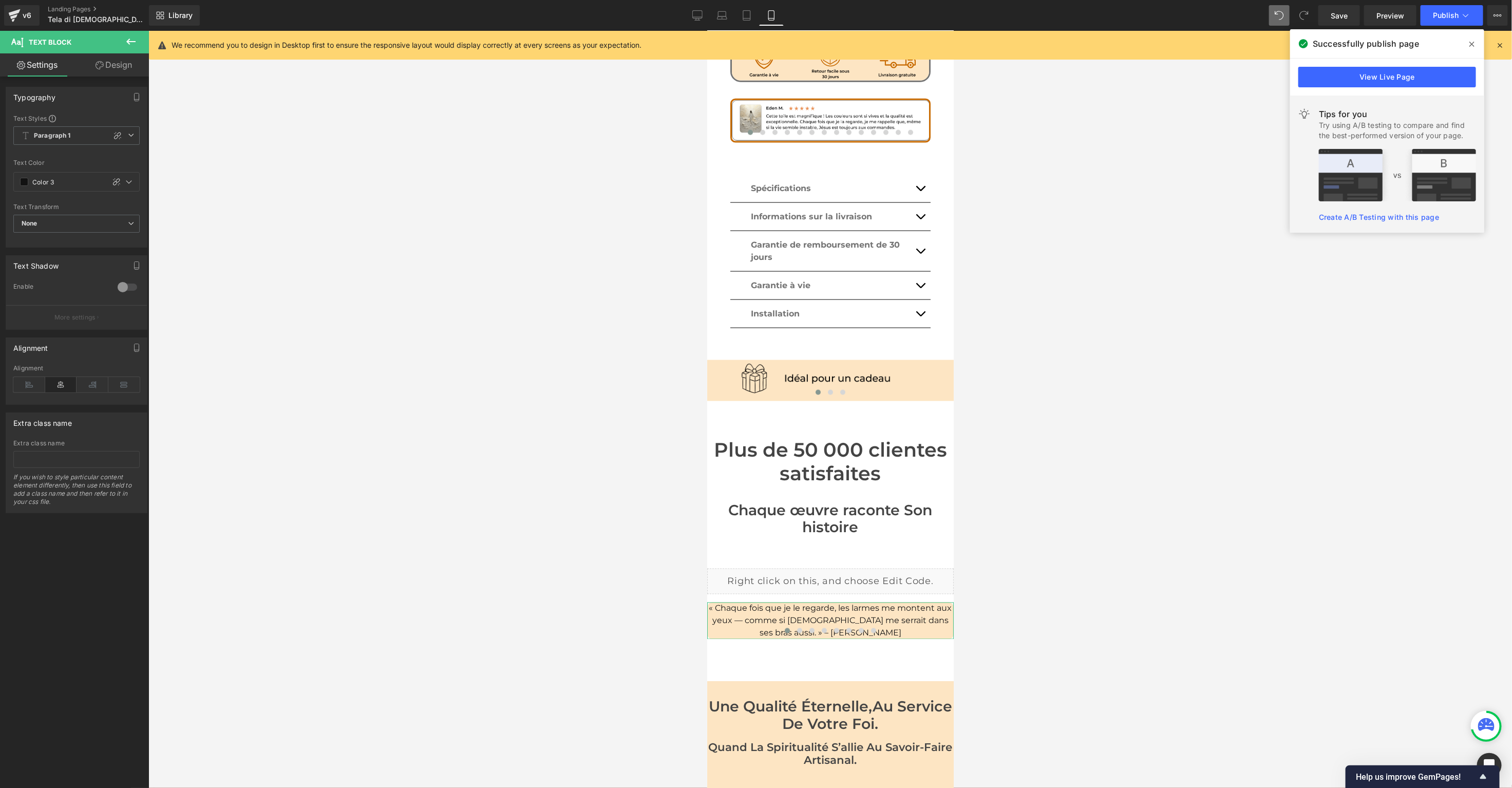
click at [106, 59] on link "Design" at bounding box center [114, 65] width 75 height 23
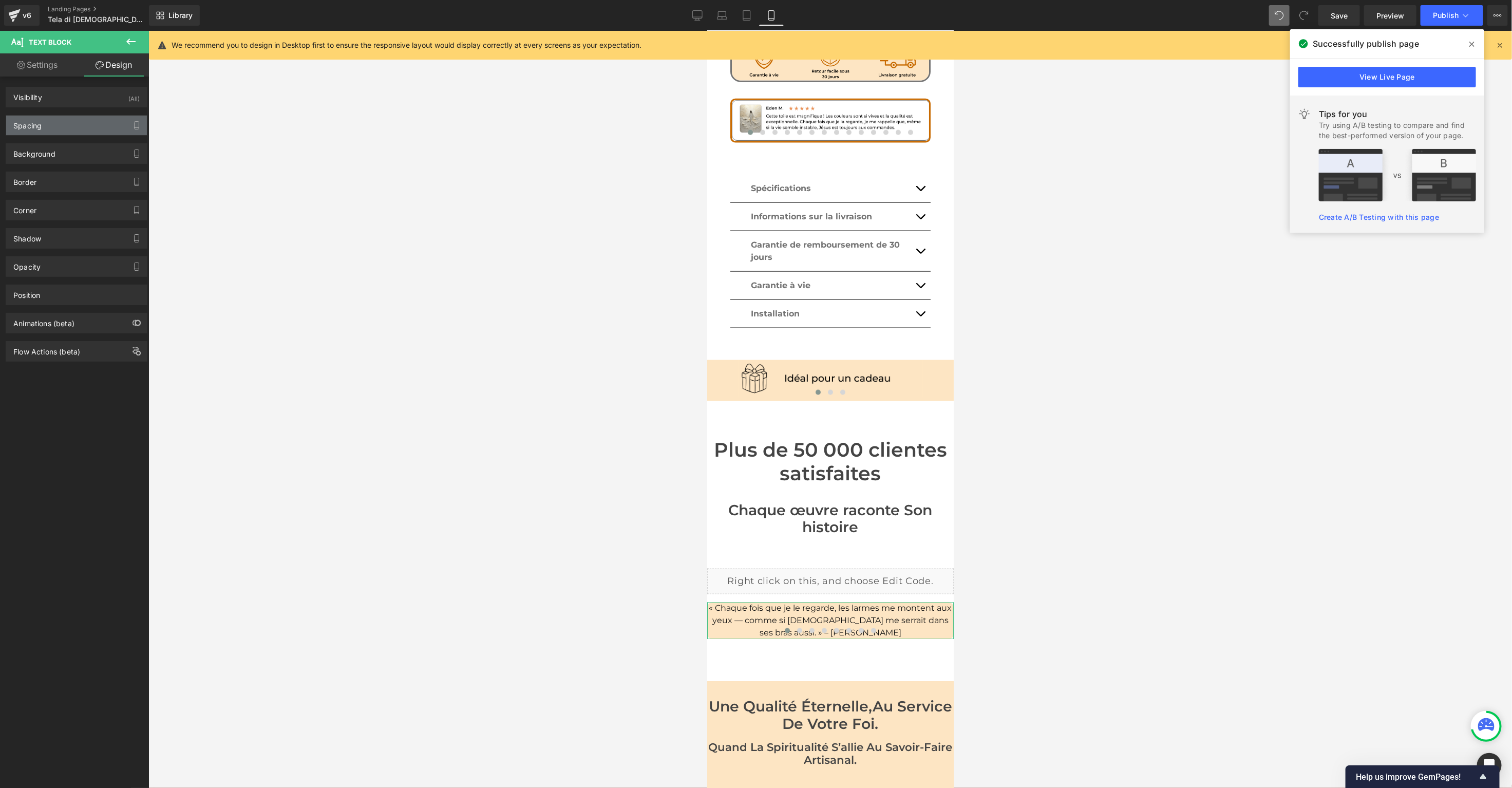
click at [52, 120] on div "Spacing" at bounding box center [77, 125] width 141 height 19
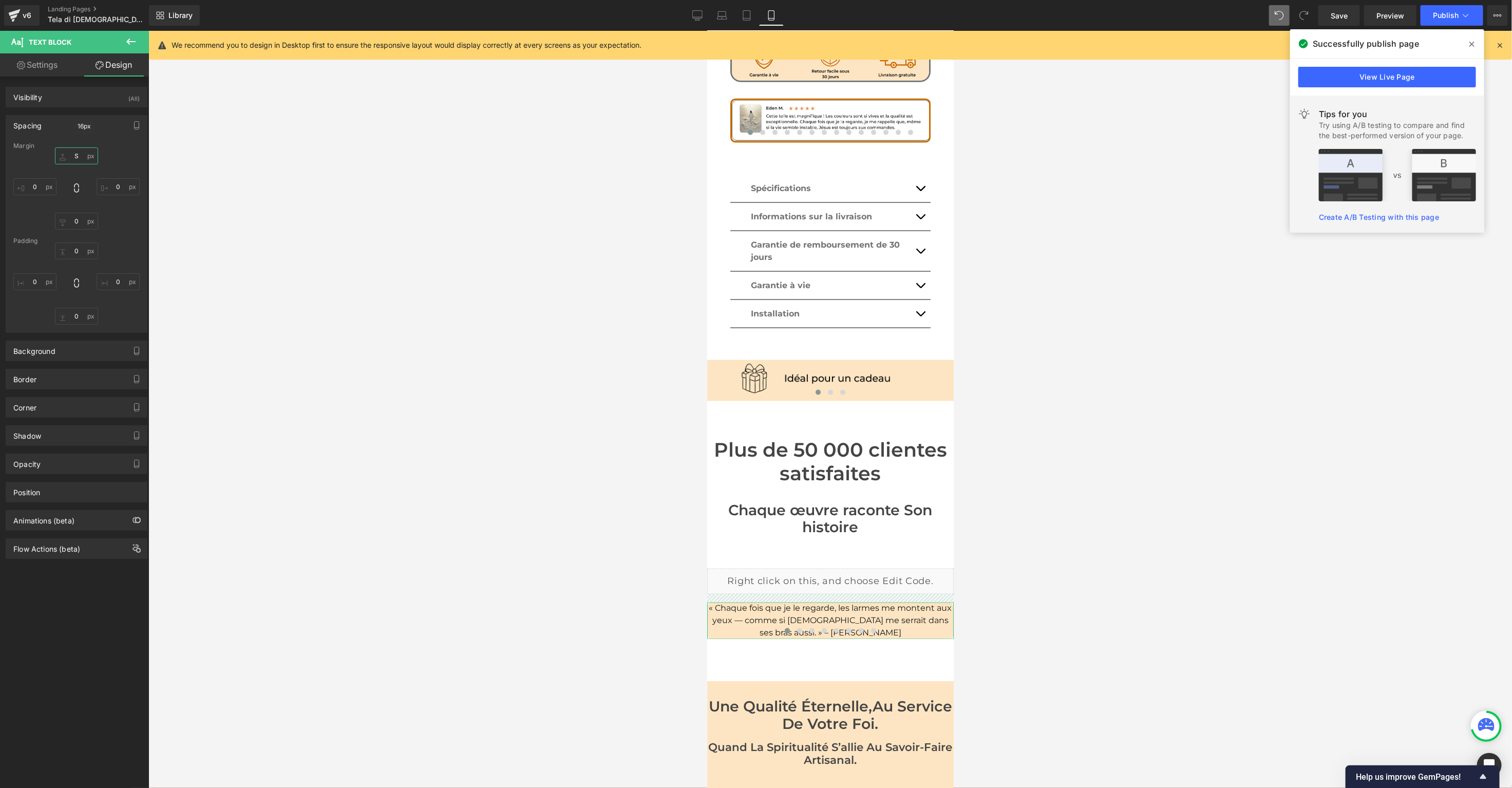
click at [77, 156] on input "S" at bounding box center [76, 156] width 43 height 17
click at [77, 156] on input "XS" at bounding box center [76, 156] width 43 height 17
type input "S"
